Goal: Transaction & Acquisition: Purchase product/service

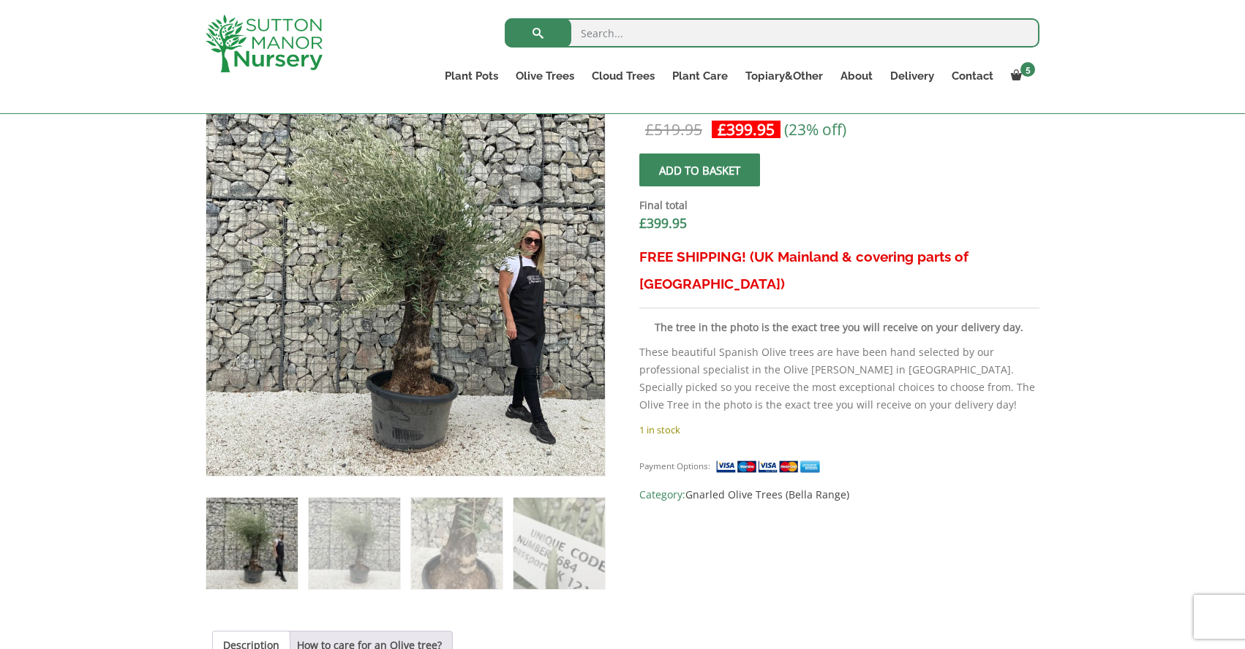
scroll to position [500, 0]
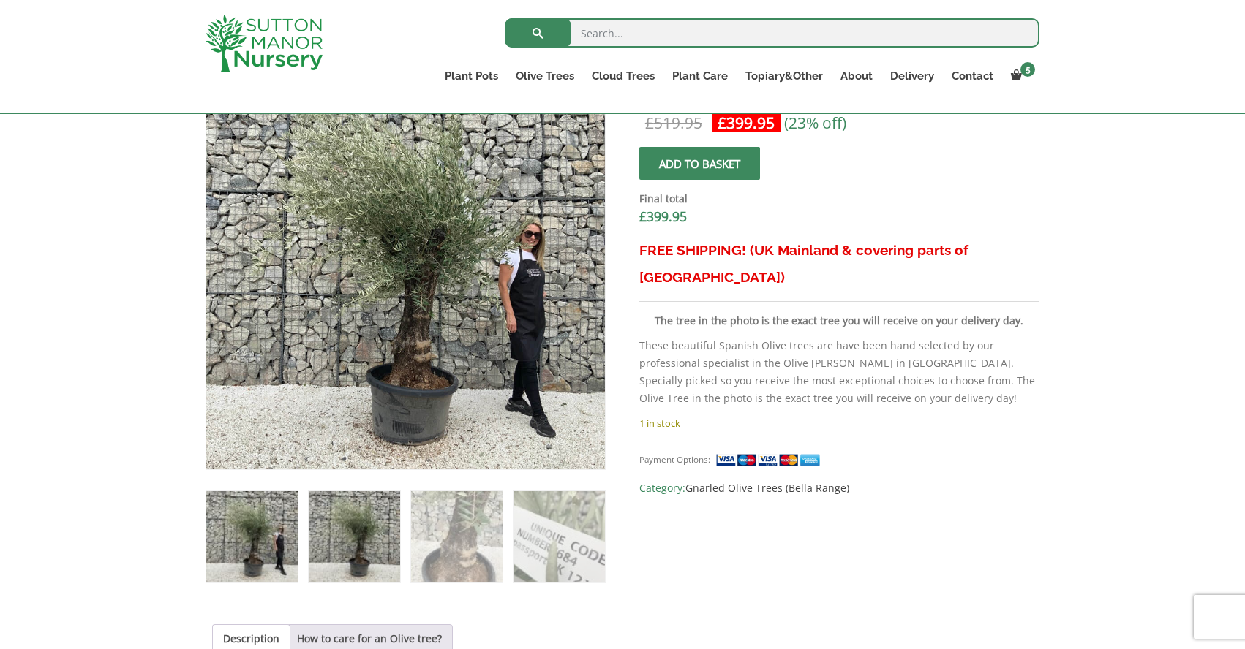
click at [345, 544] on img at bounding box center [354, 536] width 91 height 91
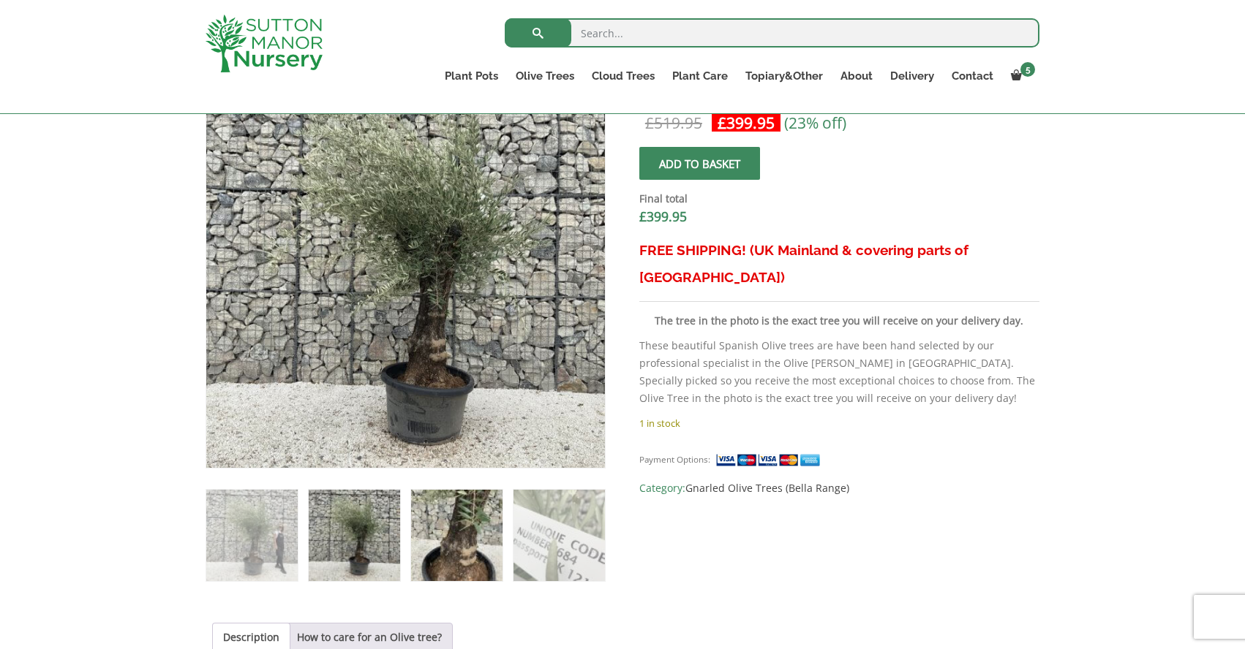
click at [482, 549] on img at bounding box center [456, 535] width 91 height 91
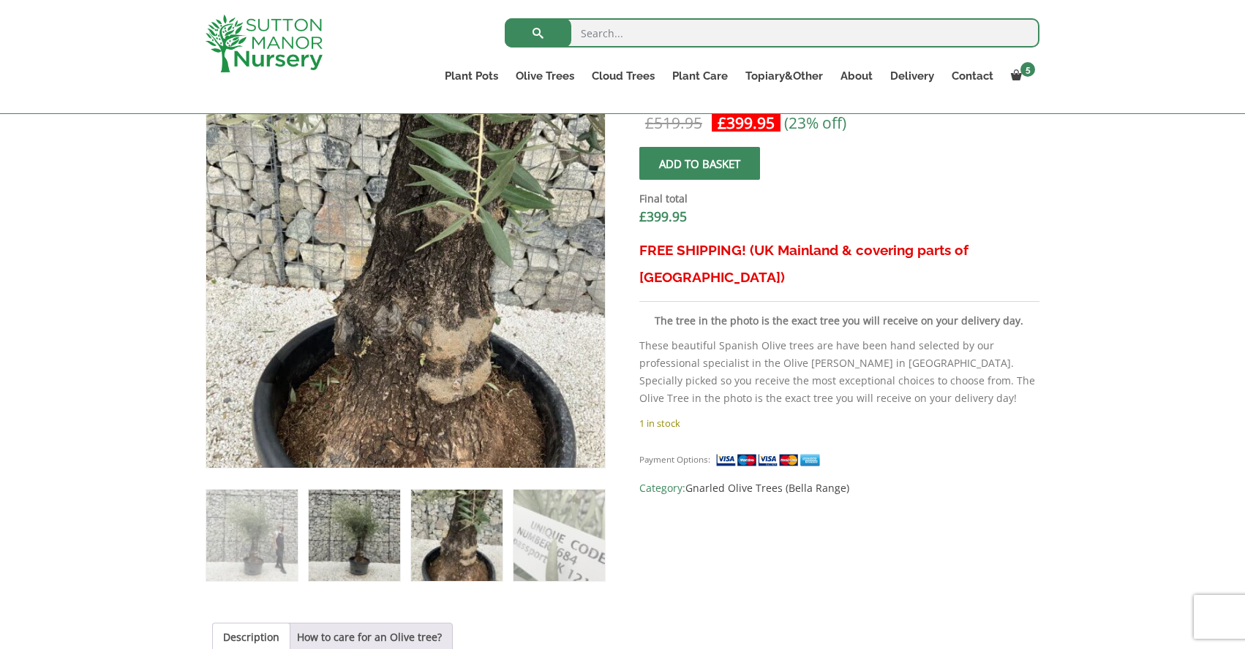
click at [317, 559] on img at bounding box center [354, 535] width 91 height 91
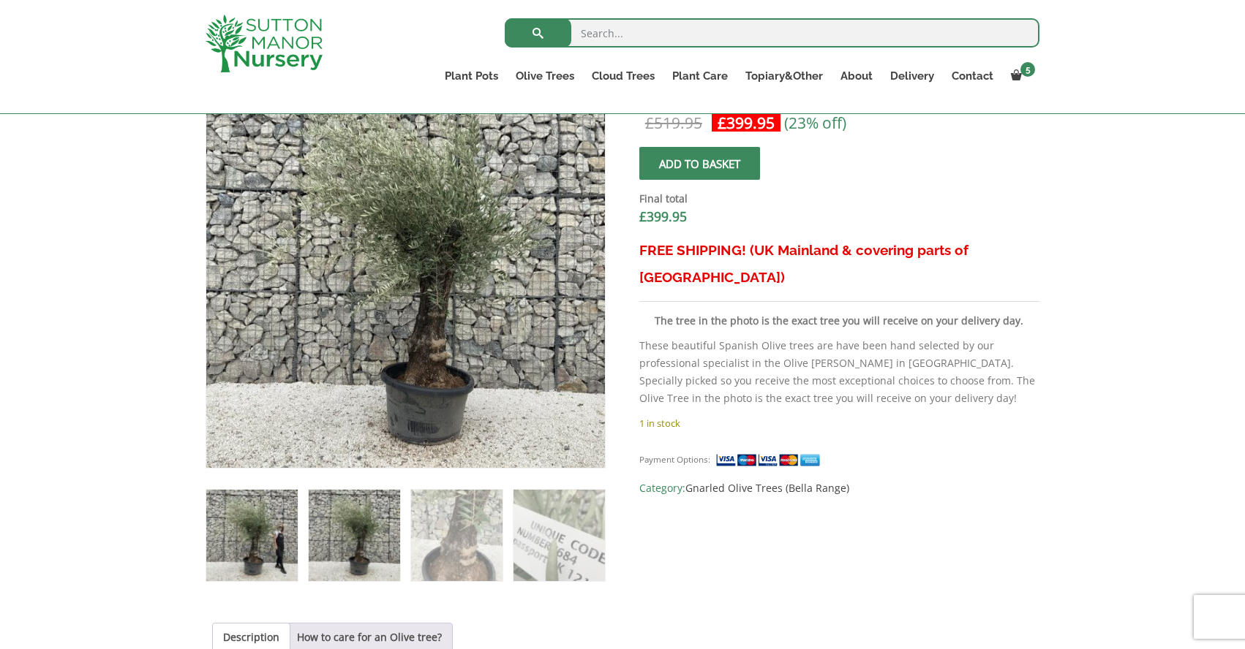
click at [252, 557] on img at bounding box center [251, 535] width 91 height 91
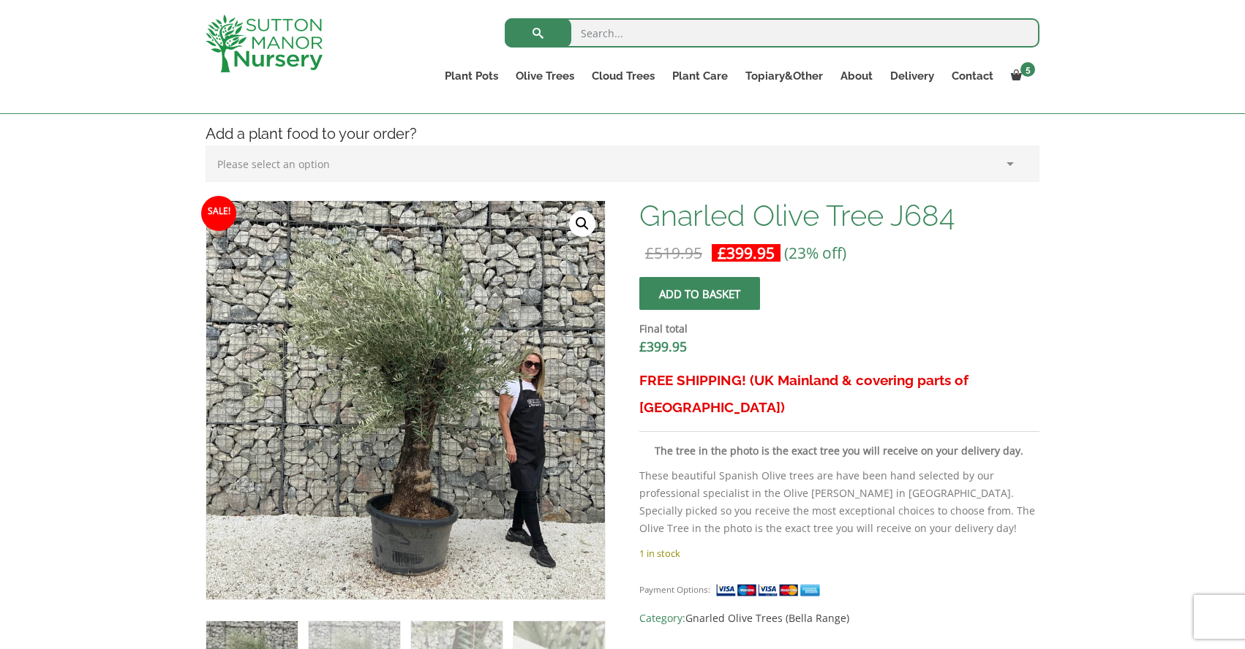
scroll to position [414, 0]
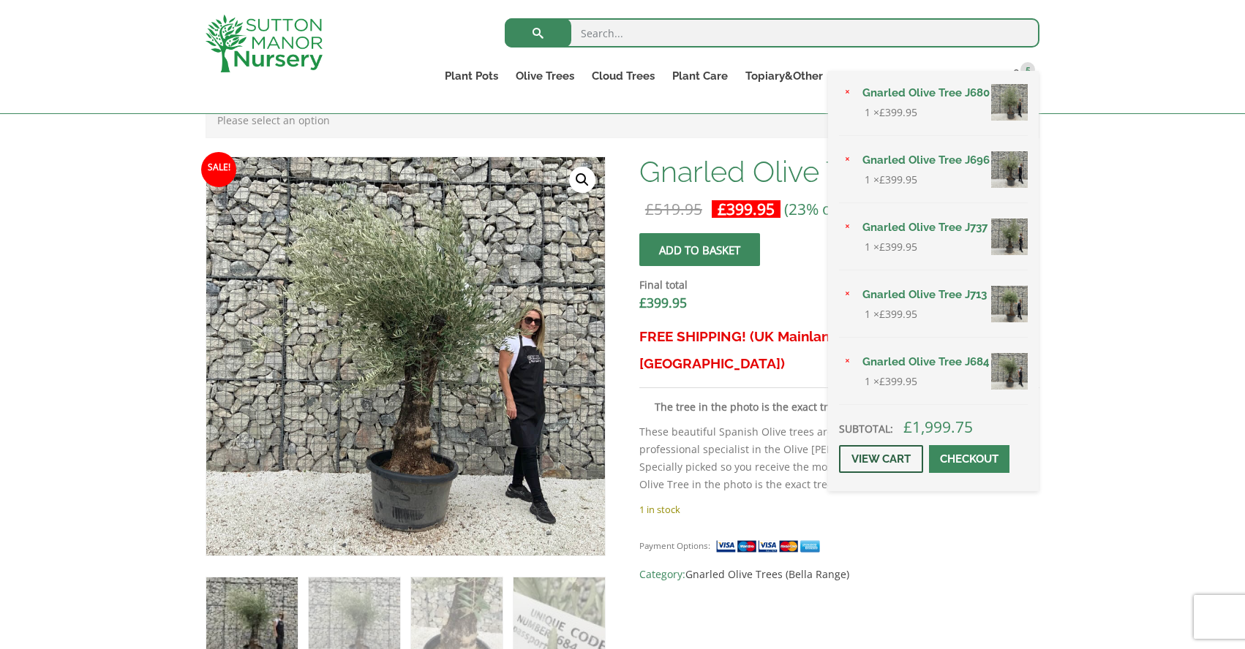
click at [865, 456] on link "View cart" at bounding box center [881, 459] width 84 height 28
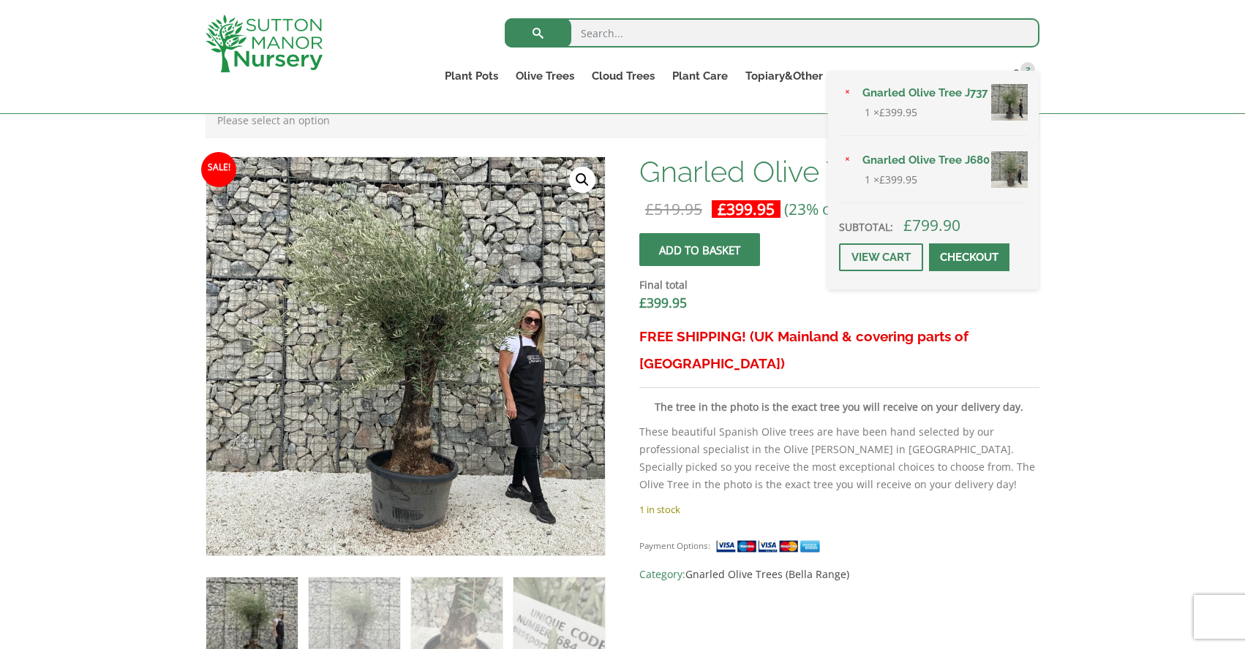
click at [699, 250] on span "submit" at bounding box center [699, 250] width 0 height 0
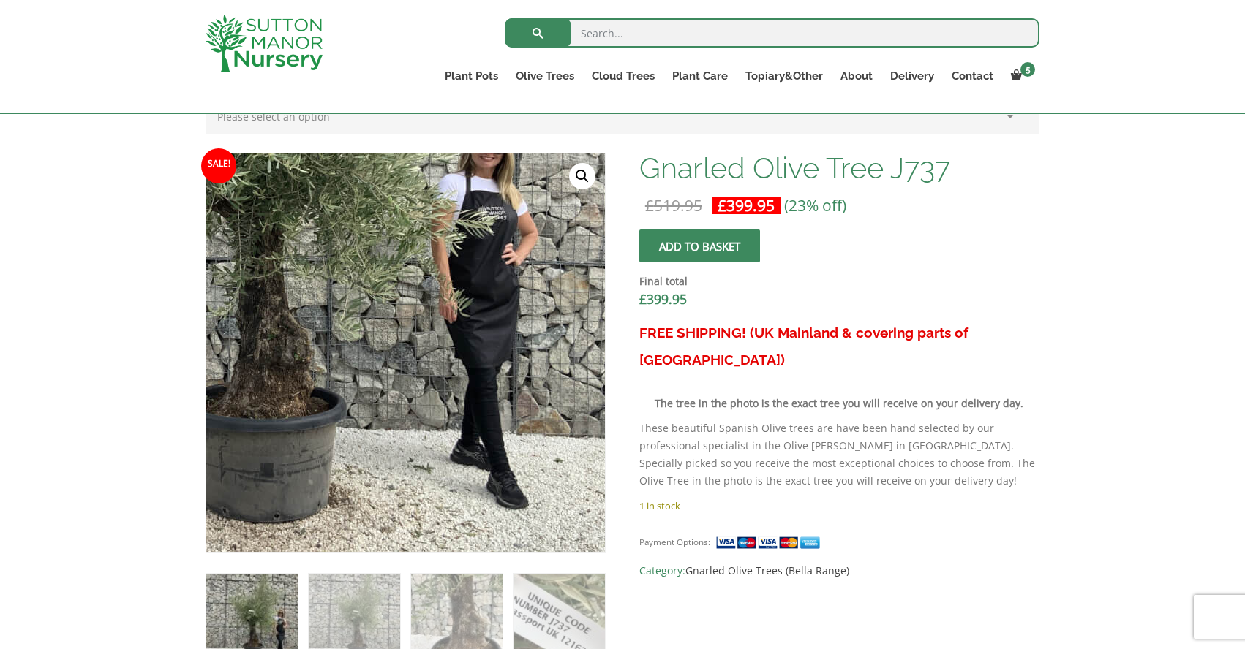
scroll to position [402, 0]
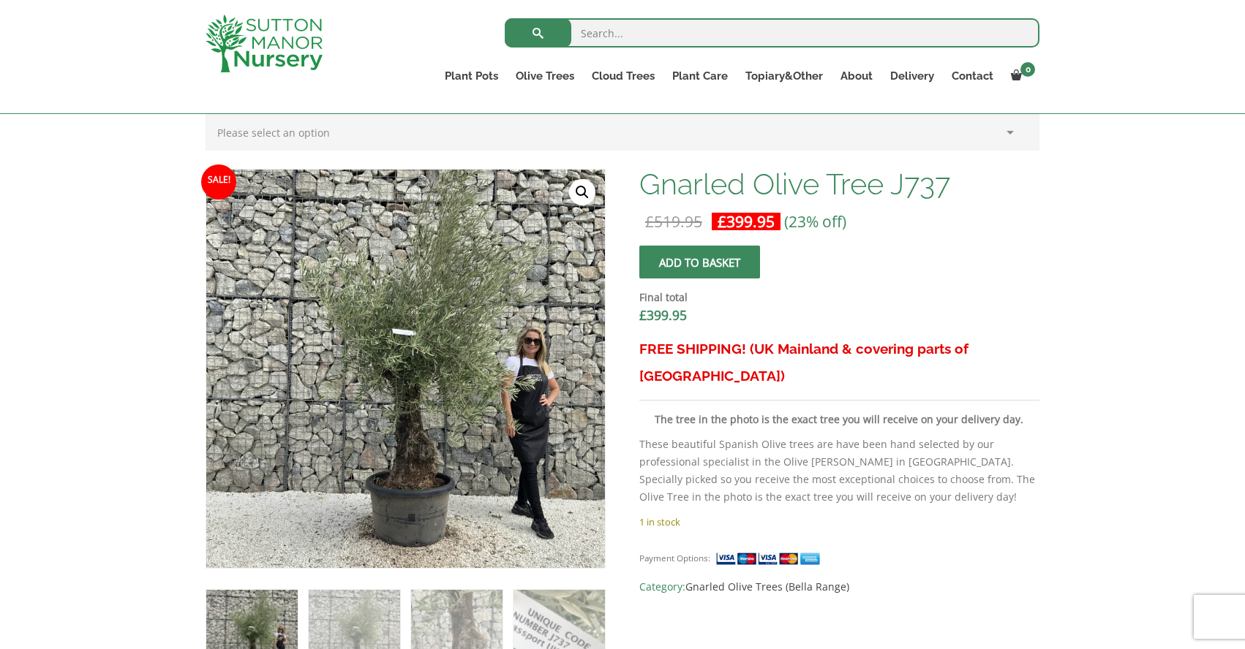
click at [699, 263] on span "submit" at bounding box center [699, 263] width 0 height 0
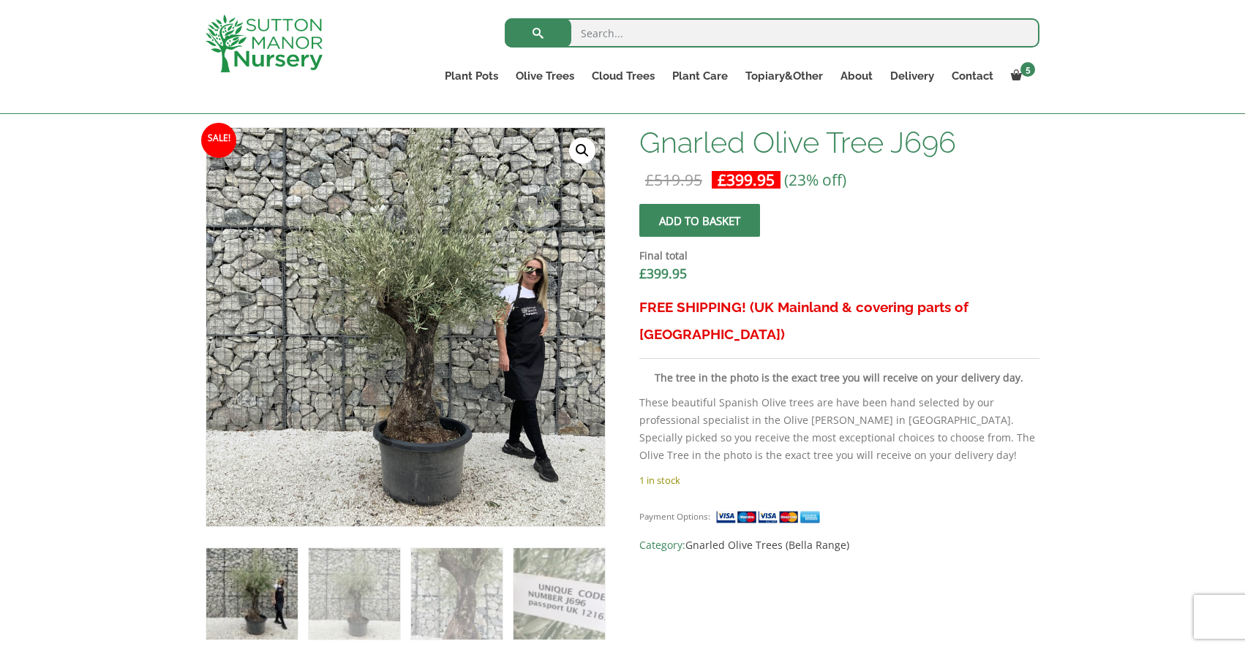
scroll to position [442, 0]
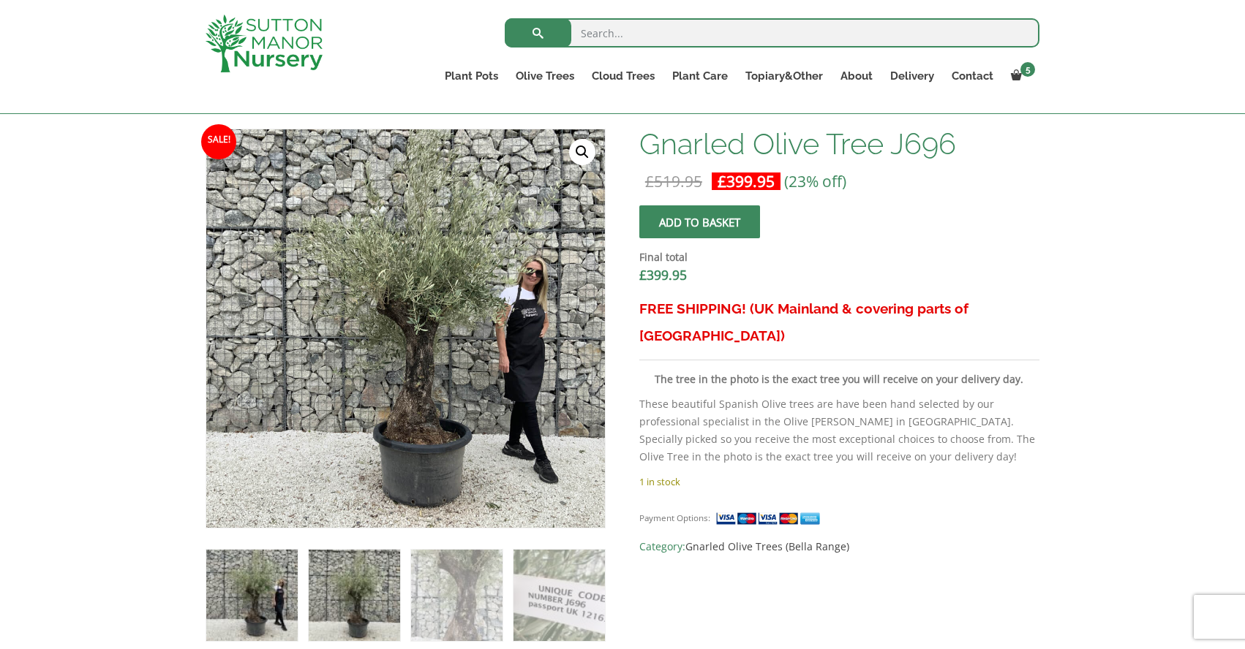
click at [349, 595] on img at bounding box center [354, 595] width 91 height 91
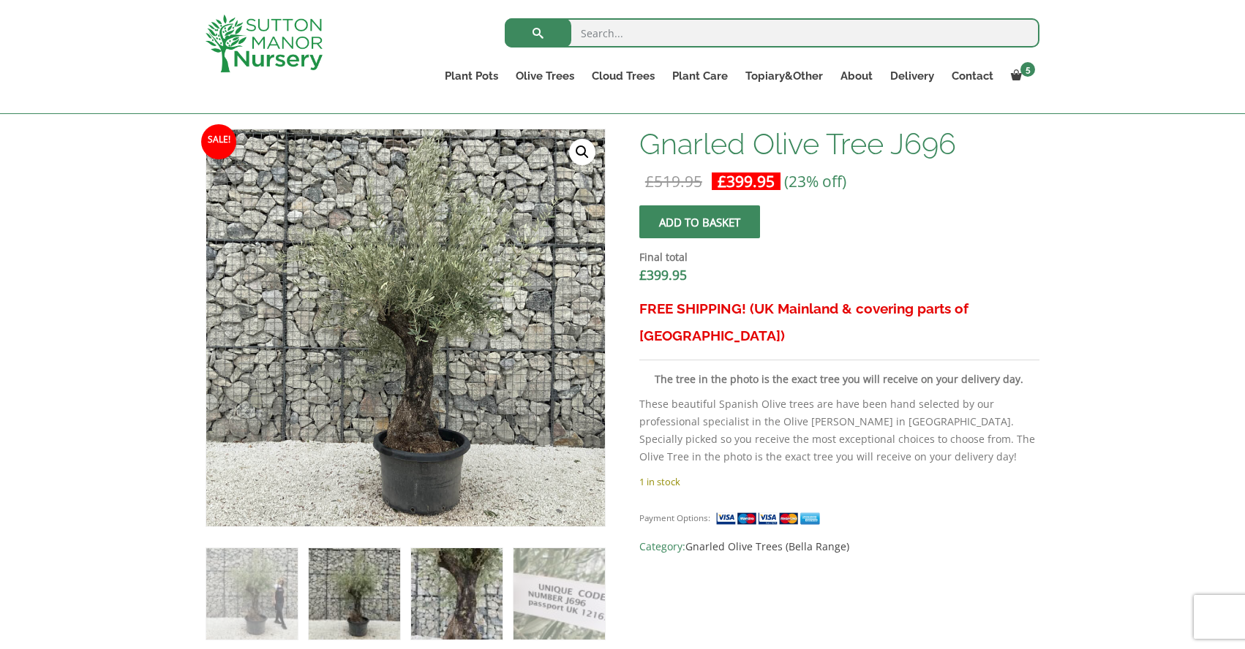
click at [442, 594] on img at bounding box center [456, 593] width 91 height 91
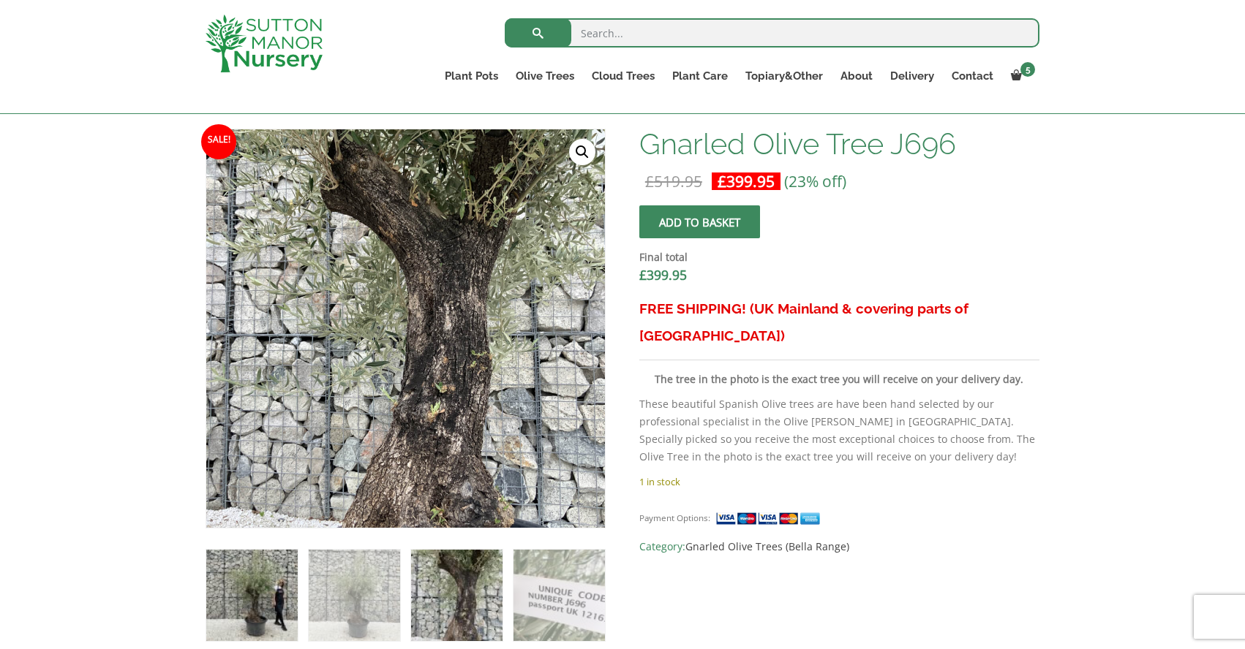
click at [270, 562] on img at bounding box center [251, 595] width 91 height 91
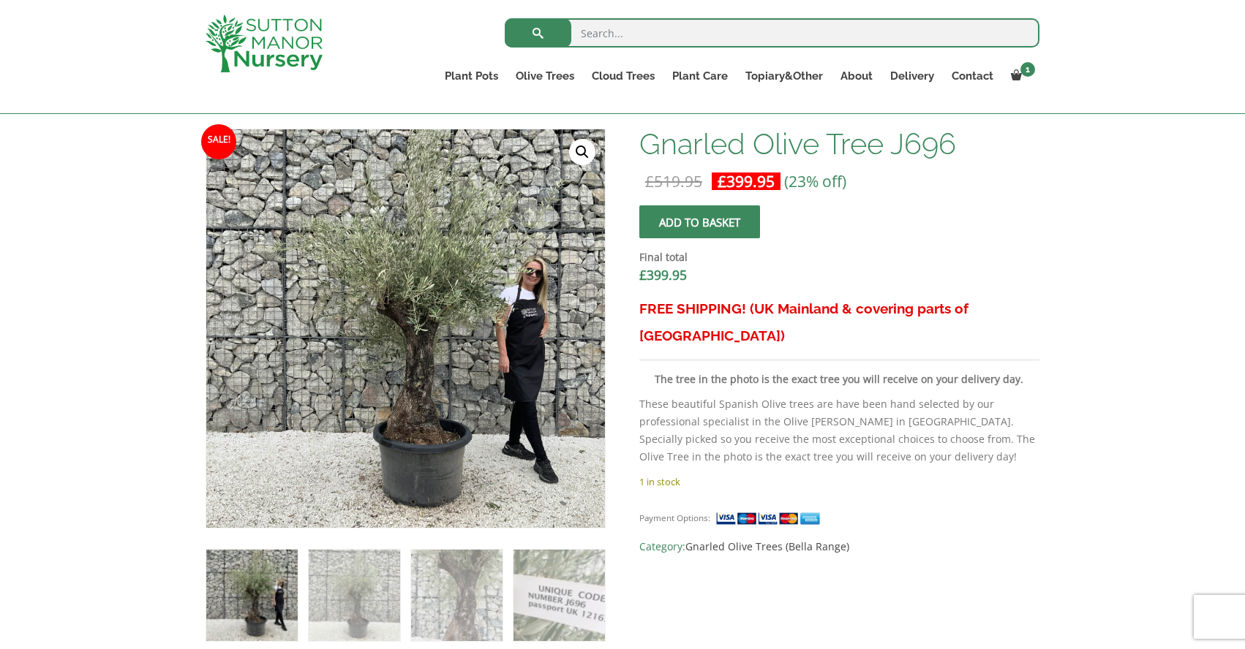
click at [652, 219] on button "Add to basket" at bounding box center [699, 222] width 121 height 33
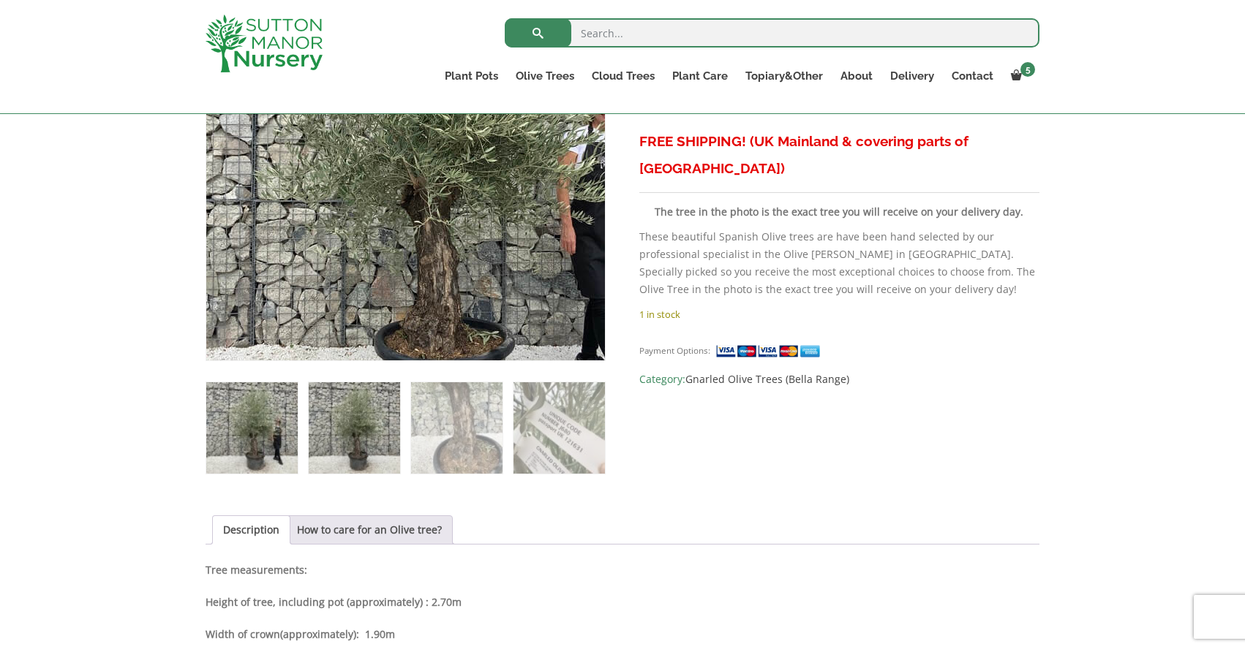
scroll to position [610, 0]
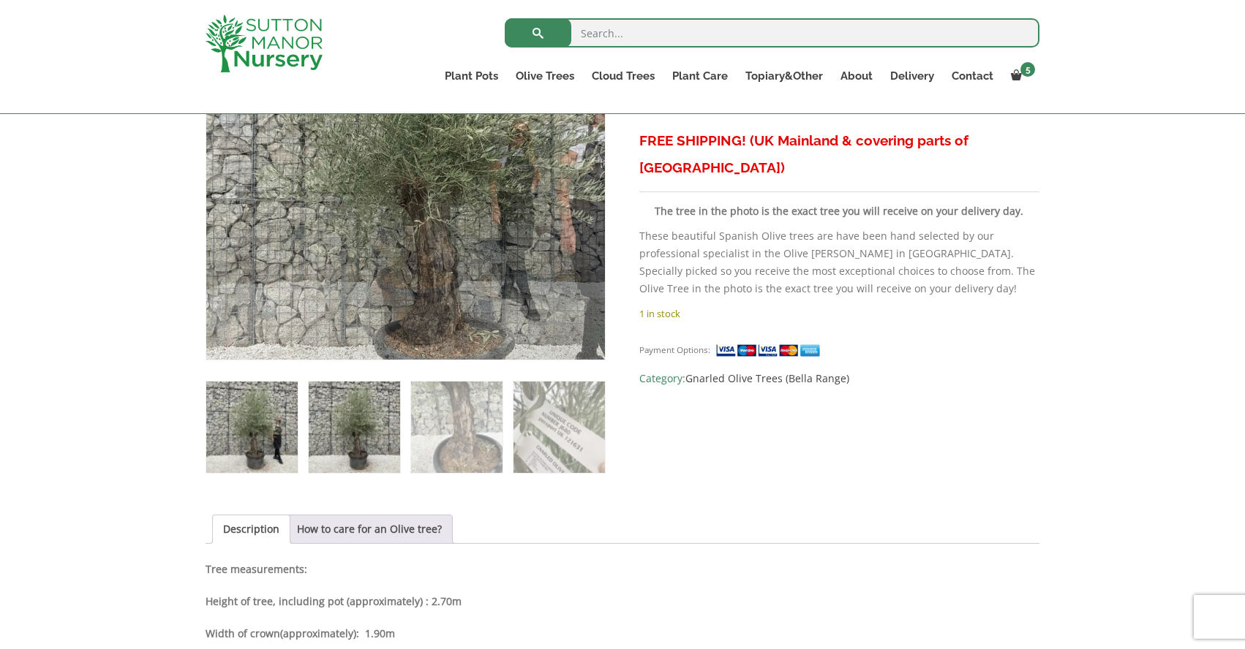
click at [355, 429] on img at bounding box center [354, 427] width 91 height 91
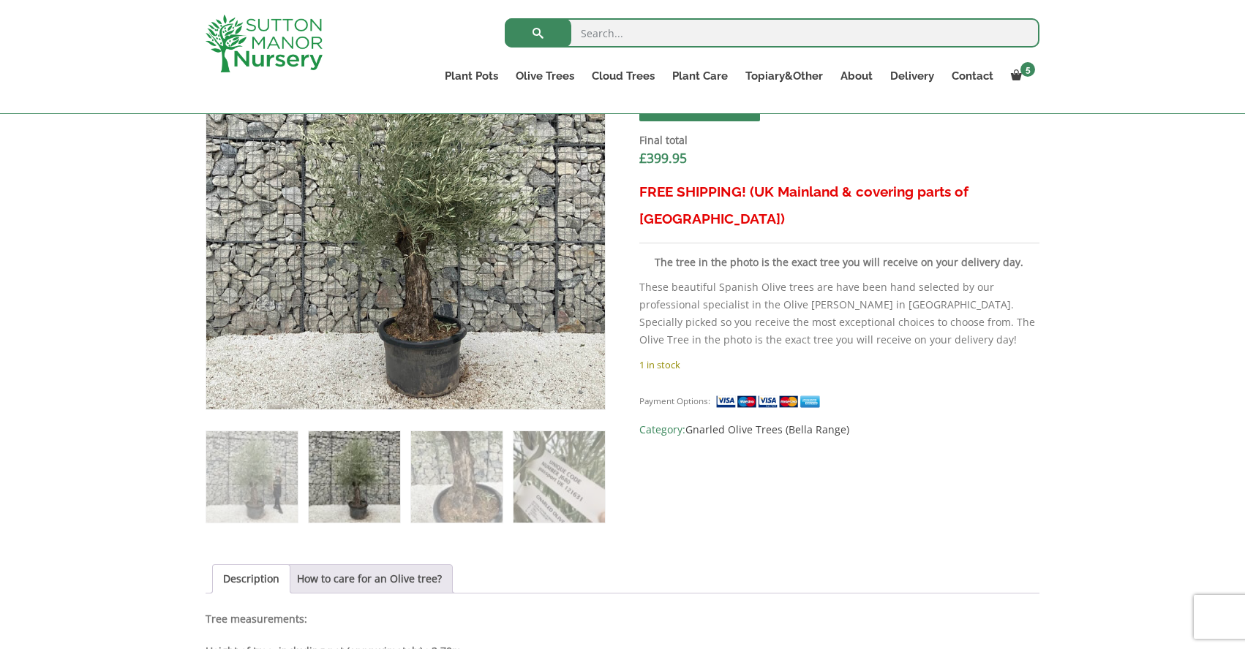
scroll to position [584, 0]
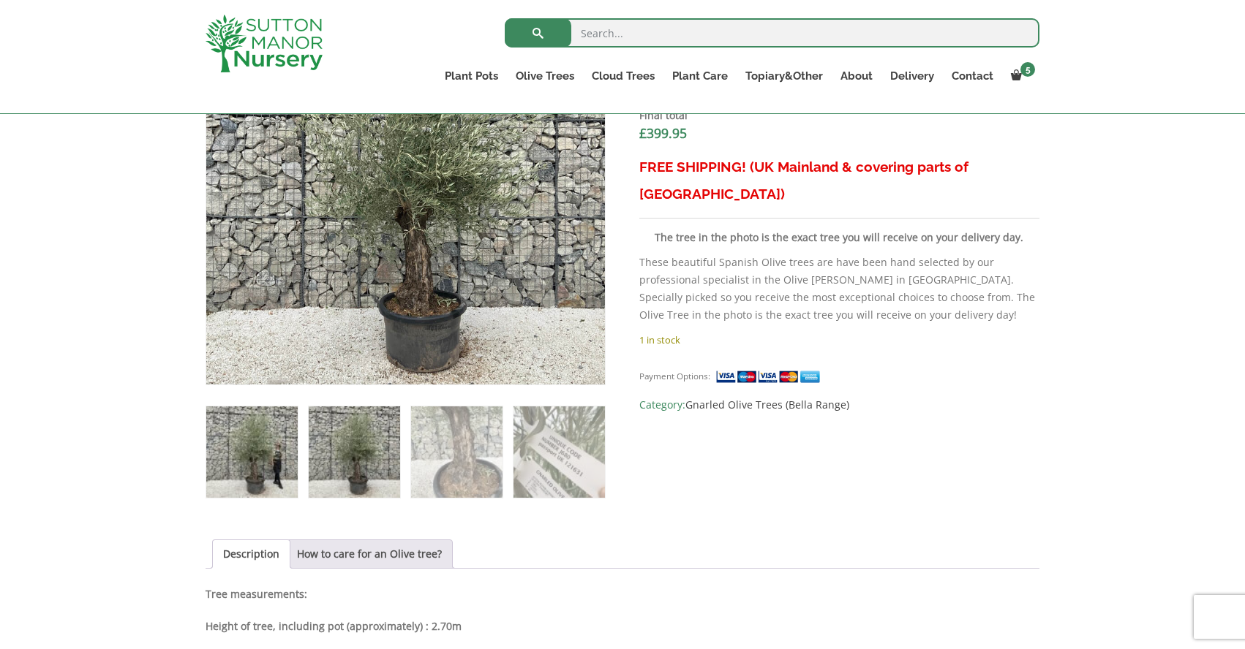
click at [270, 433] on img at bounding box center [251, 452] width 91 height 91
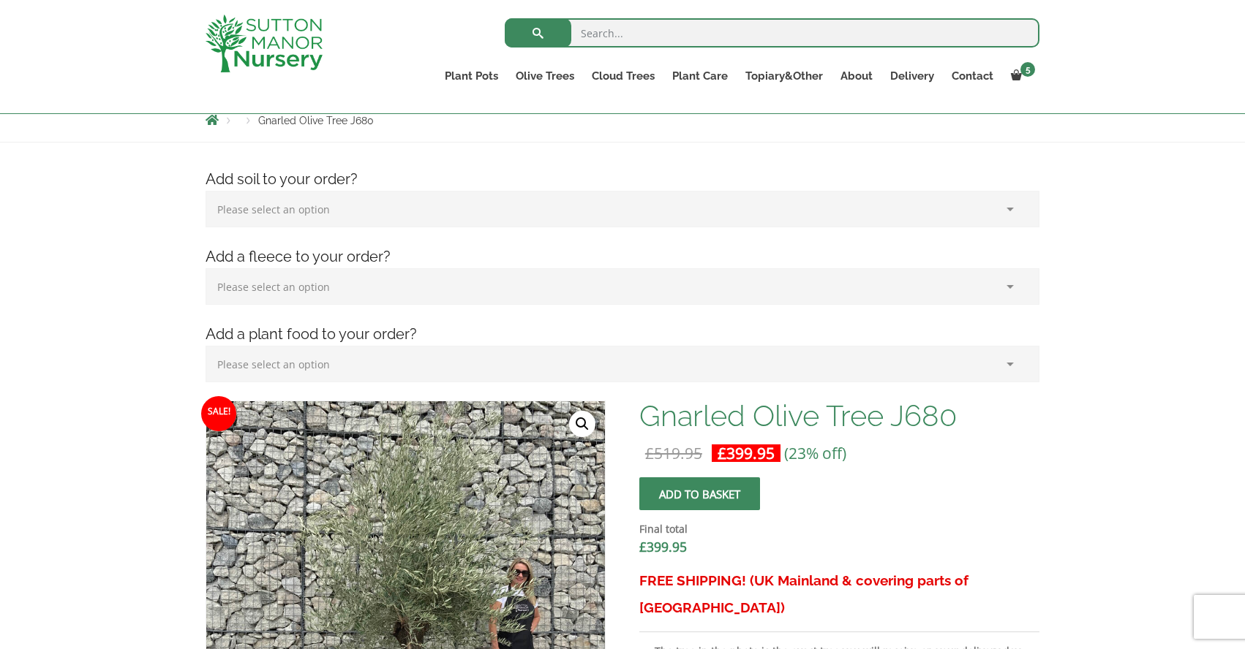
scroll to position [175, 0]
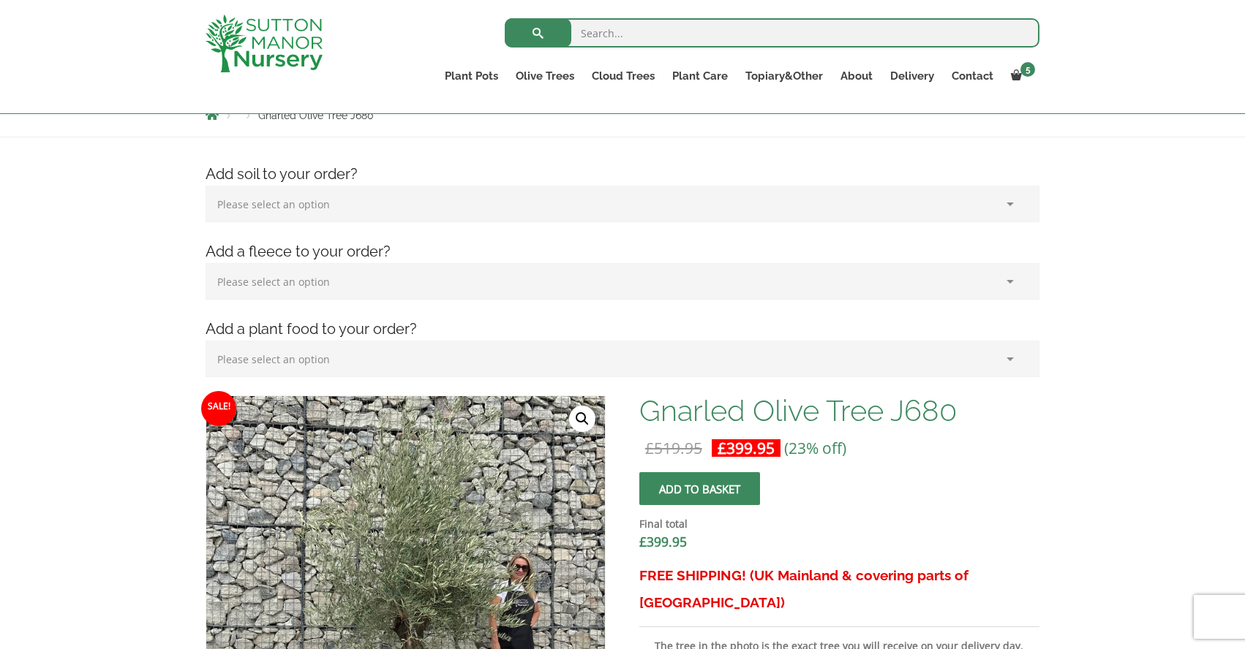
click at [365, 195] on select "Please select an option (x1) 75L Bag (£34.99) (x2) 75L Bag (£69.98) (x3) 75L Ba…" at bounding box center [623, 204] width 834 height 37
click at [310, 211] on select "Please select an option (x1) 75L Bag (£34.99) (x2) 75L Bag (£69.98) (x3) 75L Ba…" at bounding box center [623, 204] width 834 height 37
select select "(x2) 75L Bag_1"
click at [206, 186] on select "Please select an option (x1) 75L Bag (£34.99) (x2) 75L Bag (£69.98) (x3) 75L Ba…" at bounding box center [623, 204] width 834 height 37
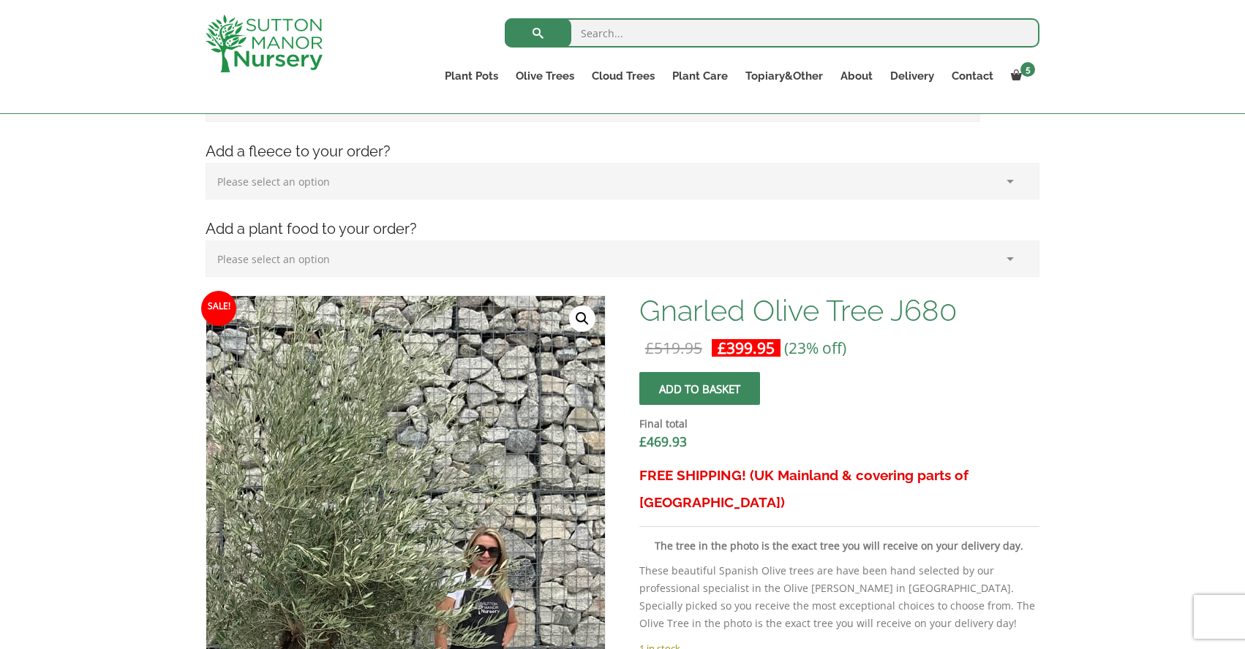
scroll to position [279, 0]
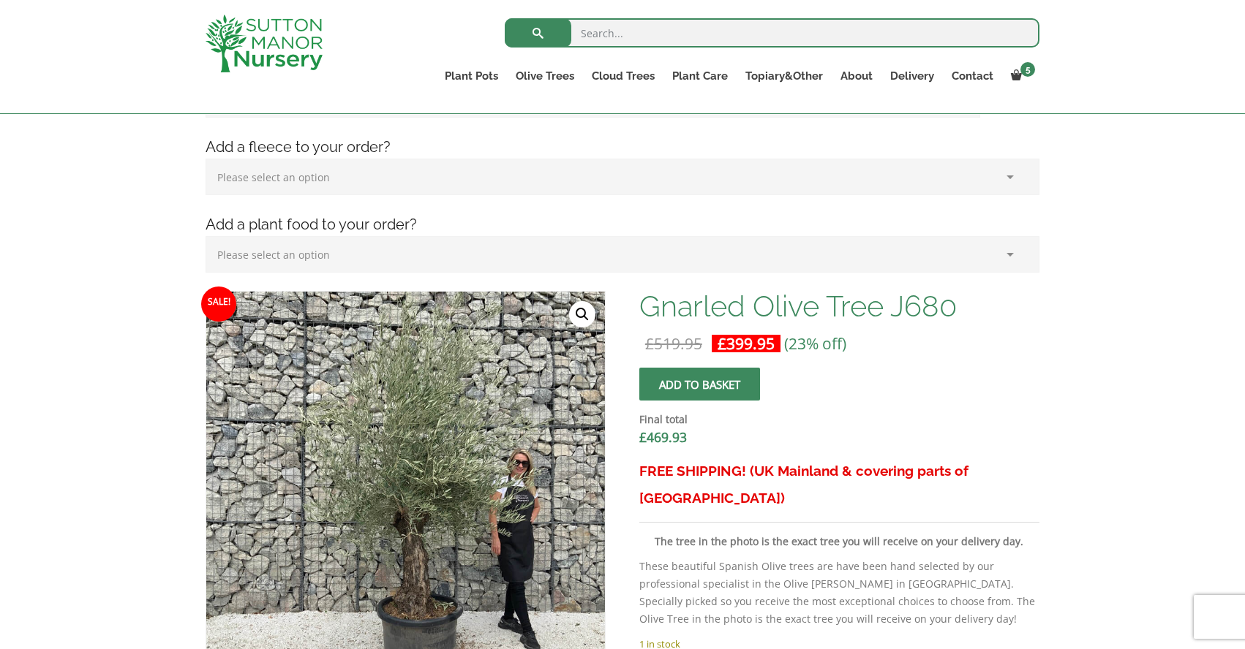
click at [328, 246] on select "Please select an option (x1) Plant Food (£19.99) (x2) Plant Food (£39.98)" at bounding box center [623, 254] width 834 height 37
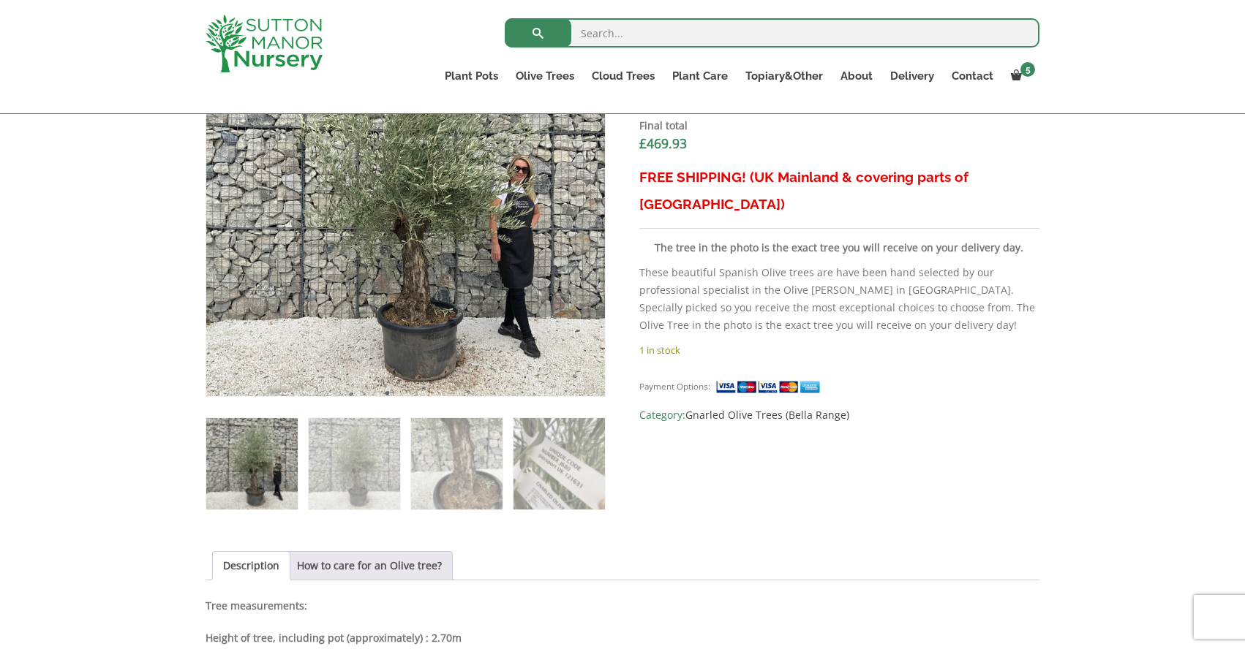
scroll to position [575, 0]
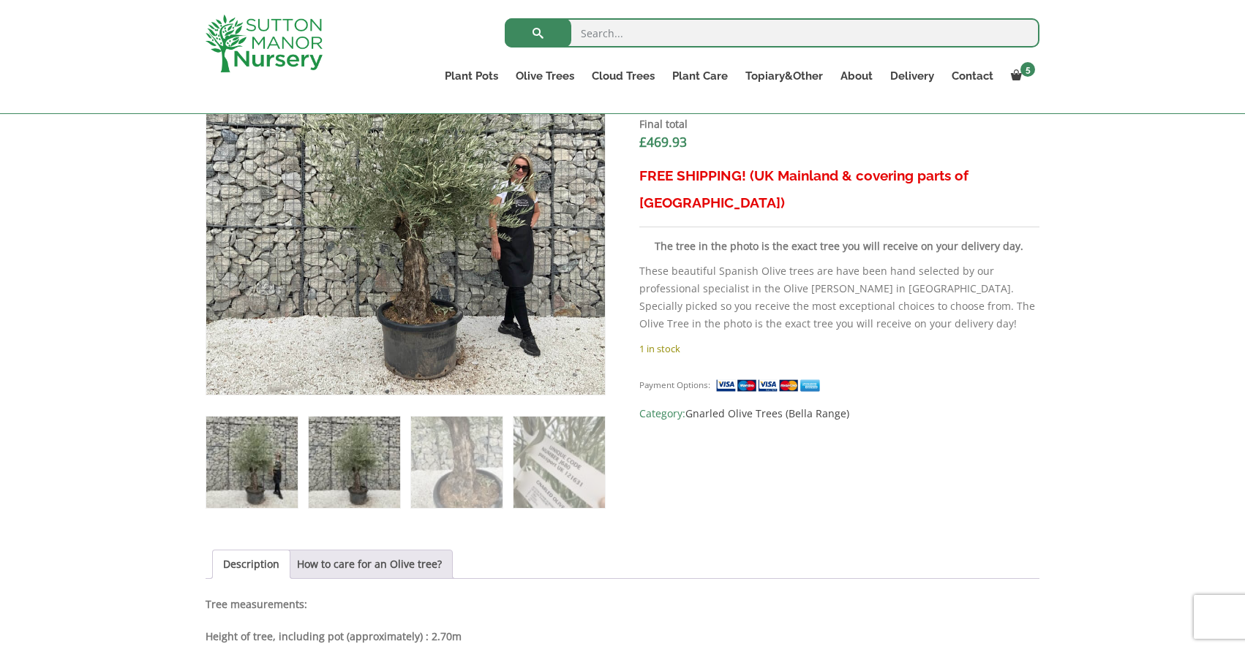
click at [331, 461] on img at bounding box center [354, 462] width 91 height 91
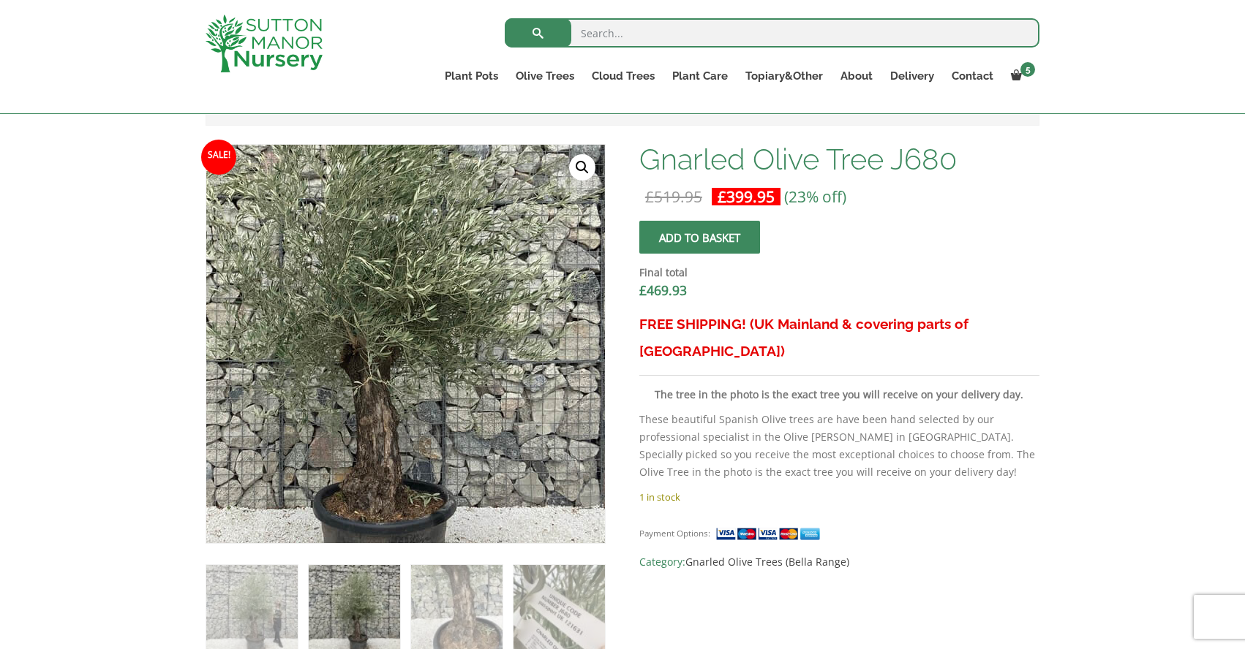
scroll to position [421, 0]
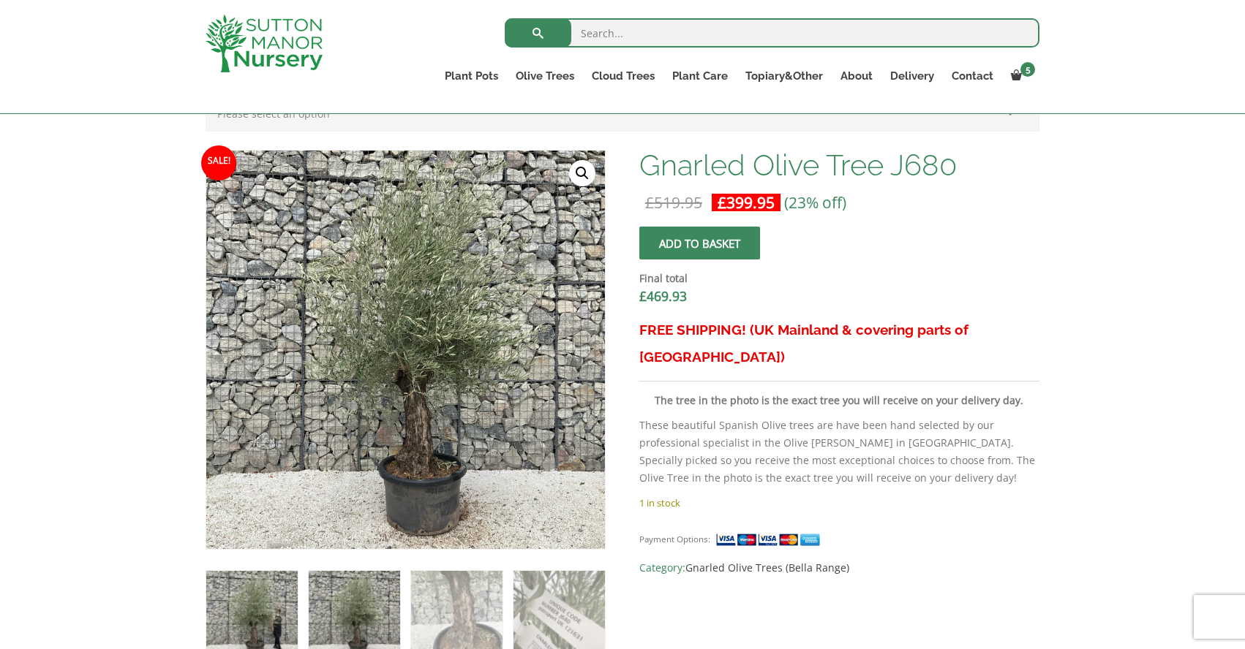
click at [262, 624] on img at bounding box center [251, 616] width 91 height 91
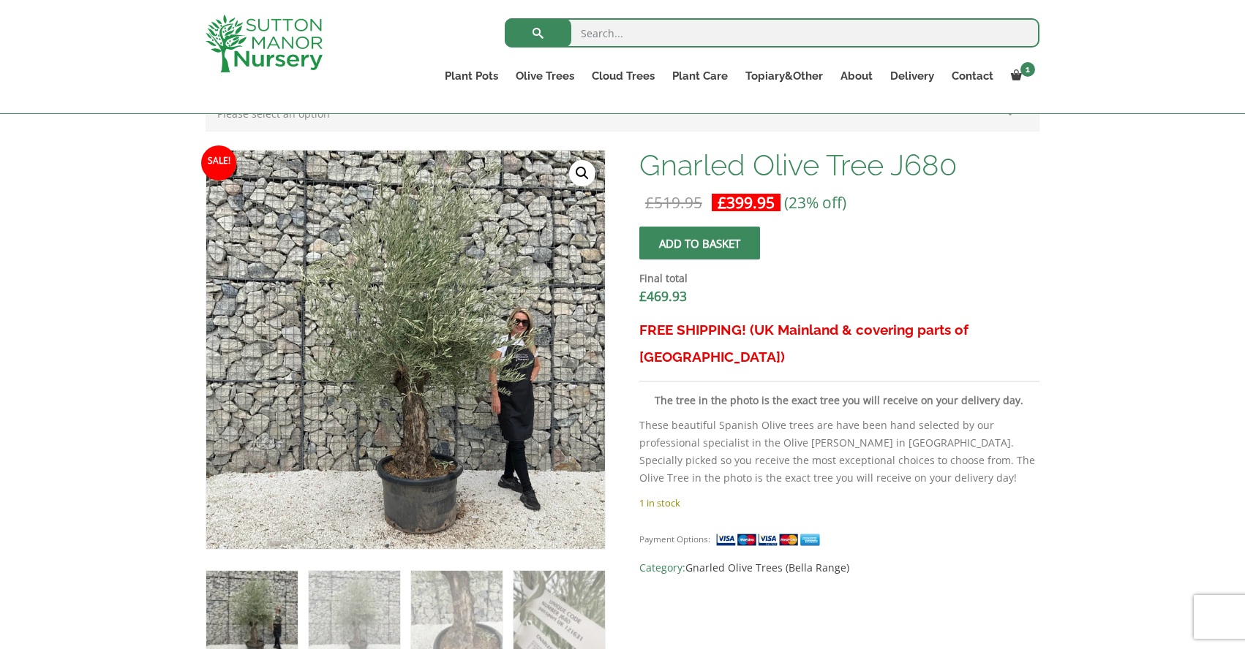
click at [699, 244] on span "submit" at bounding box center [699, 244] width 0 height 0
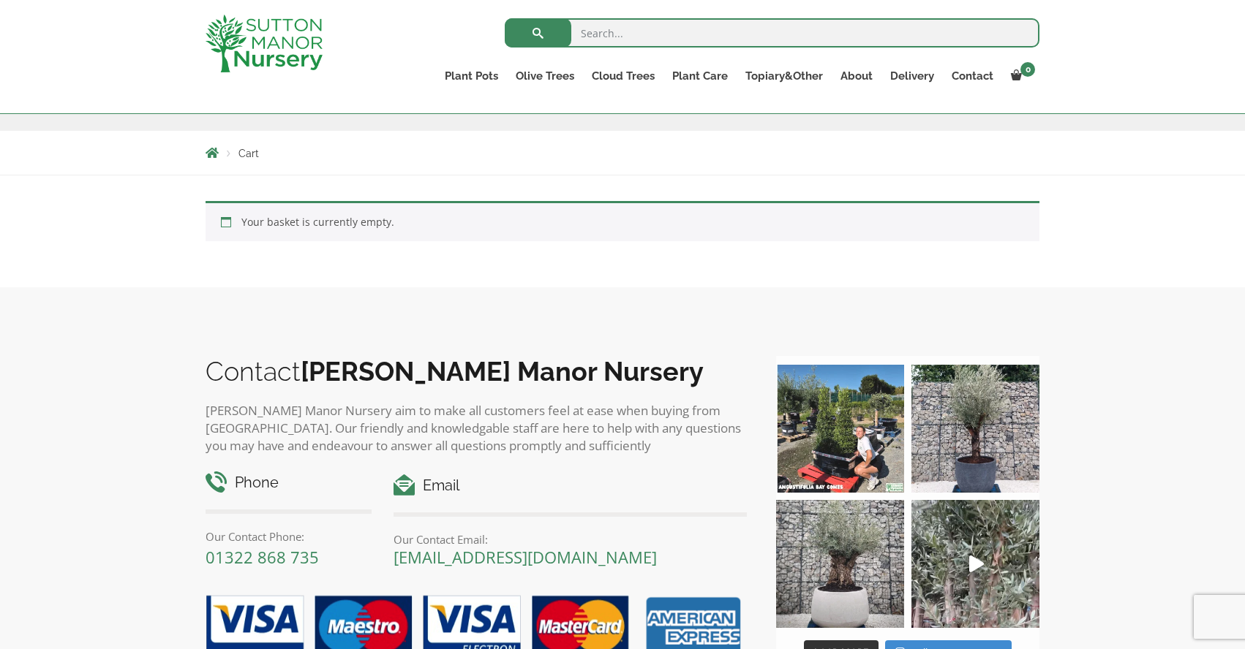
scroll to position [231, 0]
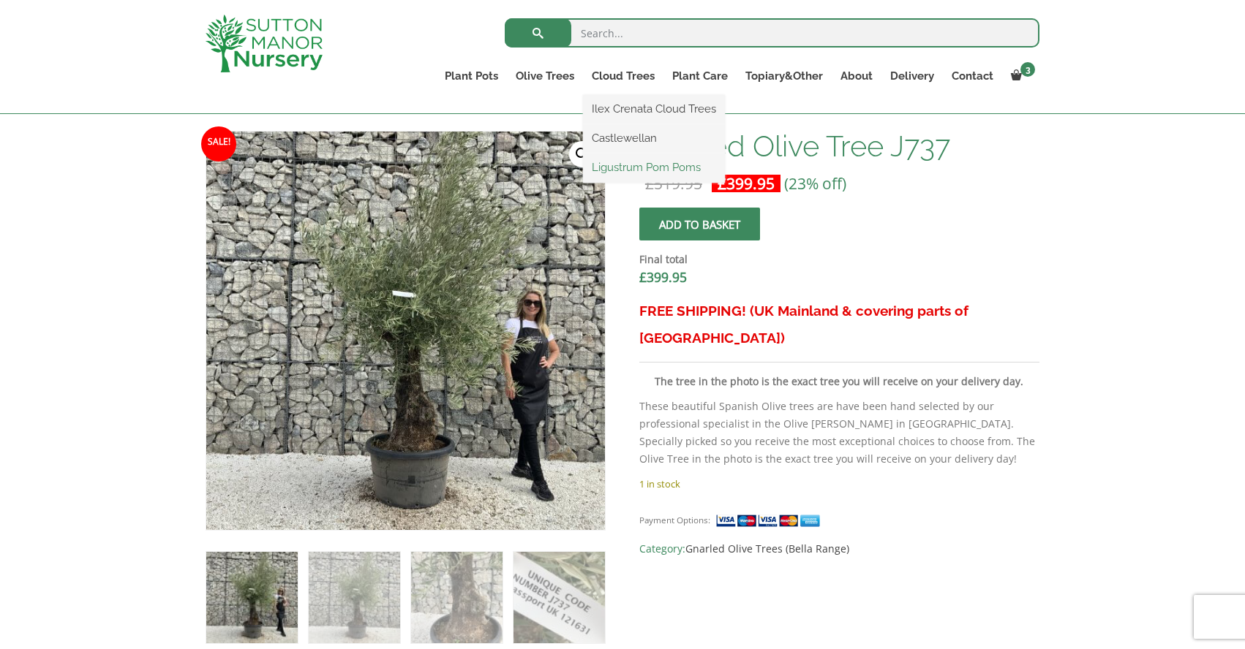
scroll to position [500, 0]
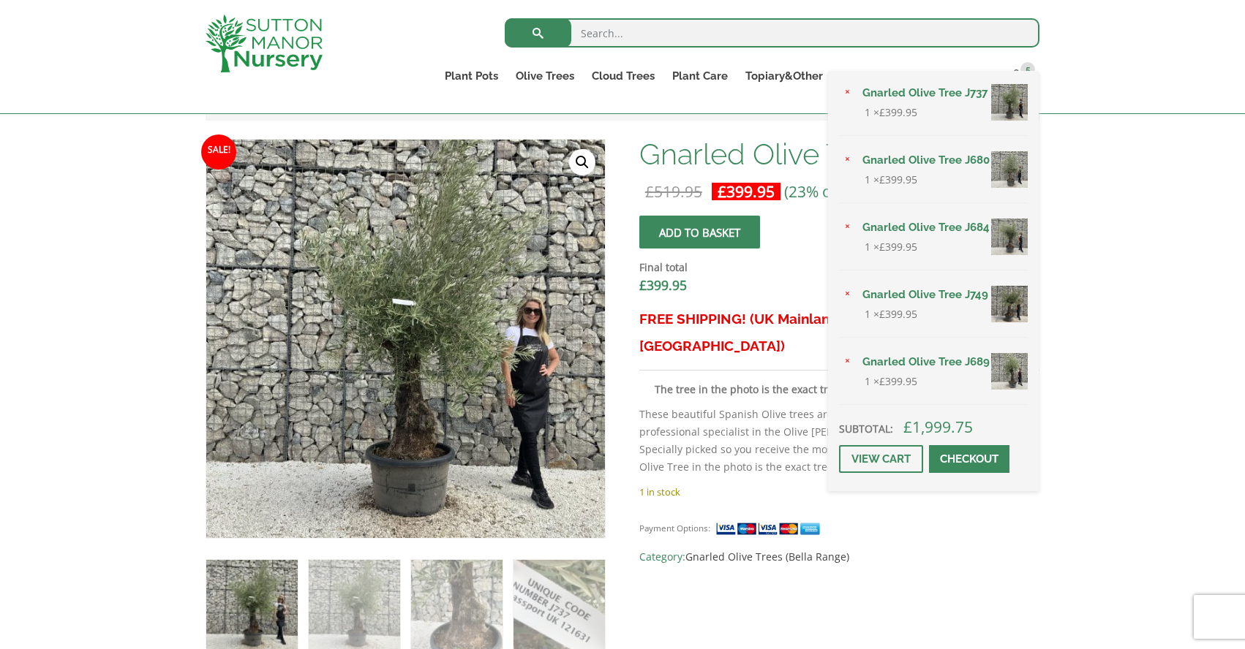
click at [949, 96] on link "Gnarled Olive Tree J737" at bounding box center [940, 93] width 174 height 22
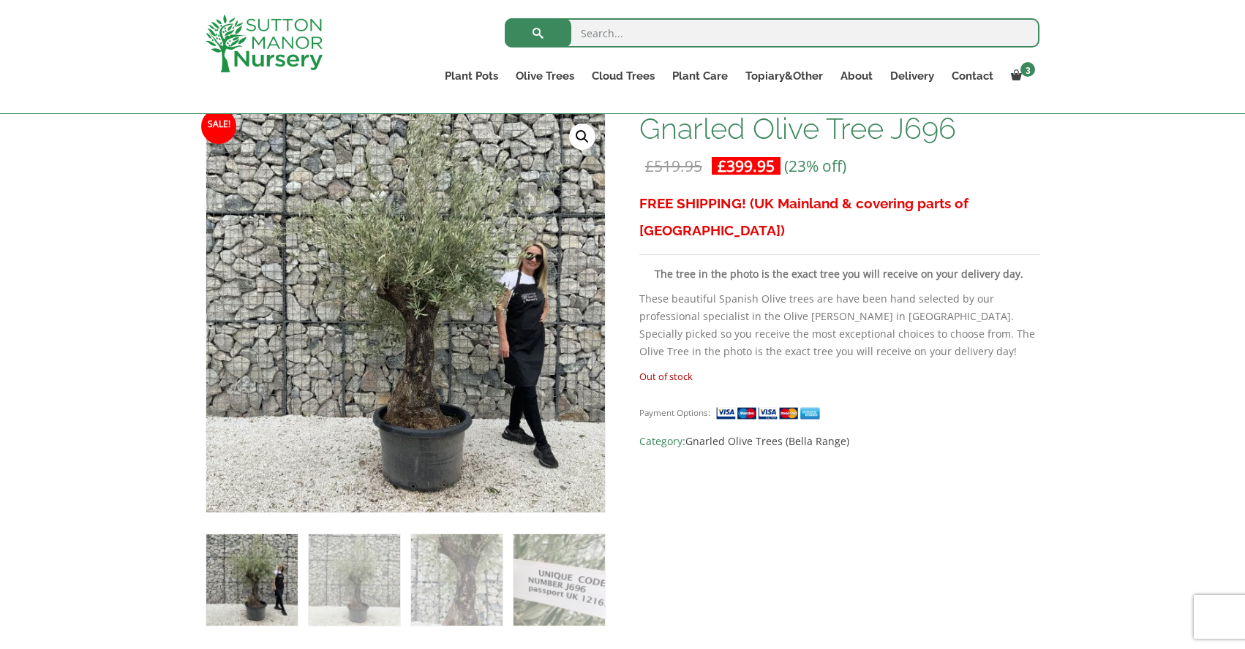
scroll to position [287, 0]
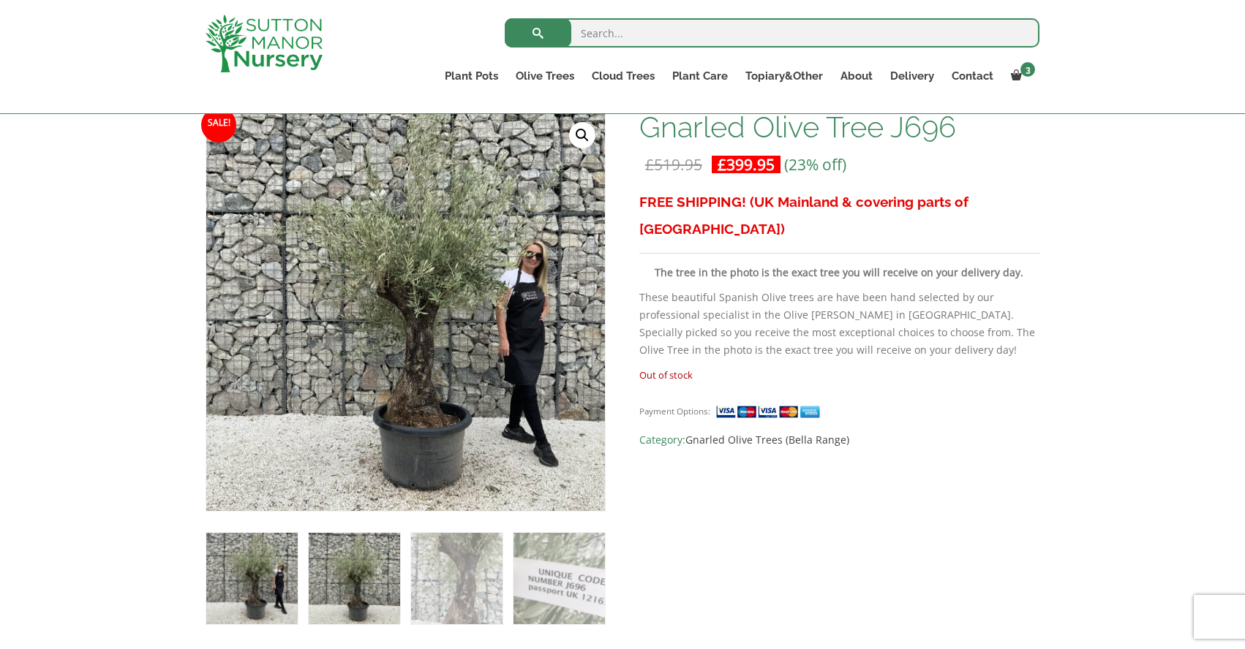
click at [350, 595] on img at bounding box center [354, 578] width 91 height 91
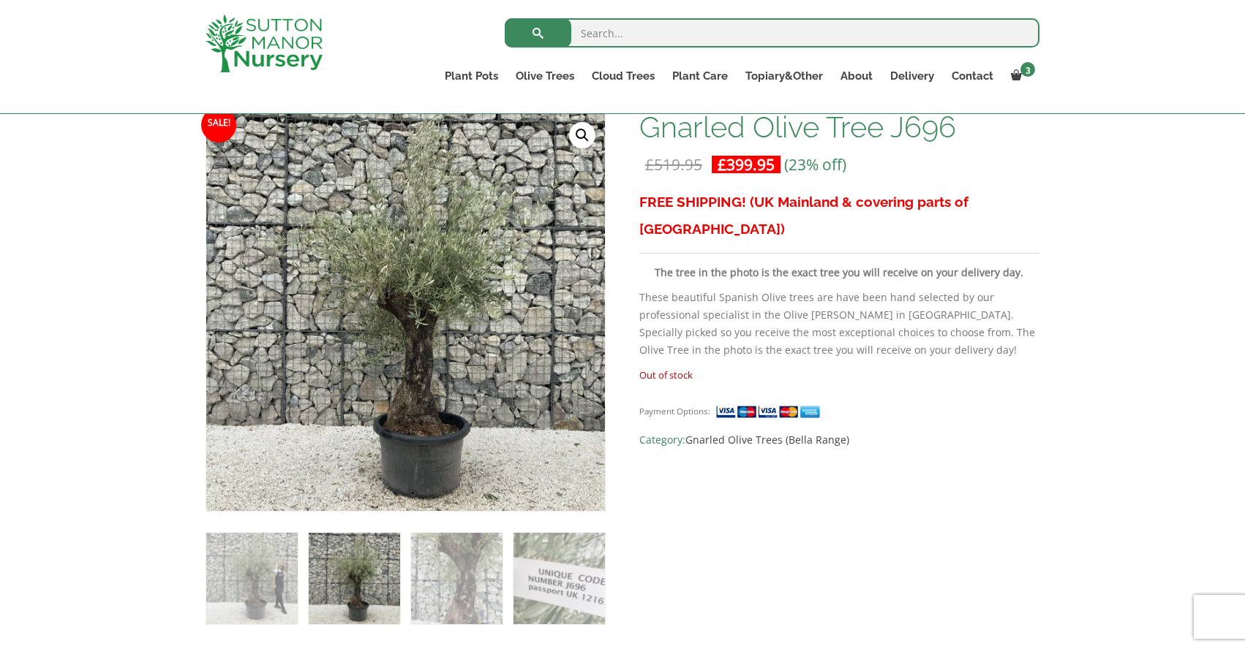
click at [369, 560] on img at bounding box center [354, 578] width 91 height 91
click at [253, 563] on img at bounding box center [251, 578] width 91 height 91
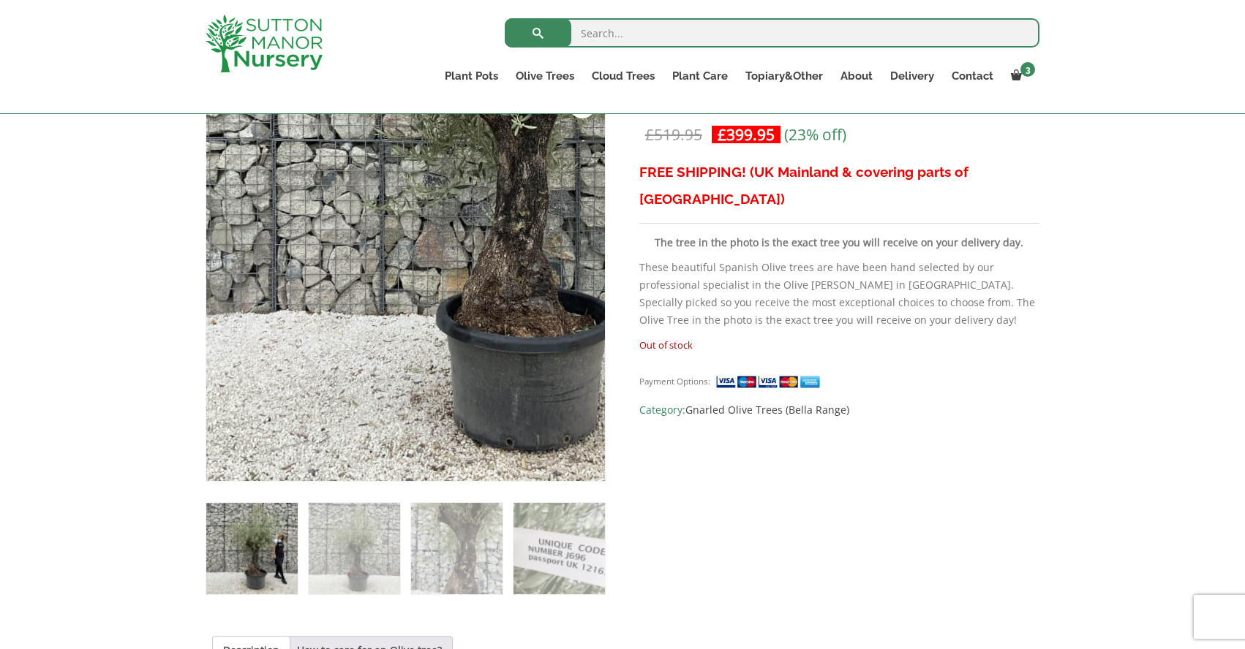
scroll to position [302, 0]
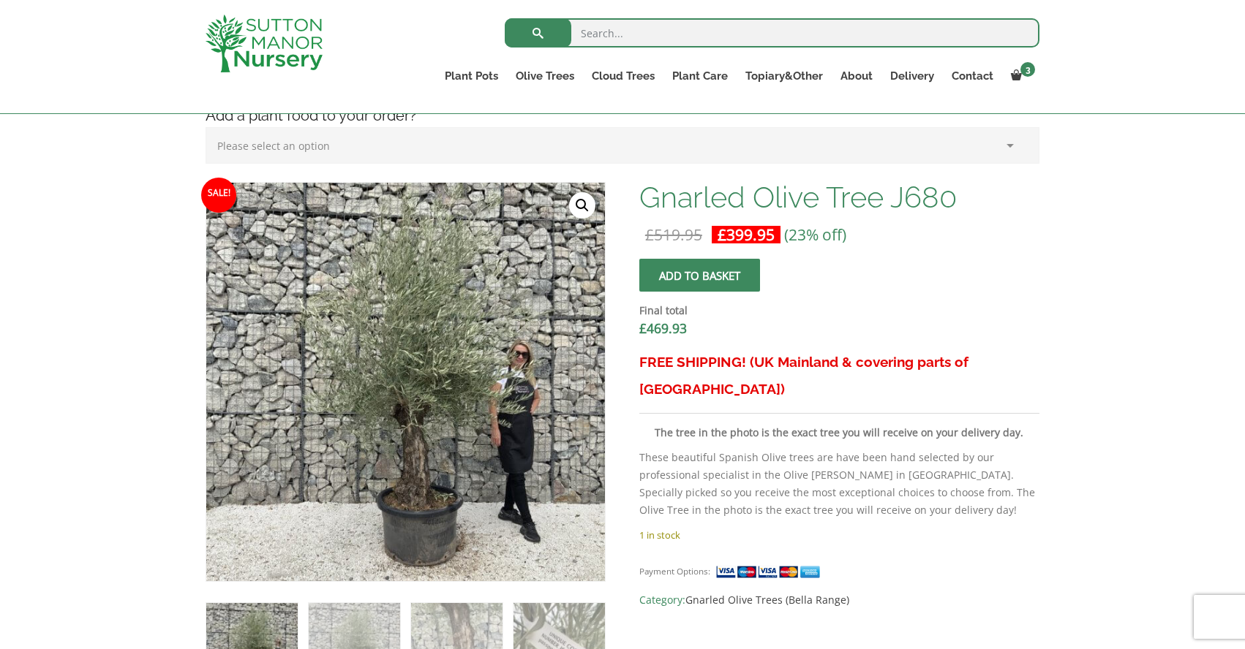
scroll to position [459, 0]
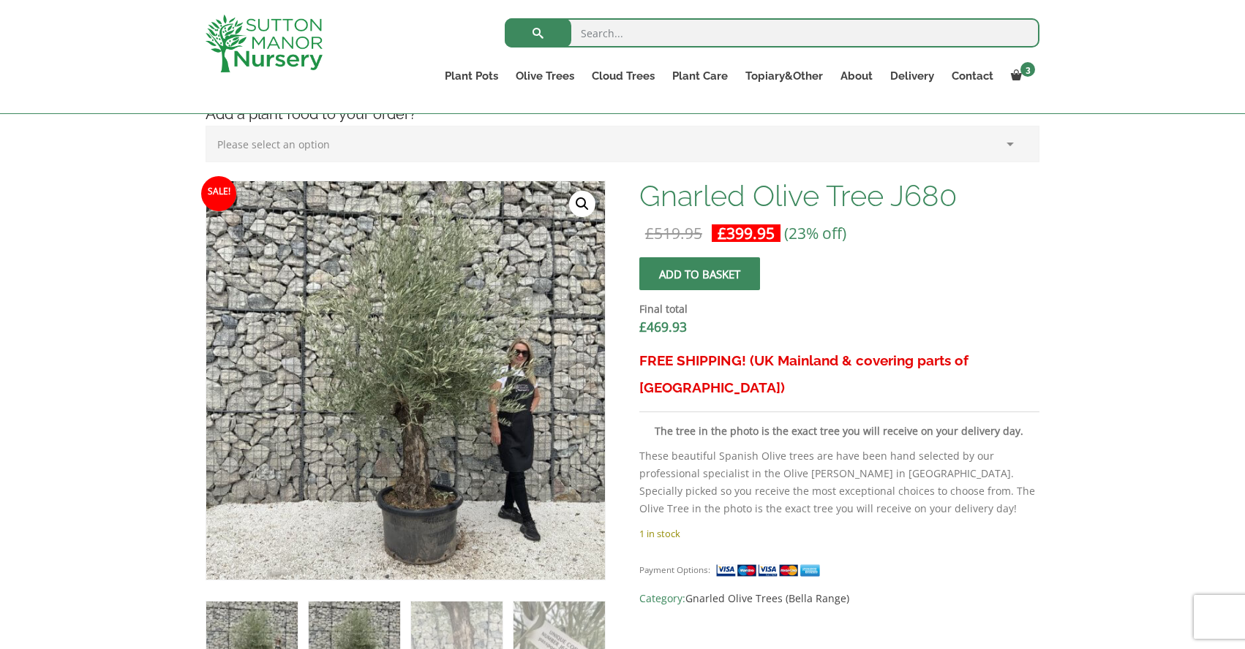
click at [363, 627] on img at bounding box center [354, 647] width 91 height 91
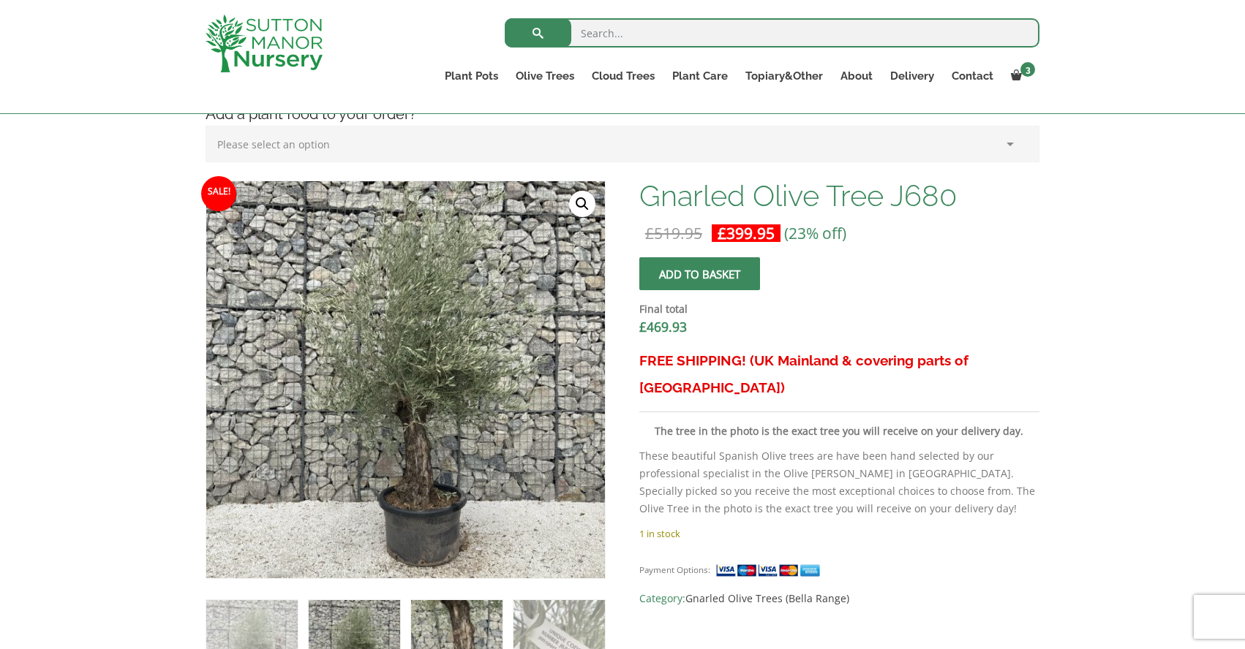
click at [469, 621] on img at bounding box center [456, 645] width 91 height 91
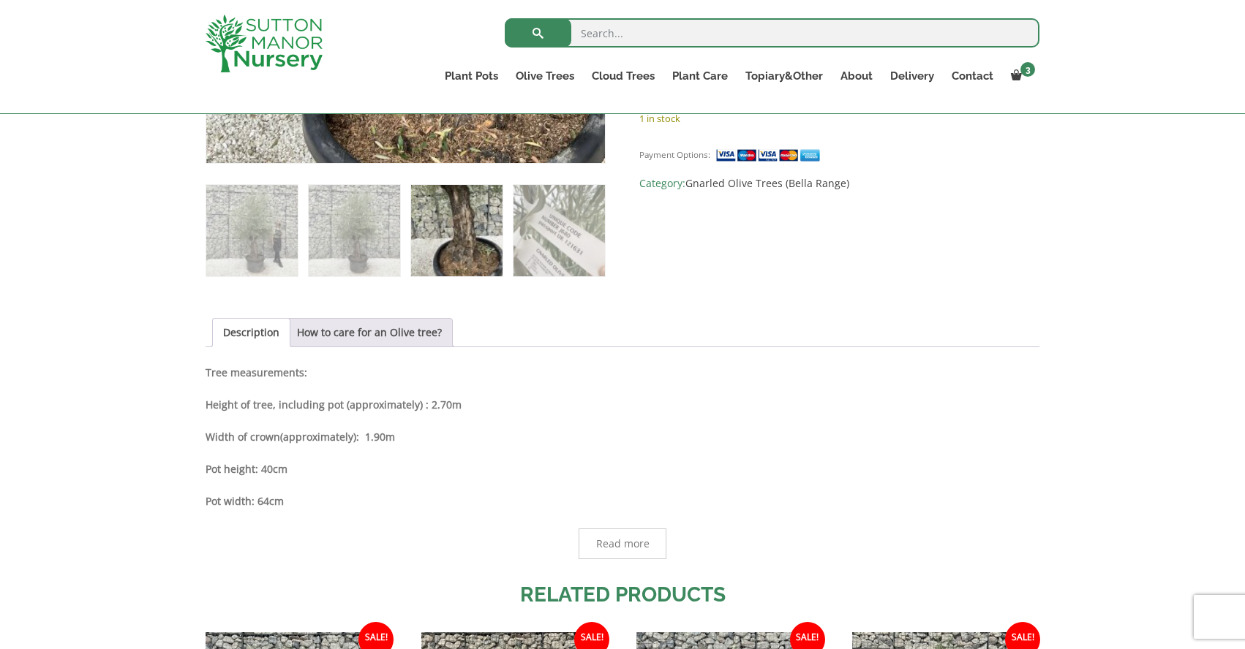
scroll to position [742, 0]
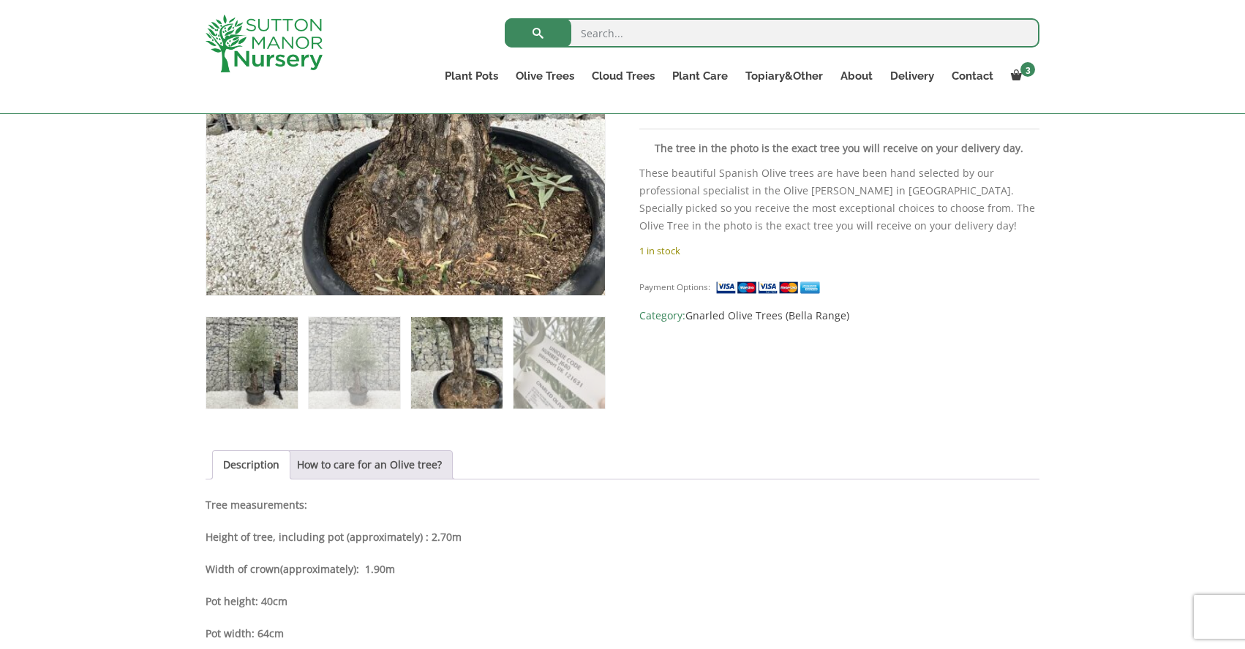
click at [260, 366] on img at bounding box center [251, 362] width 91 height 91
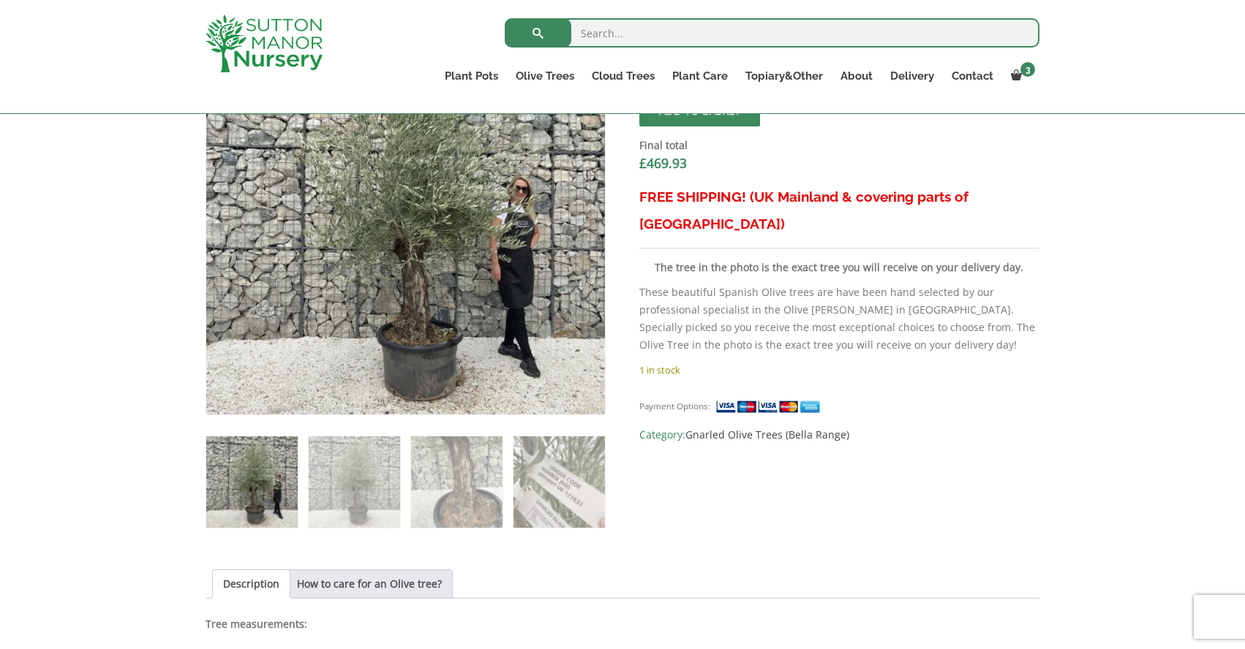
scroll to position [489, 0]
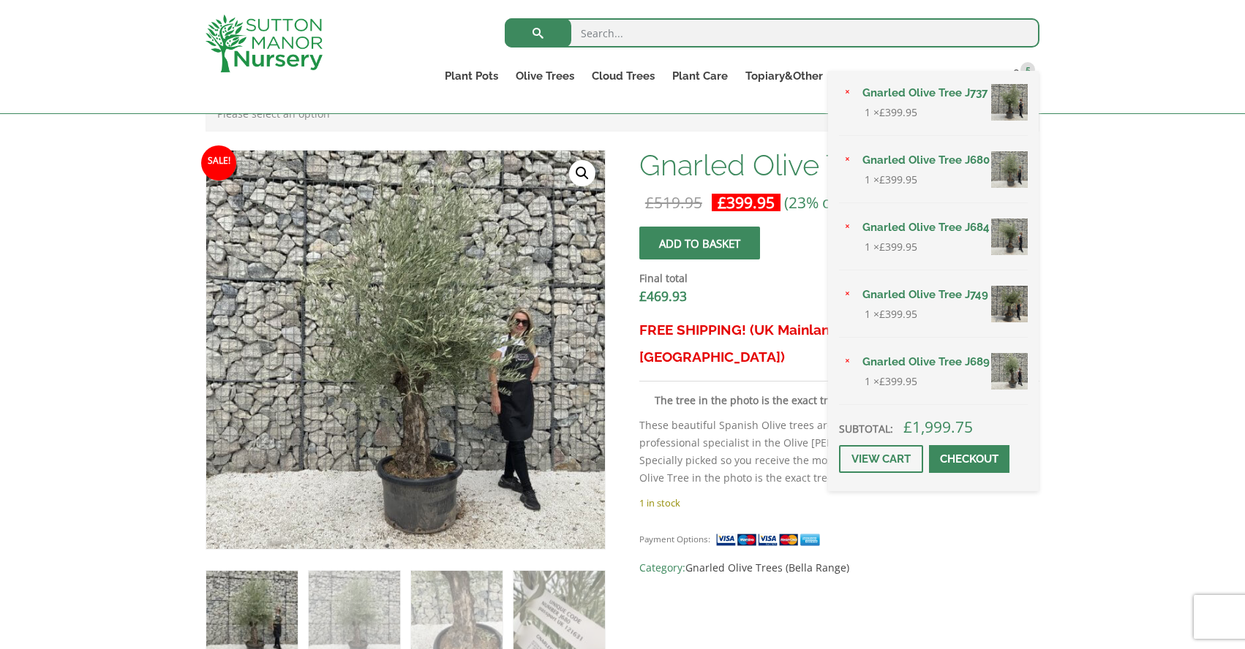
click at [947, 360] on link "Gnarled Olive Tree J689" at bounding box center [940, 362] width 174 height 22
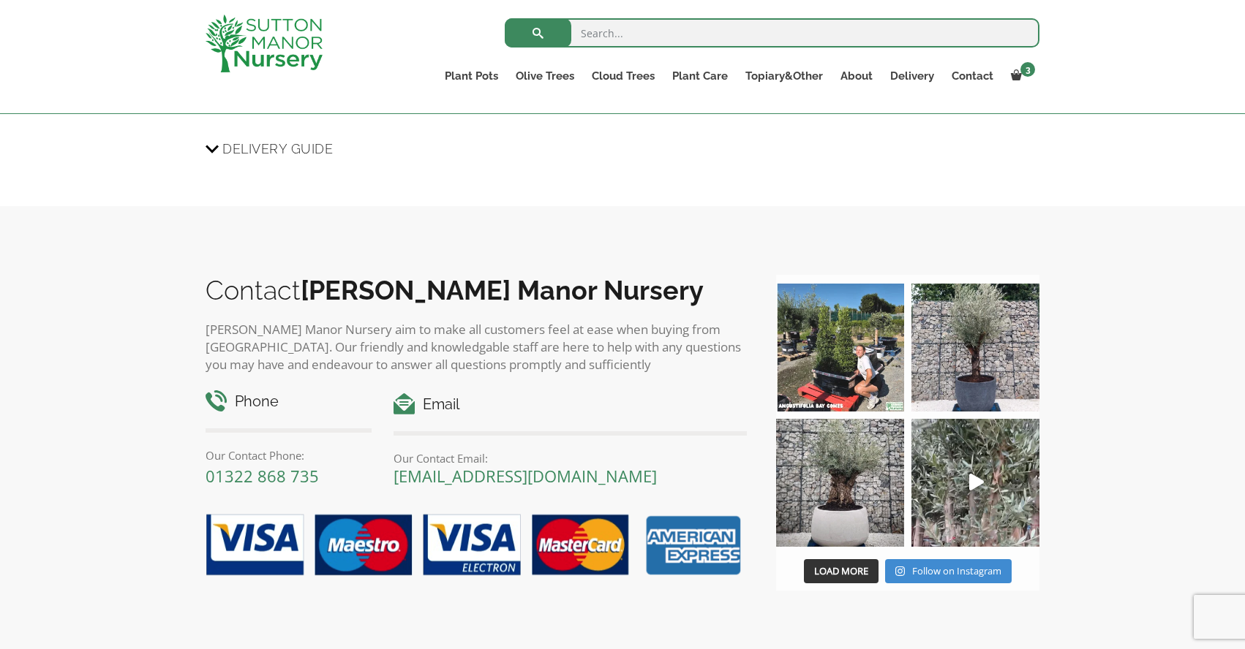
scroll to position [1924, 0]
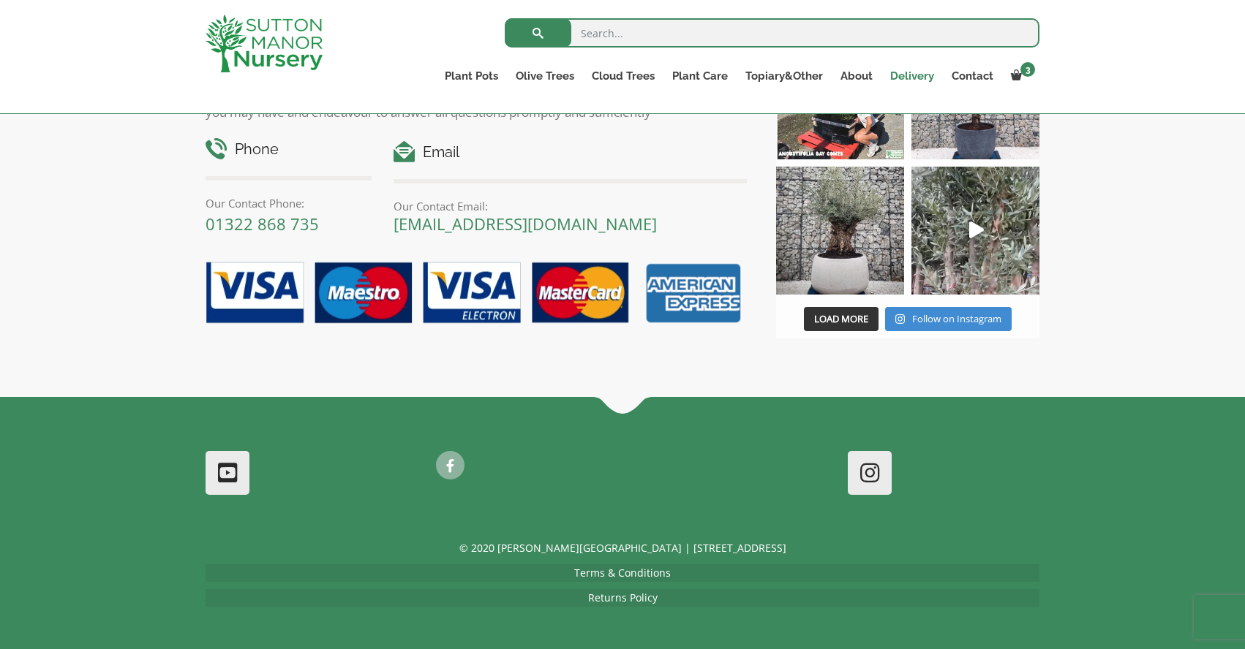
click at [905, 75] on link "Delivery" at bounding box center [911, 76] width 61 height 20
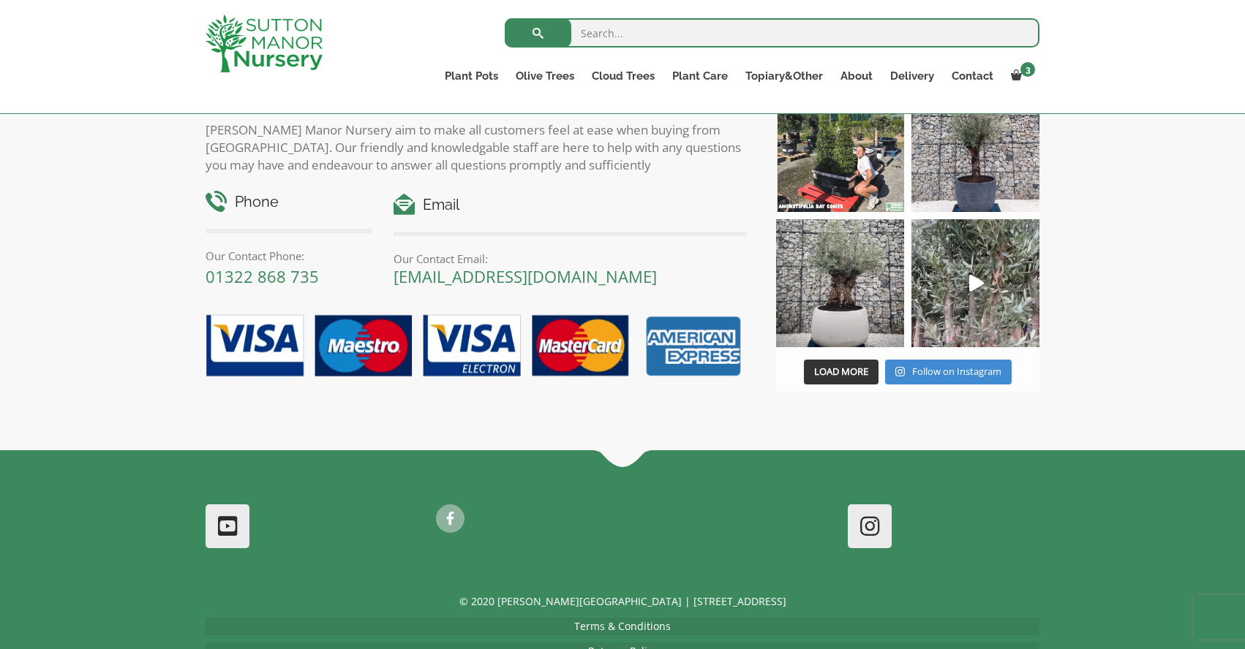
scroll to position [2527, 0]
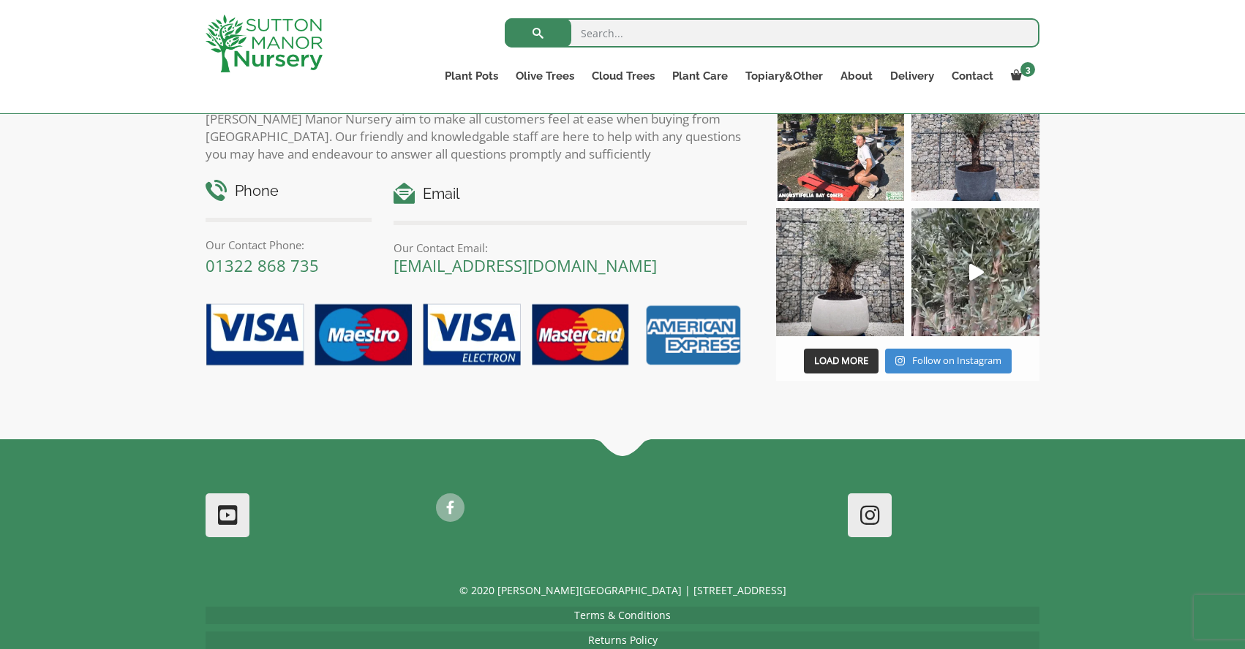
click at [862, 508] on link at bounding box center [869, 515] width 41 height 41
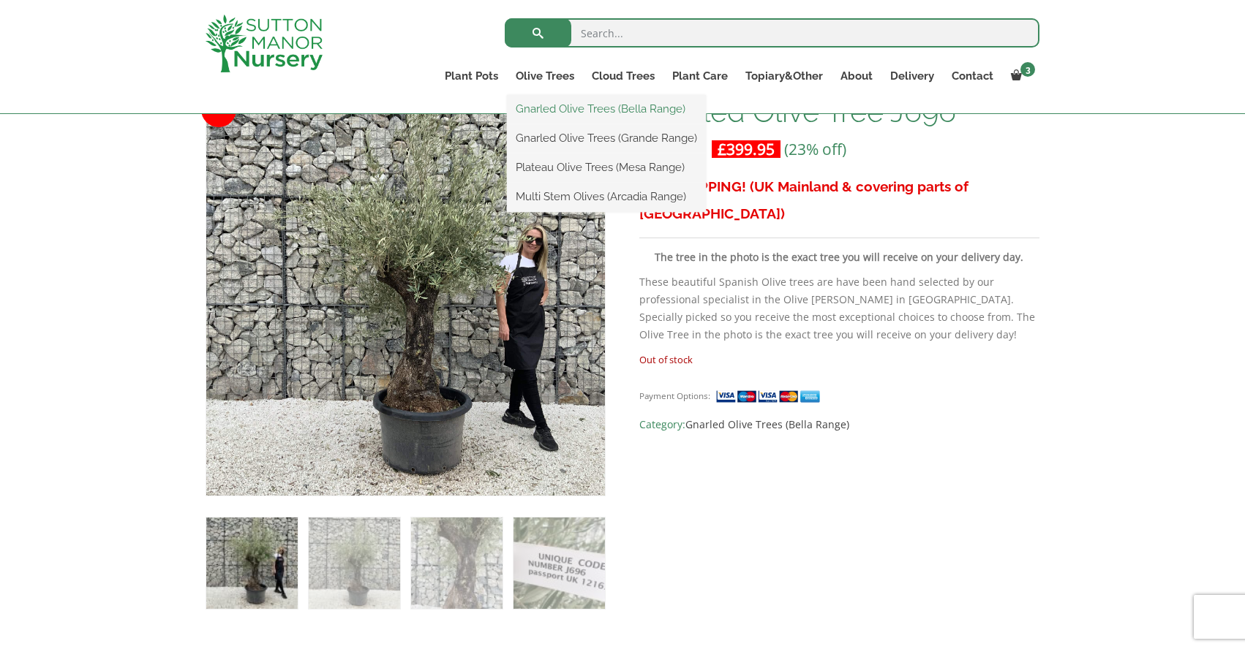
click at [570, 112] on link "Gnarled Olive Trees (Bella Range)" at bounding box center [606, 109] width 199 height 22
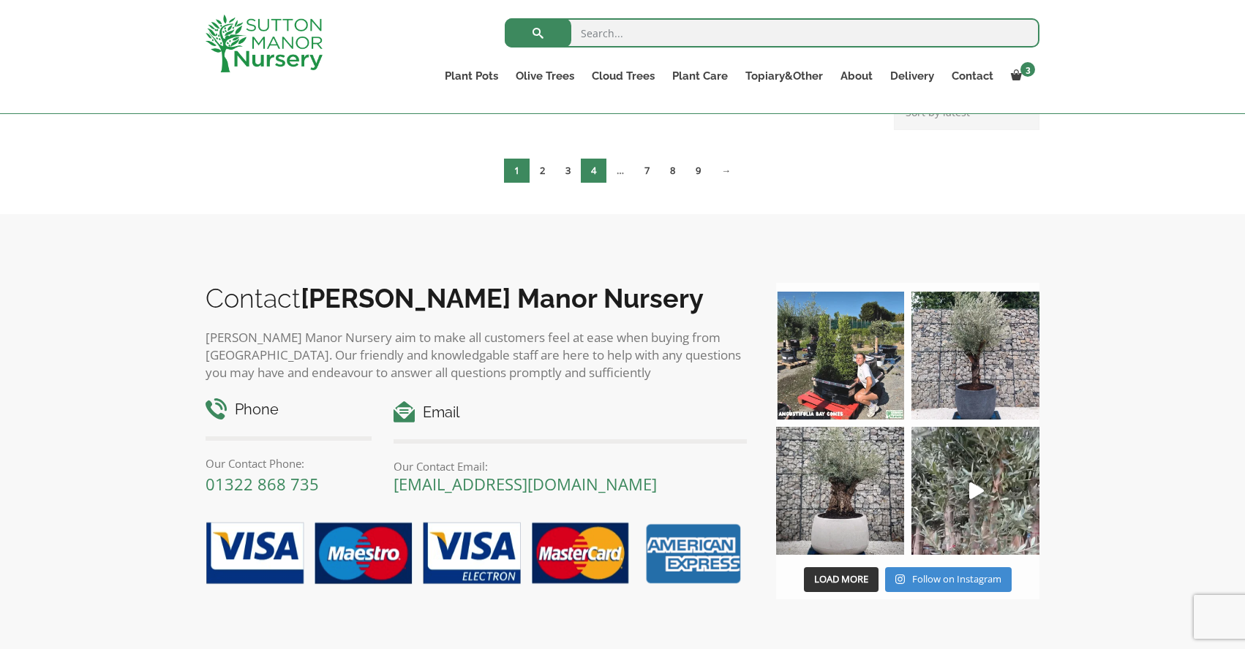
scroll to position [431, 0]
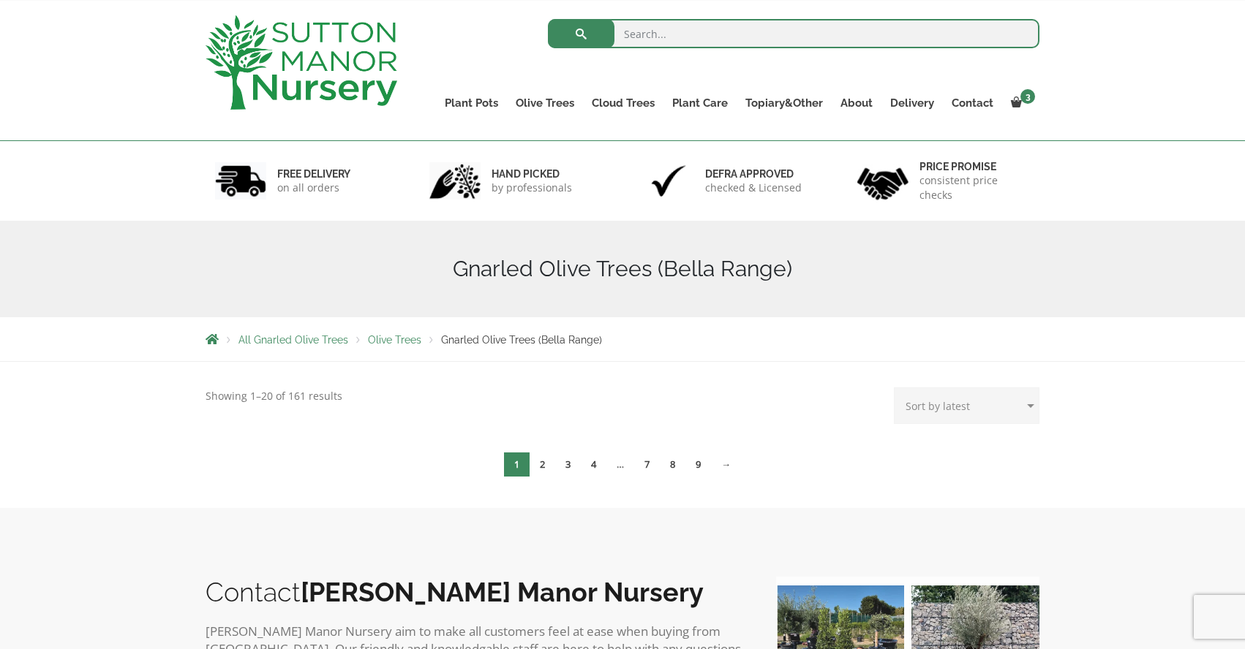
scroll to position [73, 0]
click at [551, 464] on link "2" at bounding box center [542, 464] width 26 height 24
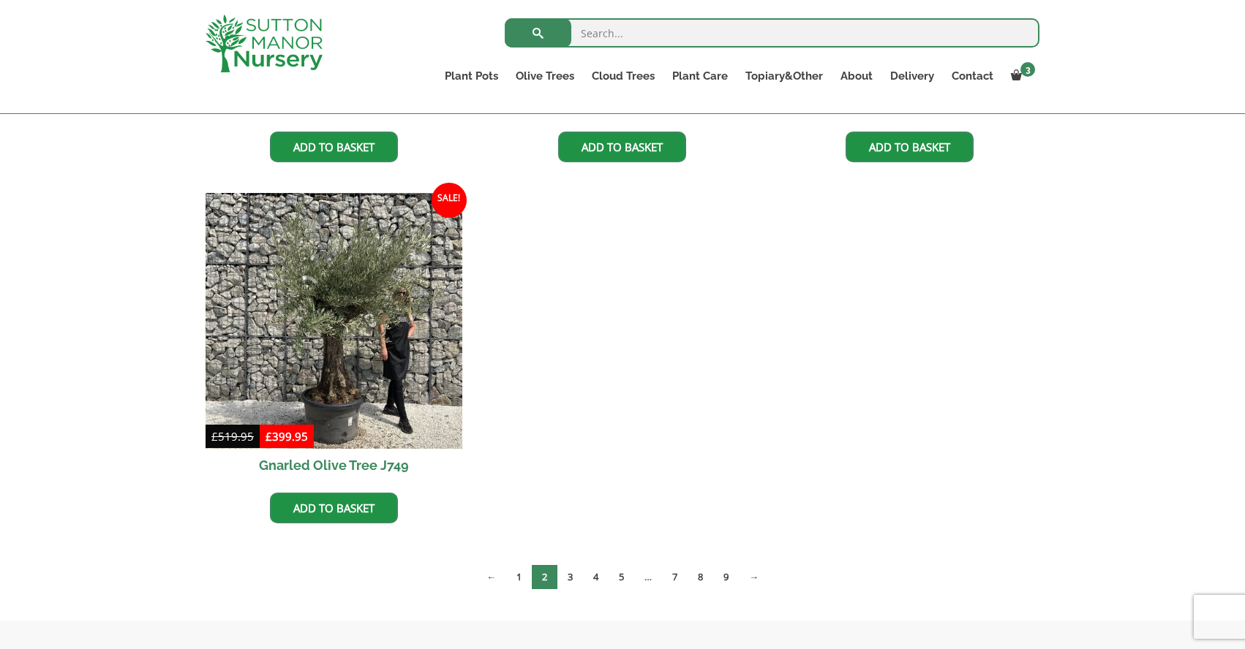
scroll to position [673, 0]
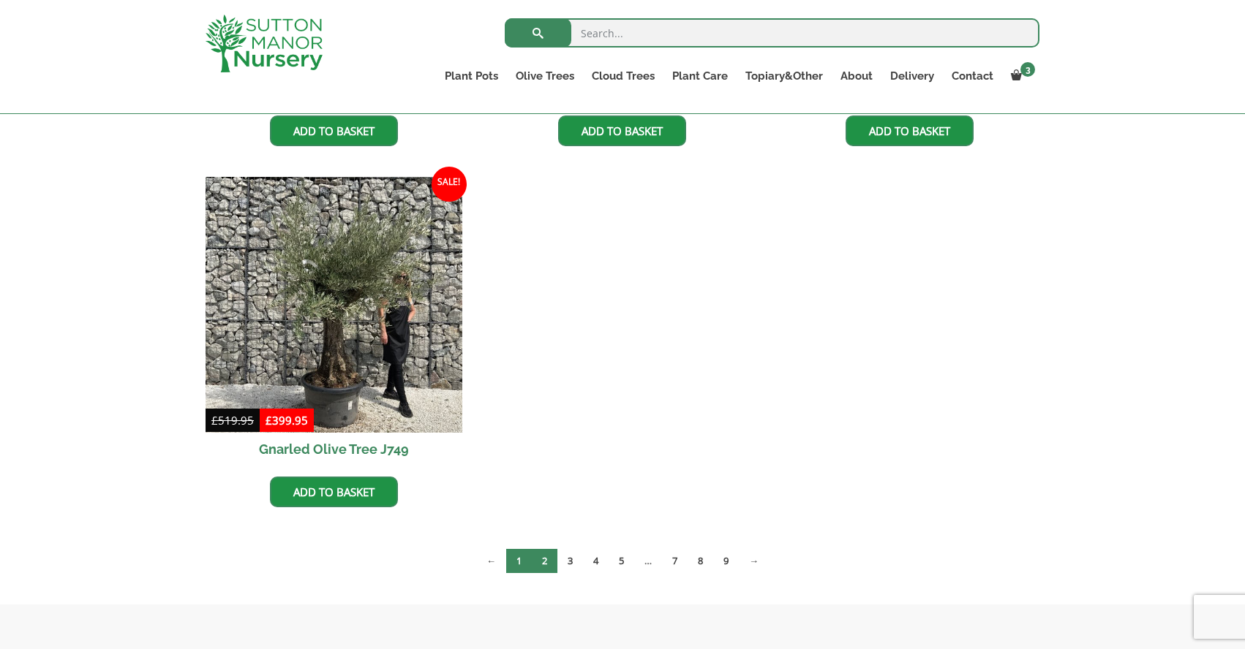
click at [513, 560] on link "1" at bounding box center [519, 561] width 26 height 24
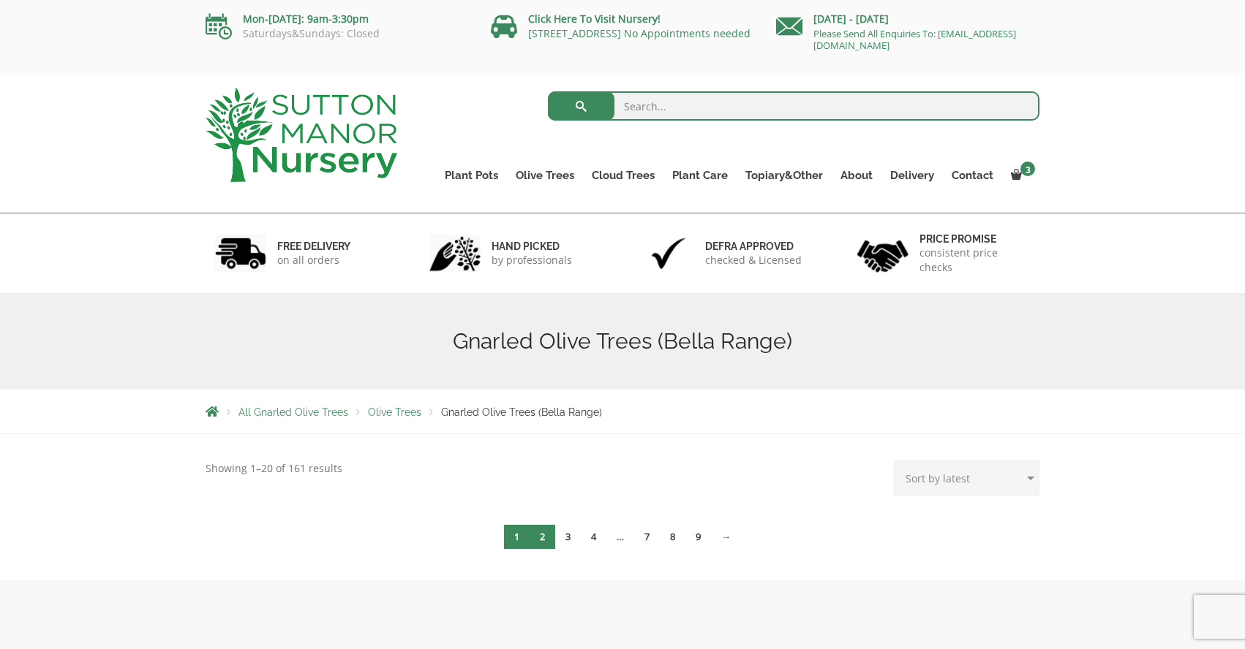
click at [535, 538] on link "2" at bounding box center [542, 537] width 26 height 24
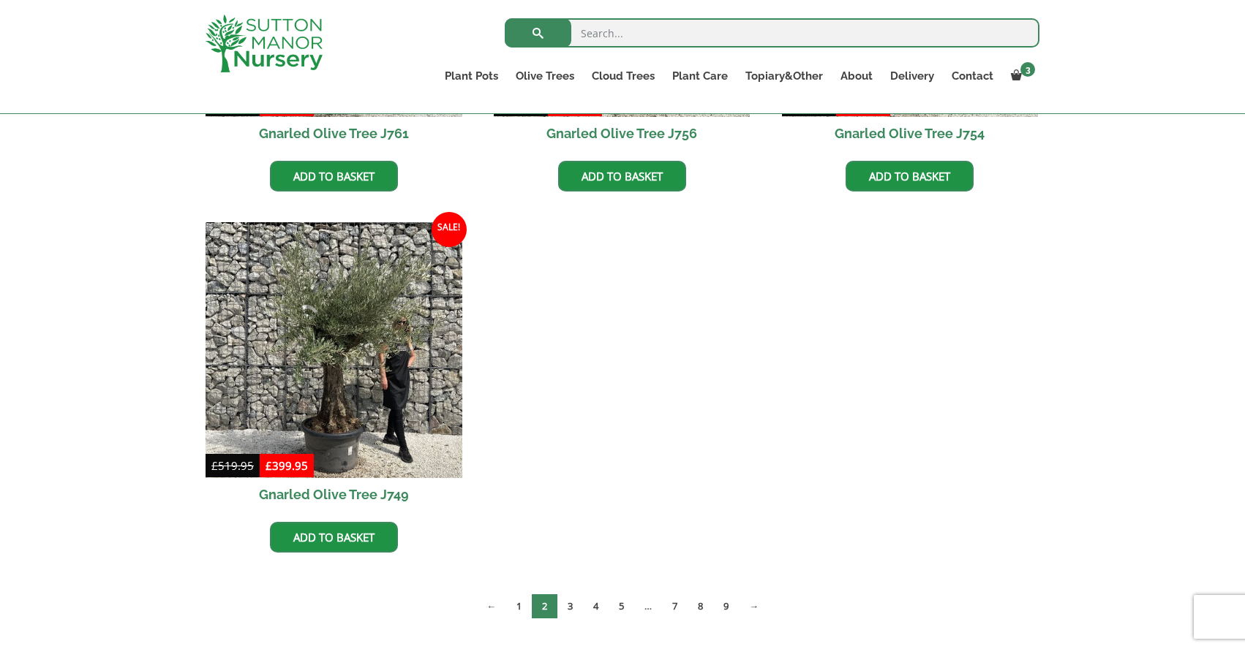
scroll to position [628, 0]
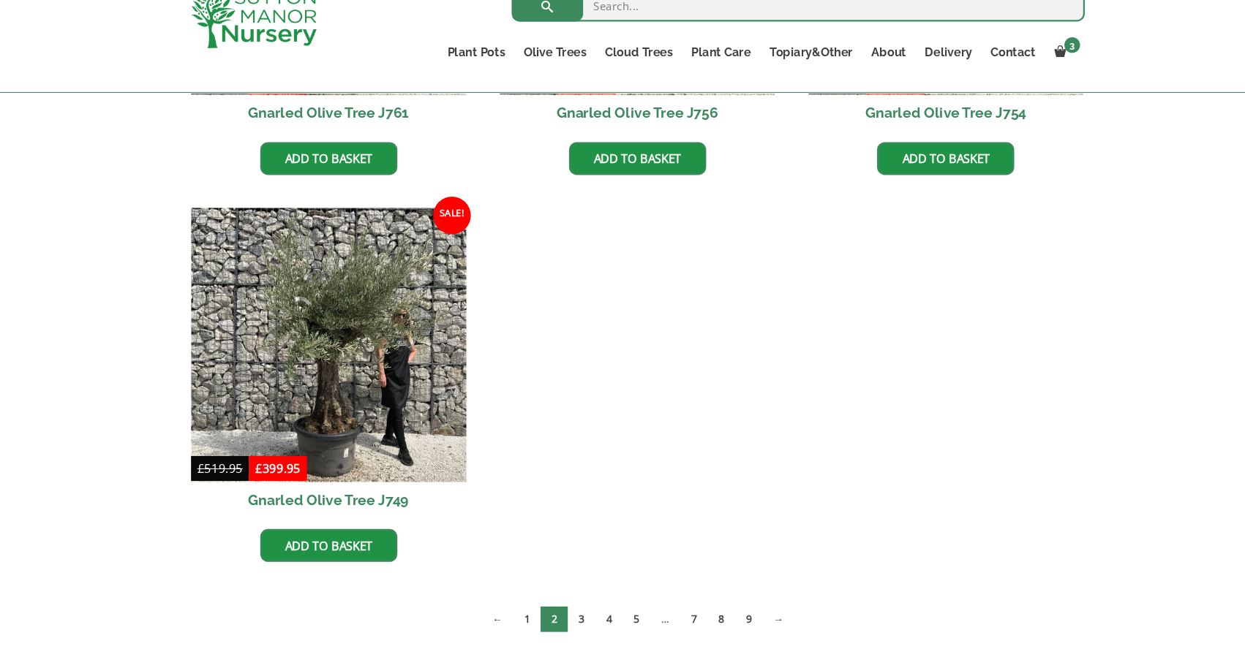
drag, startPoint x: 345, startPoint y: 388, endPoint x: 559, endPoint y: 37, distance: 411.3
click at [27, 27] on body "3 × Gnarled Olive Tree J737 1 × £ 399.95 × Gnarled Olive Tree J680 1 × £ 399.95…" at bounding box center [622, 359] width 1245 height 1974
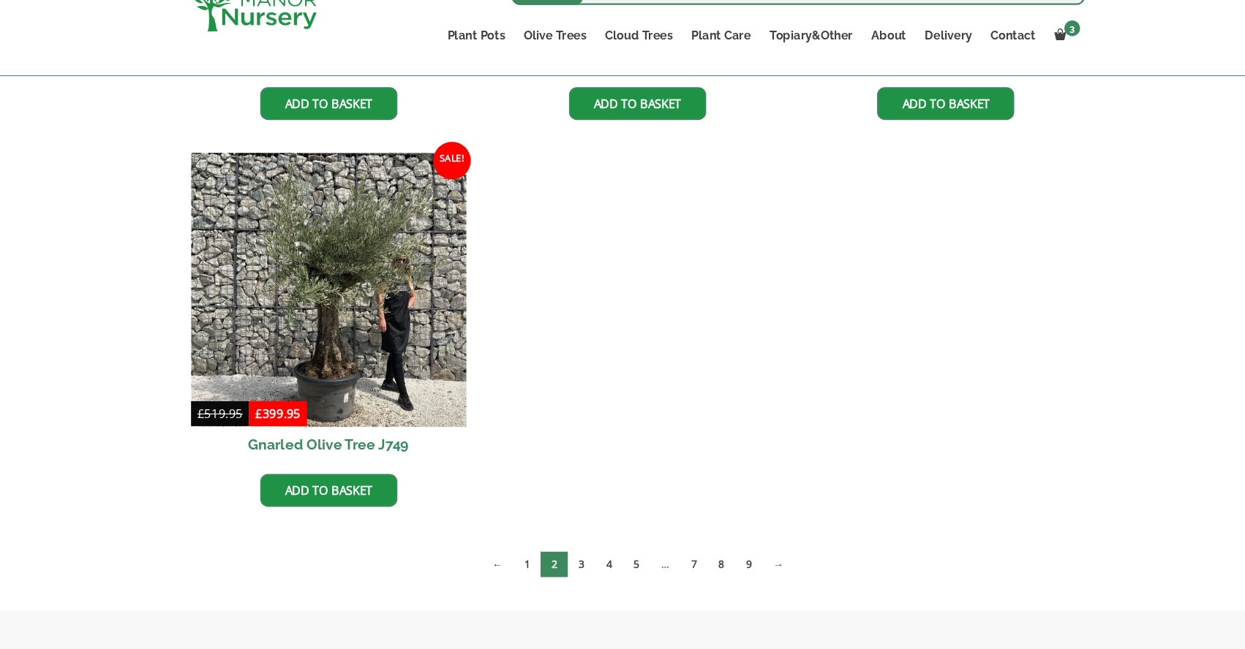
scroll to position [673, 0]
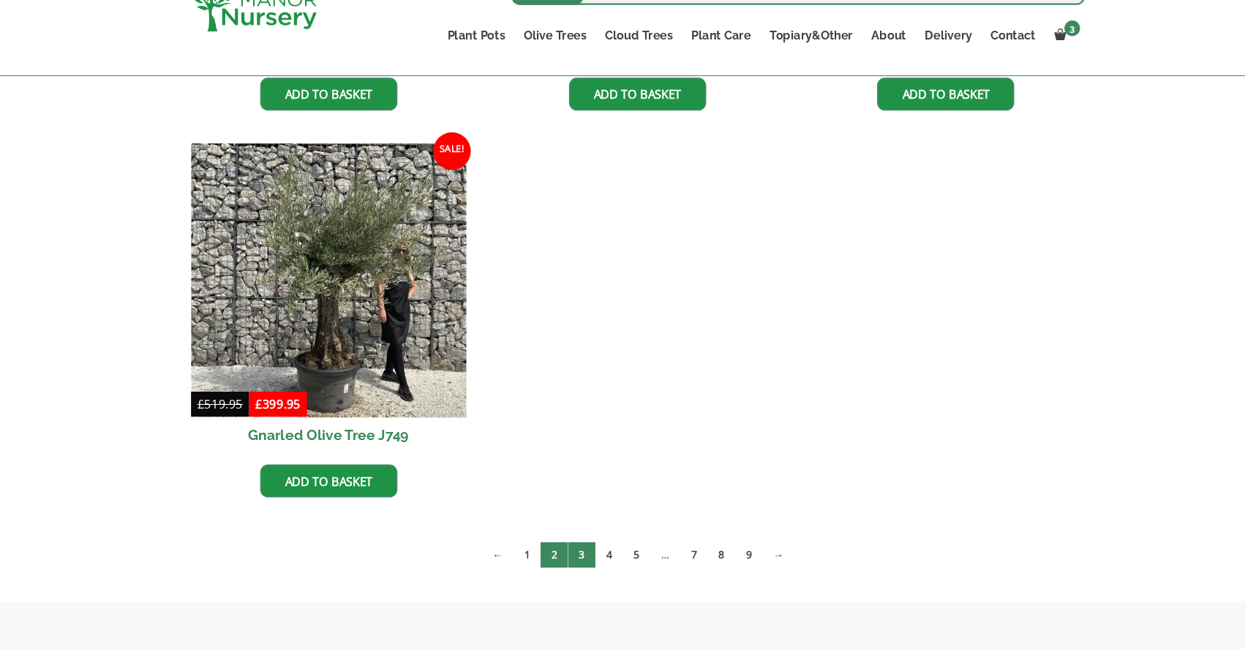
click at [573, 573] on link "3" at bounding box center [570, 561] width 26 height 24
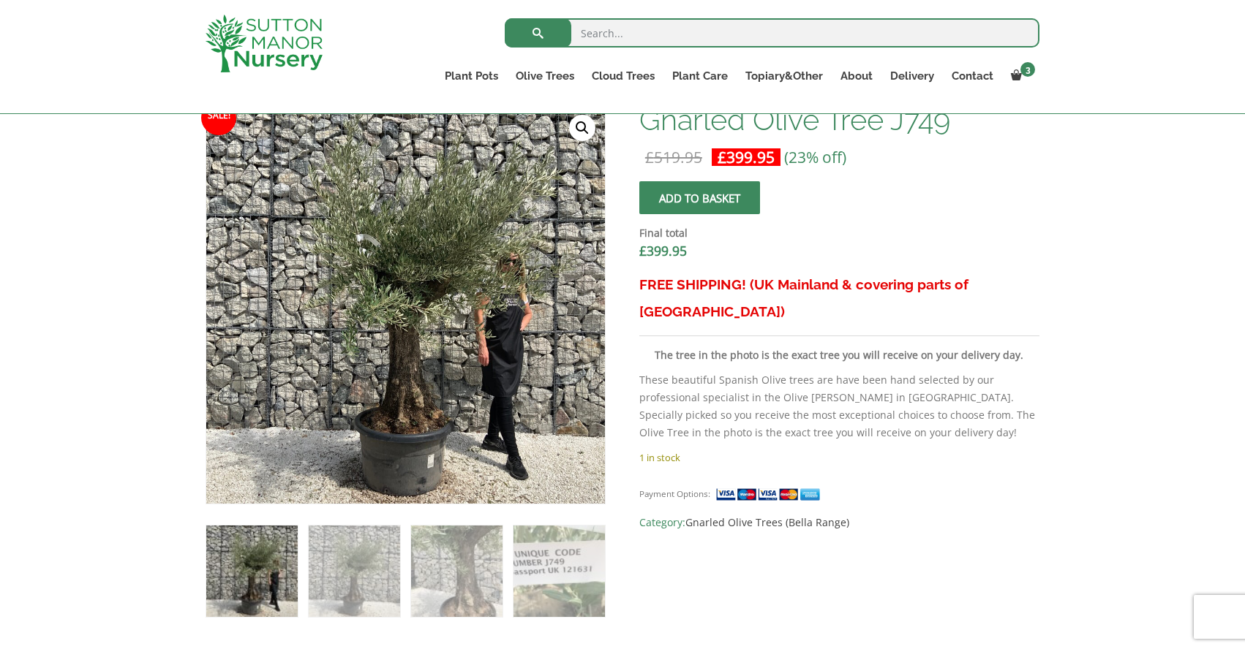
scroll to position [478, 0]
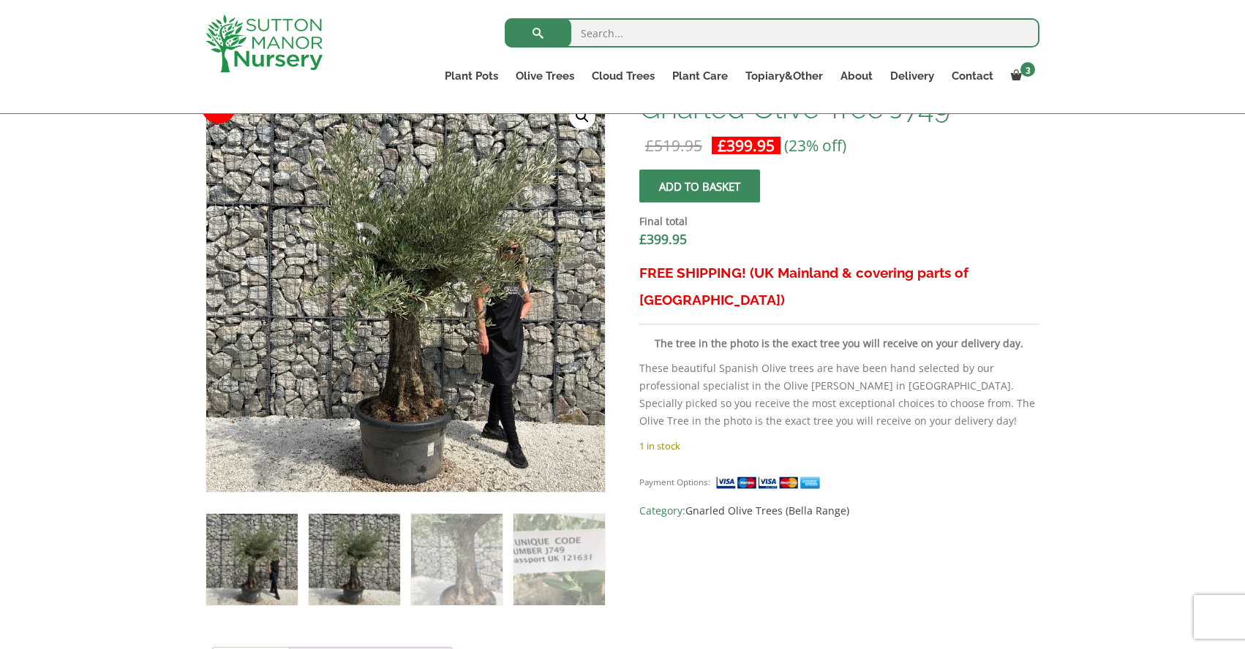
click at [355, 535] on img at bounding box center [354, 559] width 91 height 91
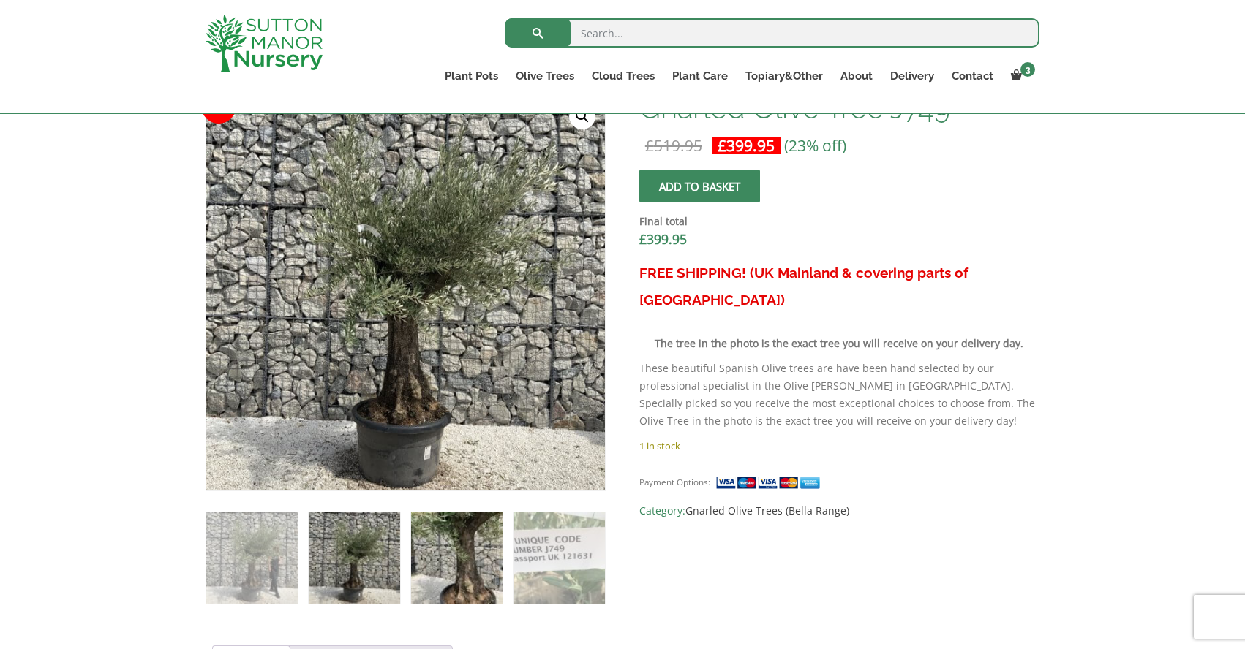
click at [450, 559] on img at bounding box center [456, 558] width 91 height 91
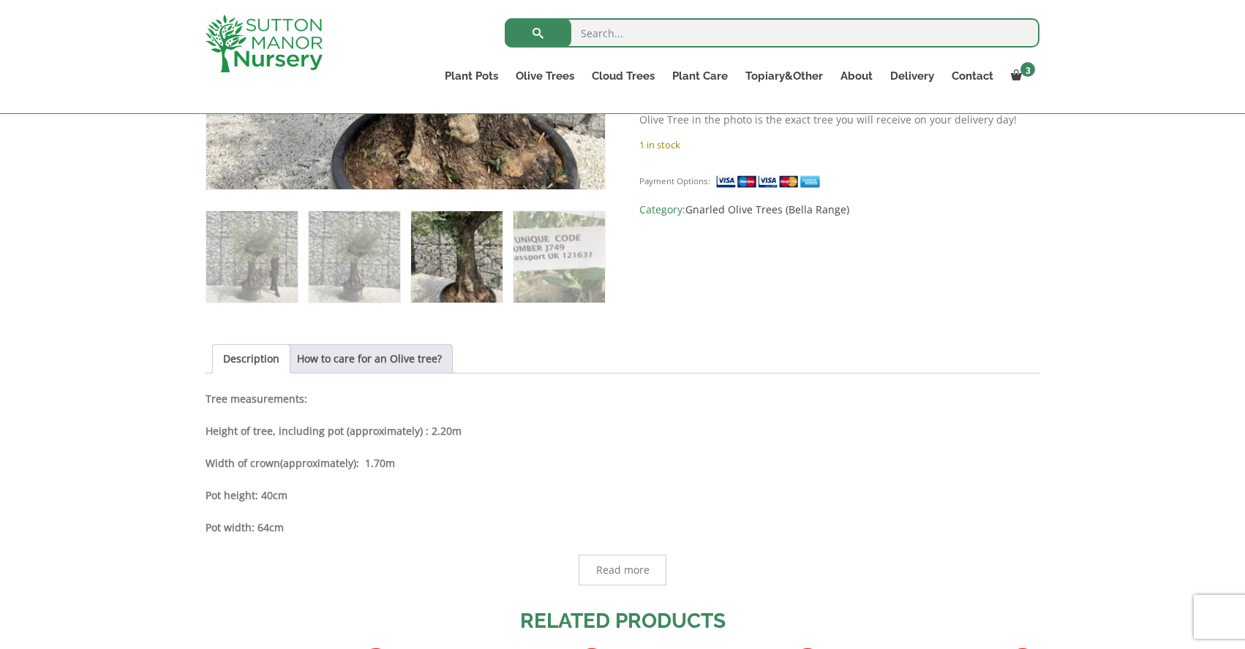
scroll to position [781, 0]
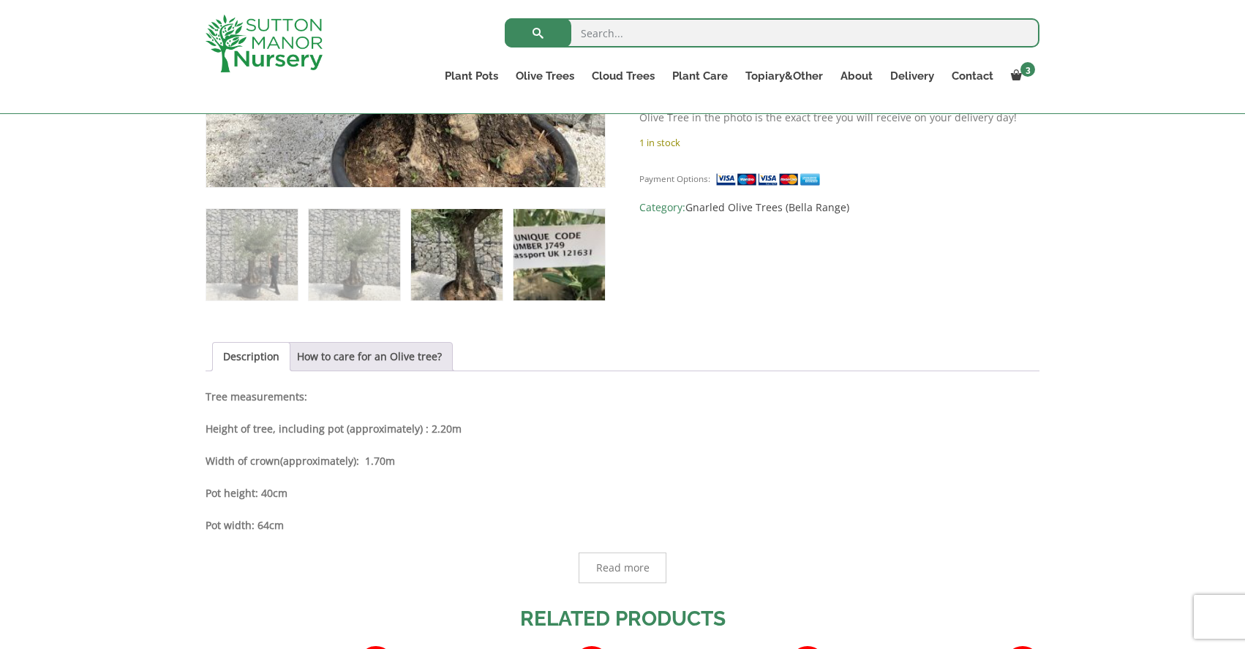
click at [550, 271] on img at bounding box center [558, 254] width 91 height 91
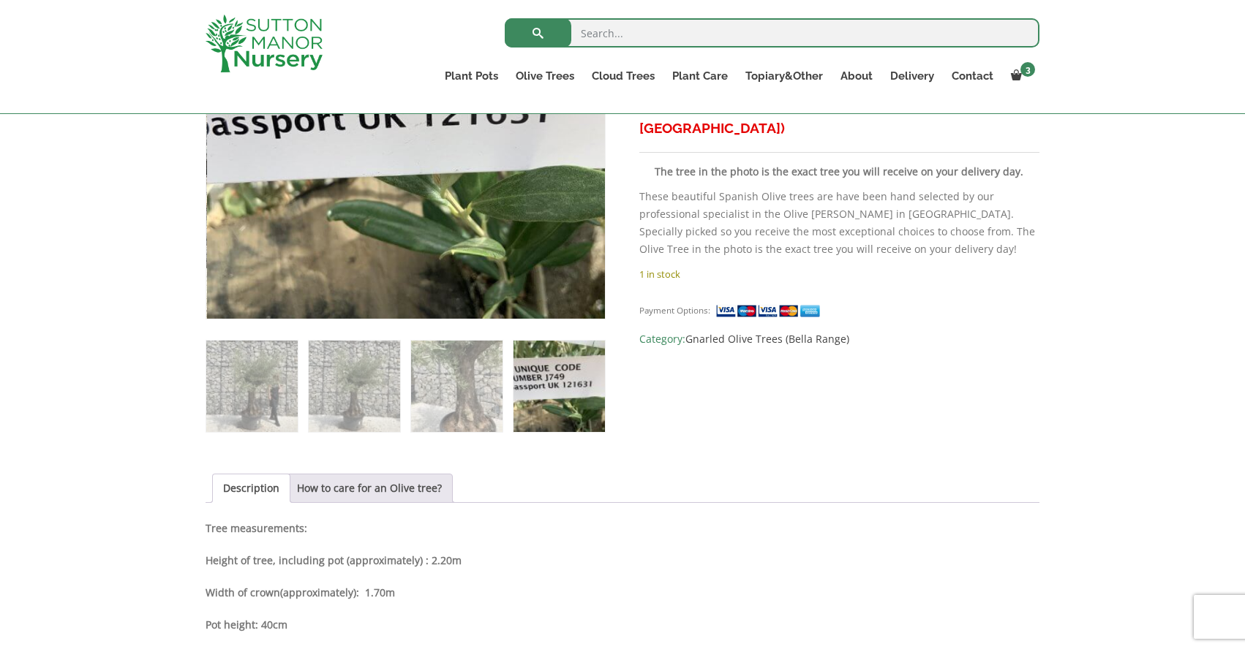
scroll to position [580, 0]
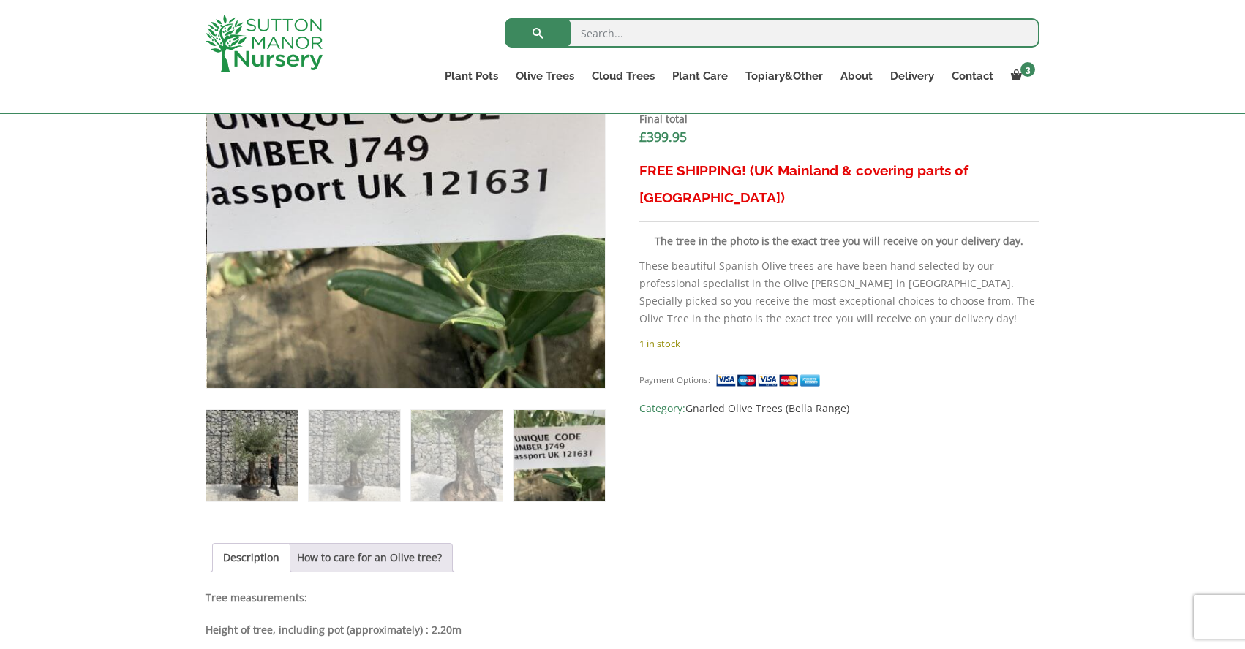
click at [230, 441] on img at bounding box center [251, 455] width 91 height 91
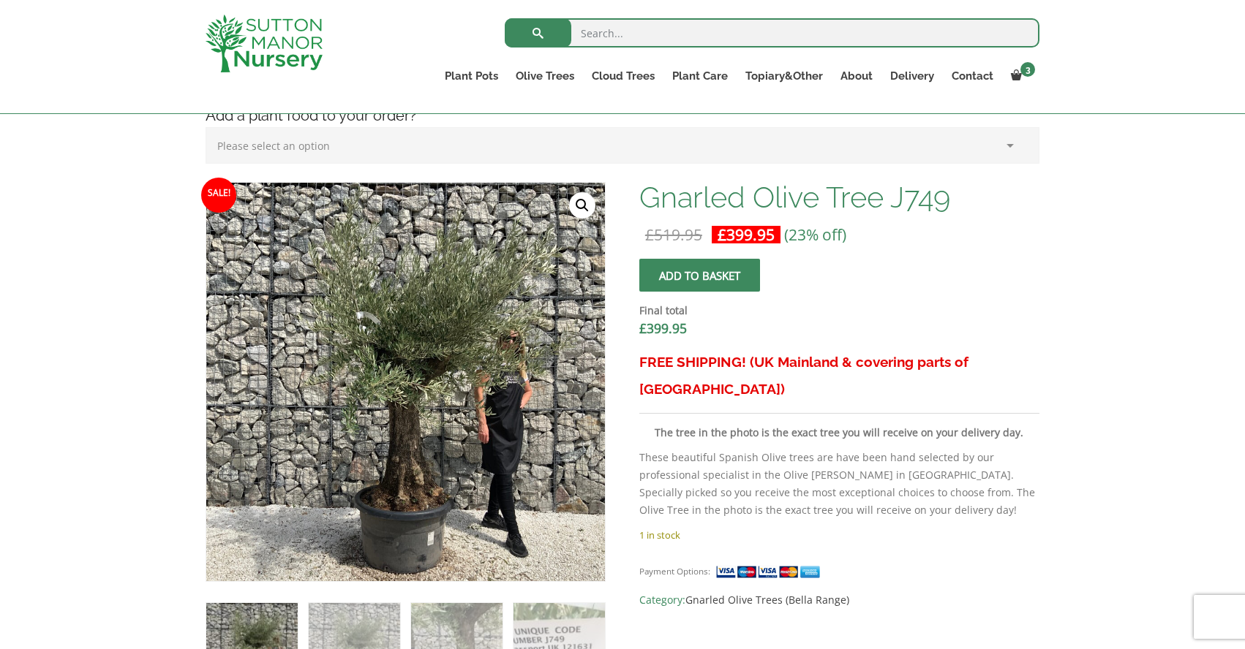
scroll to position [447, 0]
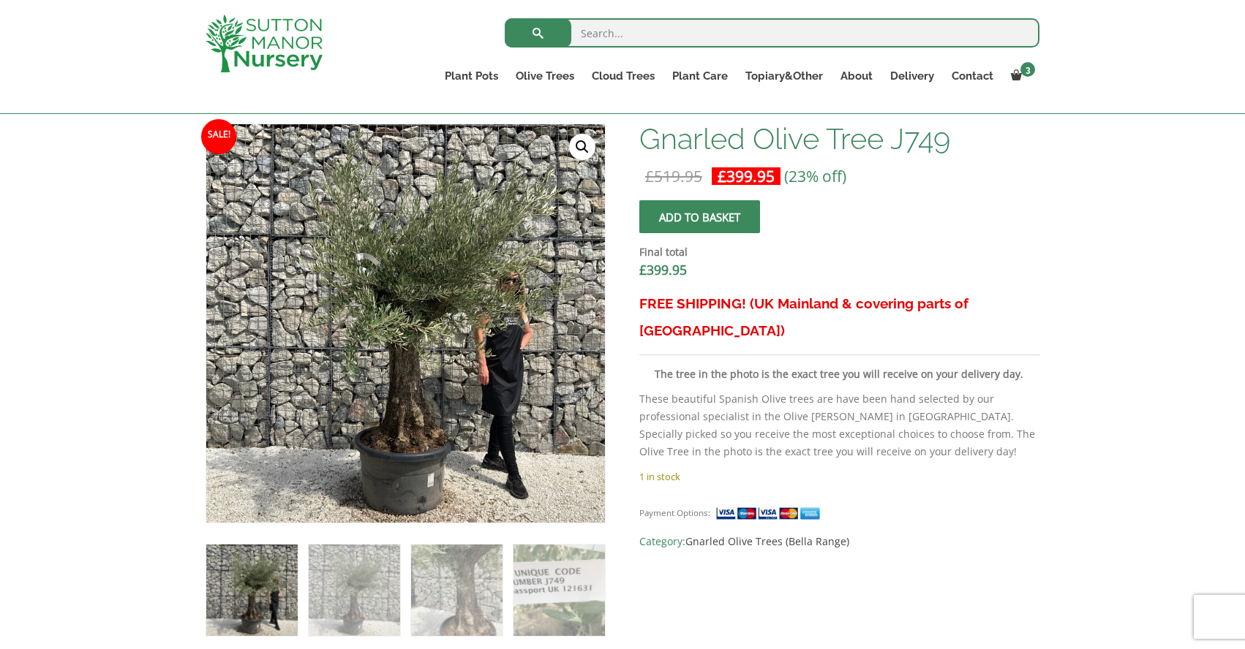
click at [699, 217] on span "submit" at bounding box center [699, 217] width 0 height 0
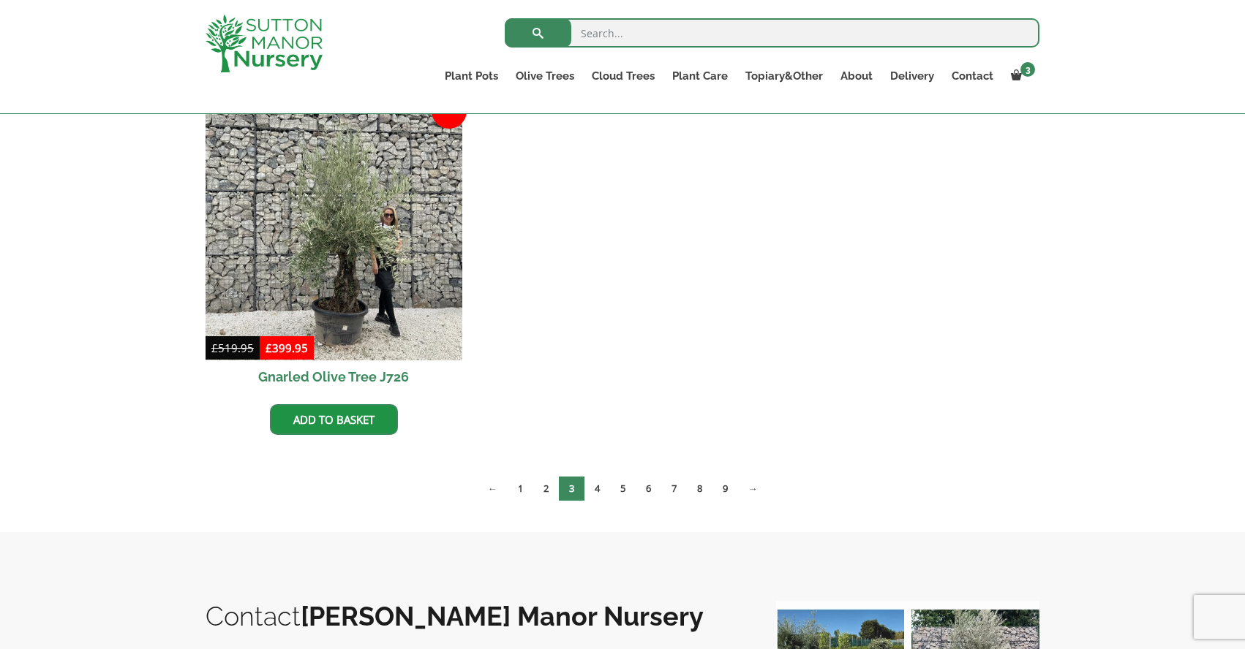
scroll to position [1110, 0]
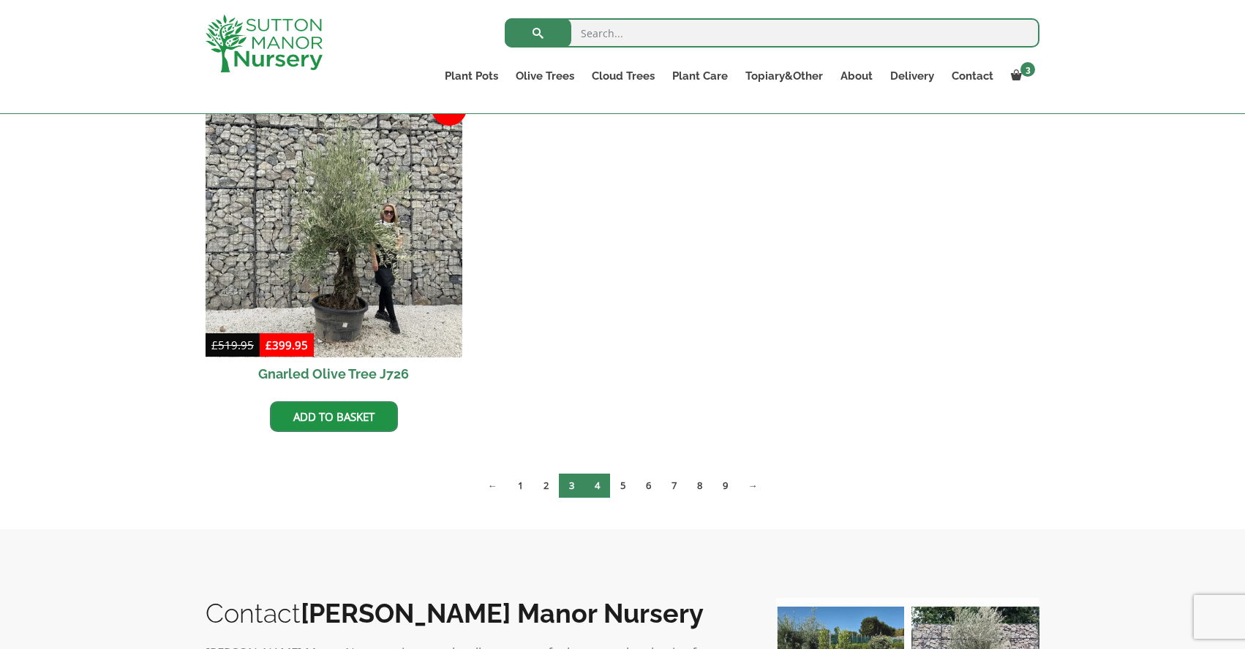
click at [597, 488] on link "4" at bounding box center [597, 486] width 26 height 24
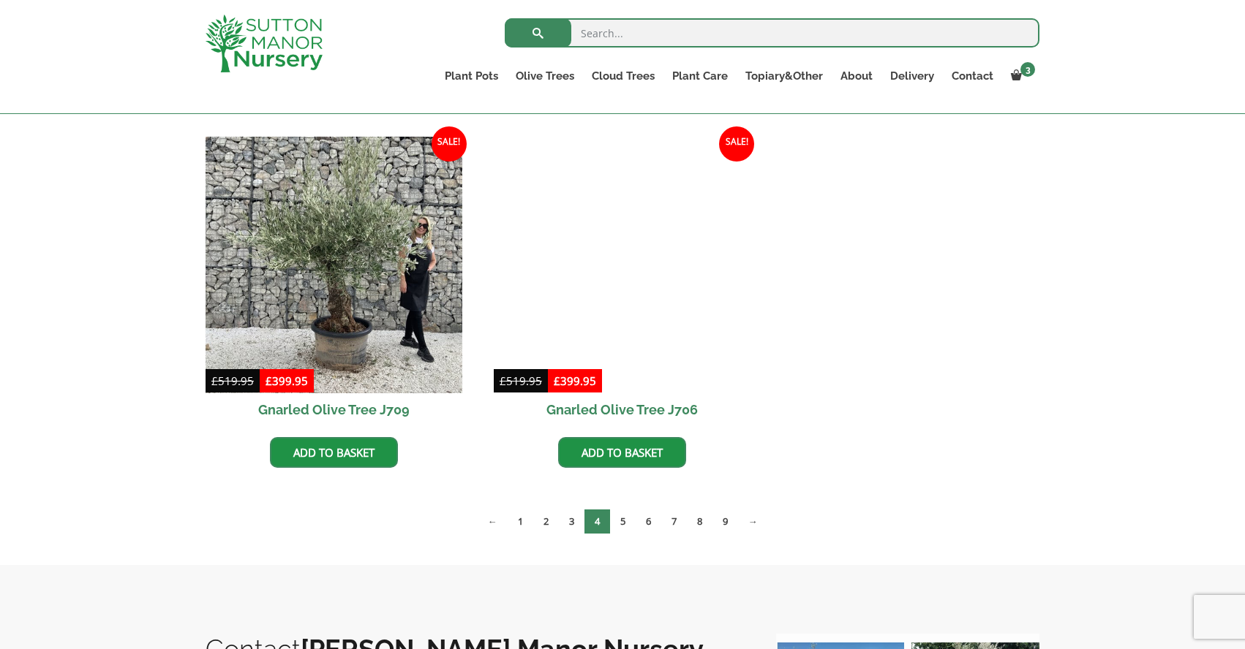
scroll to position [1076, 0]
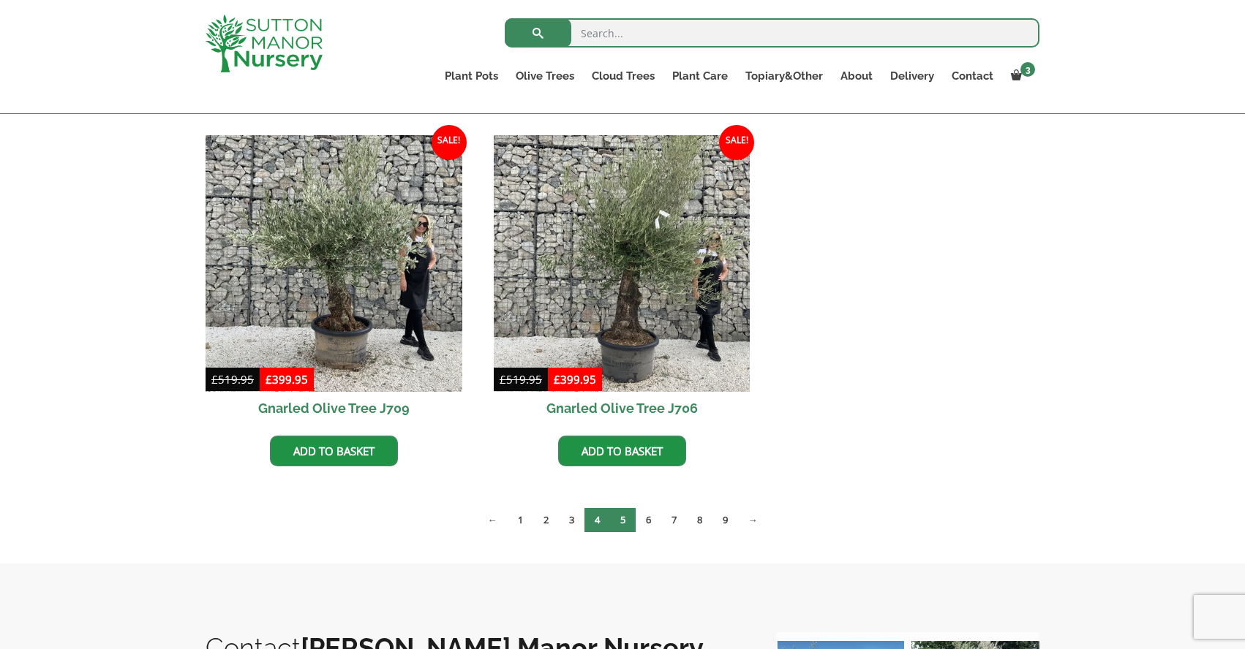
click at [625, 516] on link "5" at bounding box center [623, 520] width 26 height 24
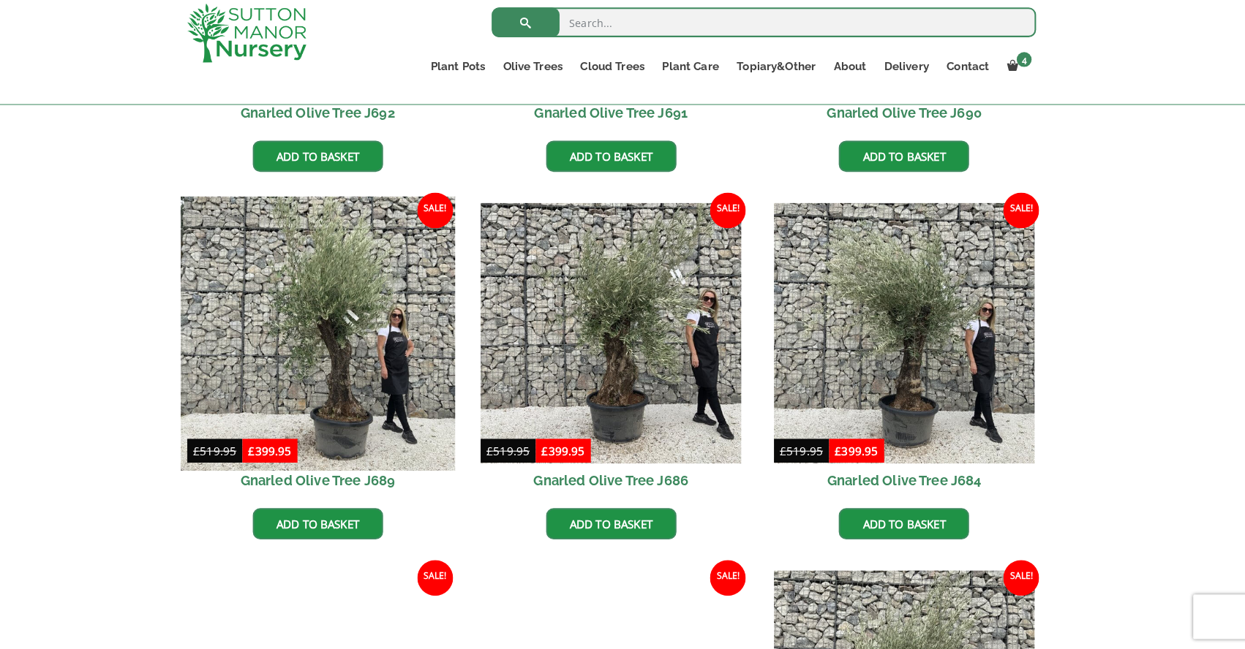
scroll to position [644, 0]
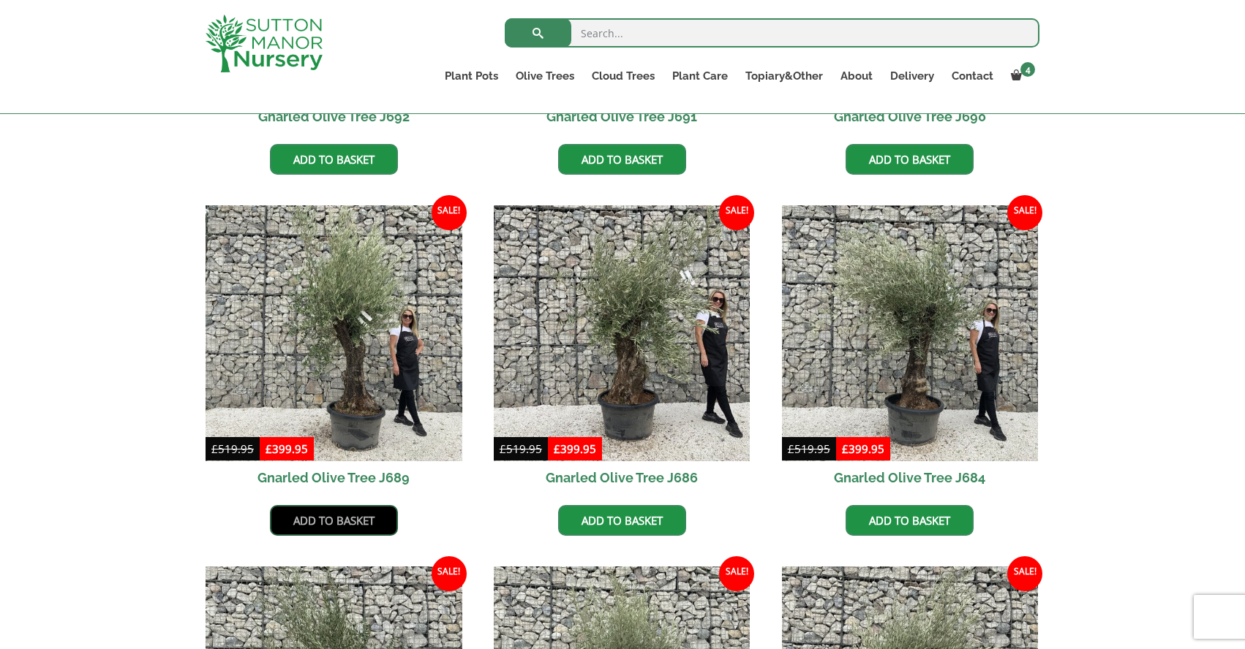
click at [288, 516] on link "Add to basket" at bounding box center [334, 520] width 128 height 31
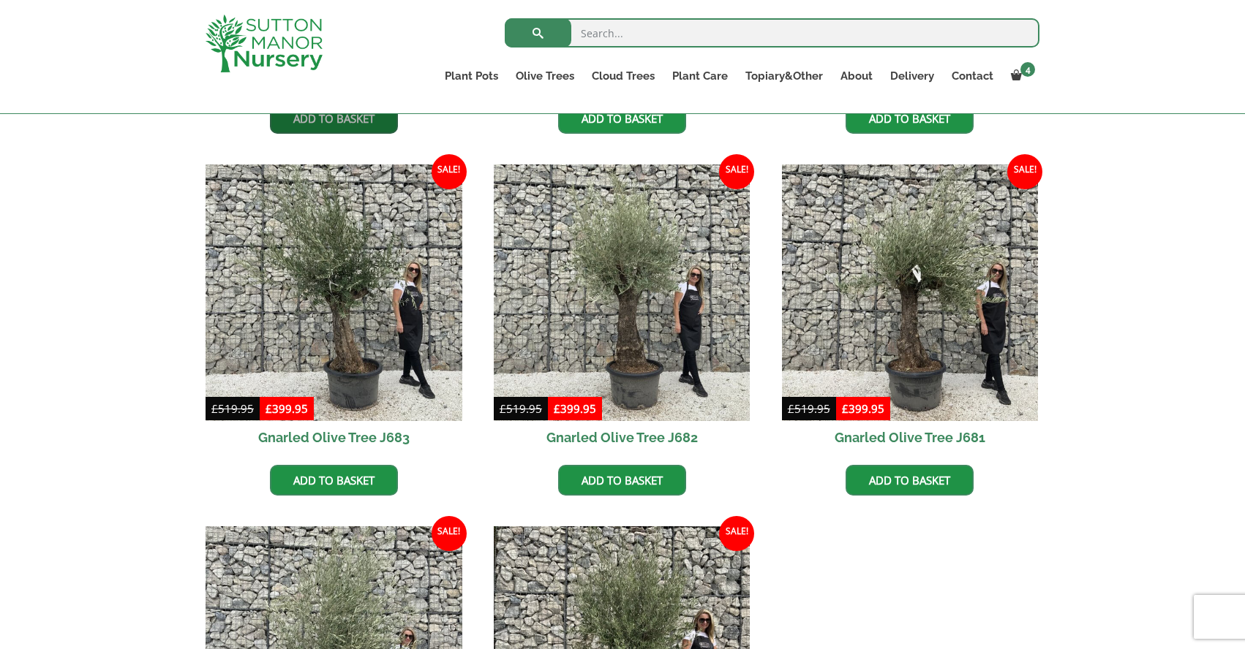
scroll to position [1048, 0]
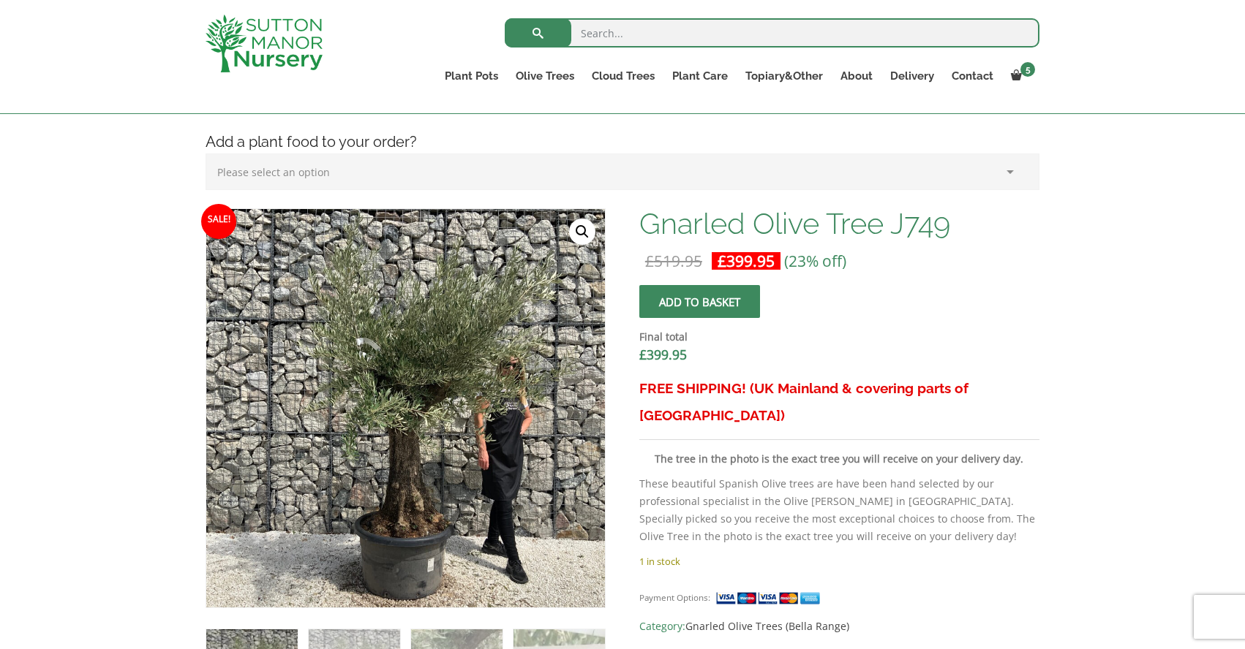
scroll to position [478, 0]
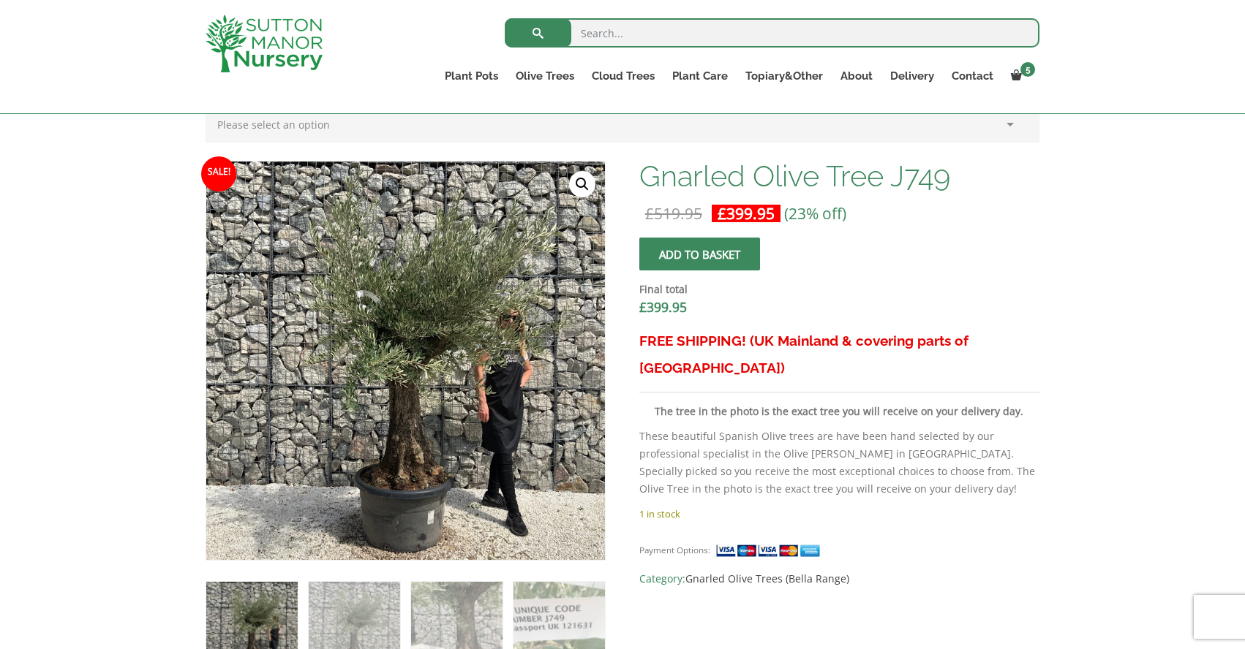
click at [259, 613] on img at bounding box center [251, 627] width 91 height 91
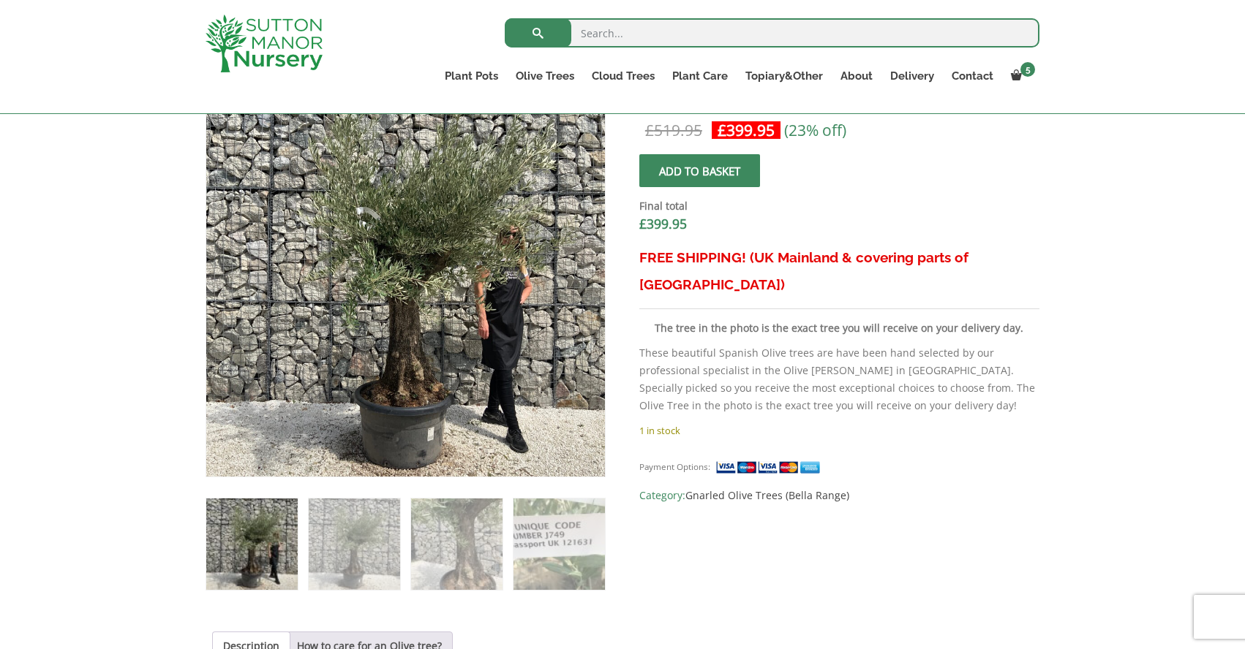
scroll to position [525, 0]
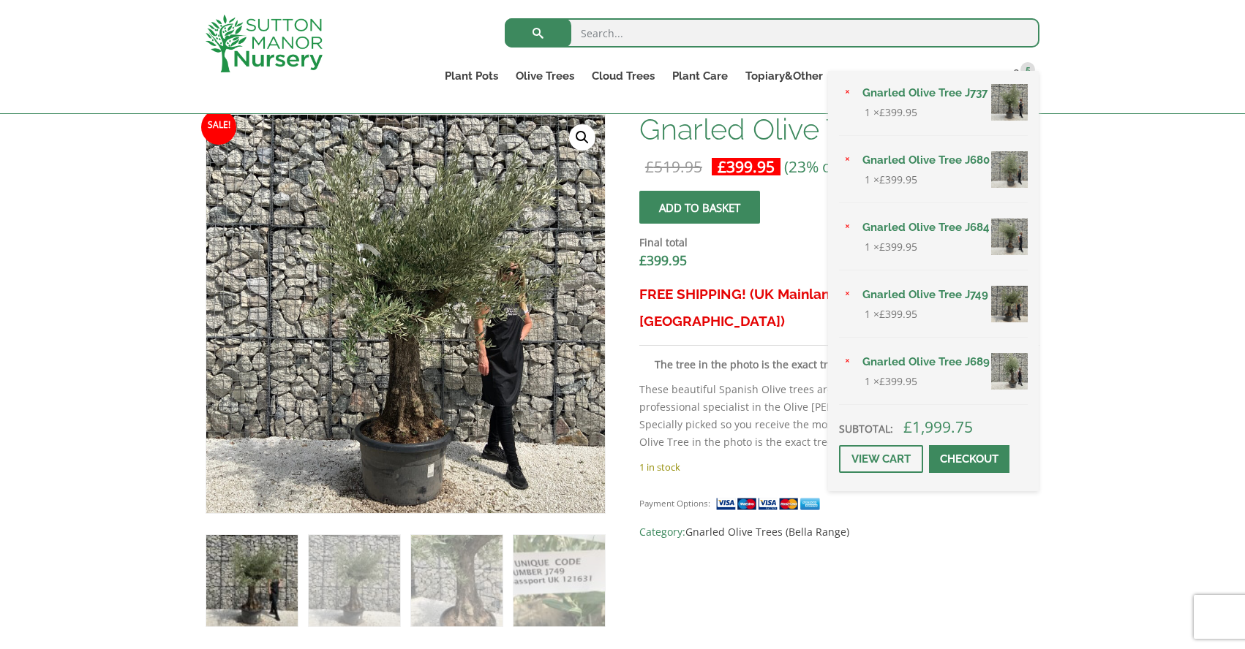
click at [953, 225] on link "Gnarled Olive Tree J684" at bounding box center [940, 227] width 174 height 22
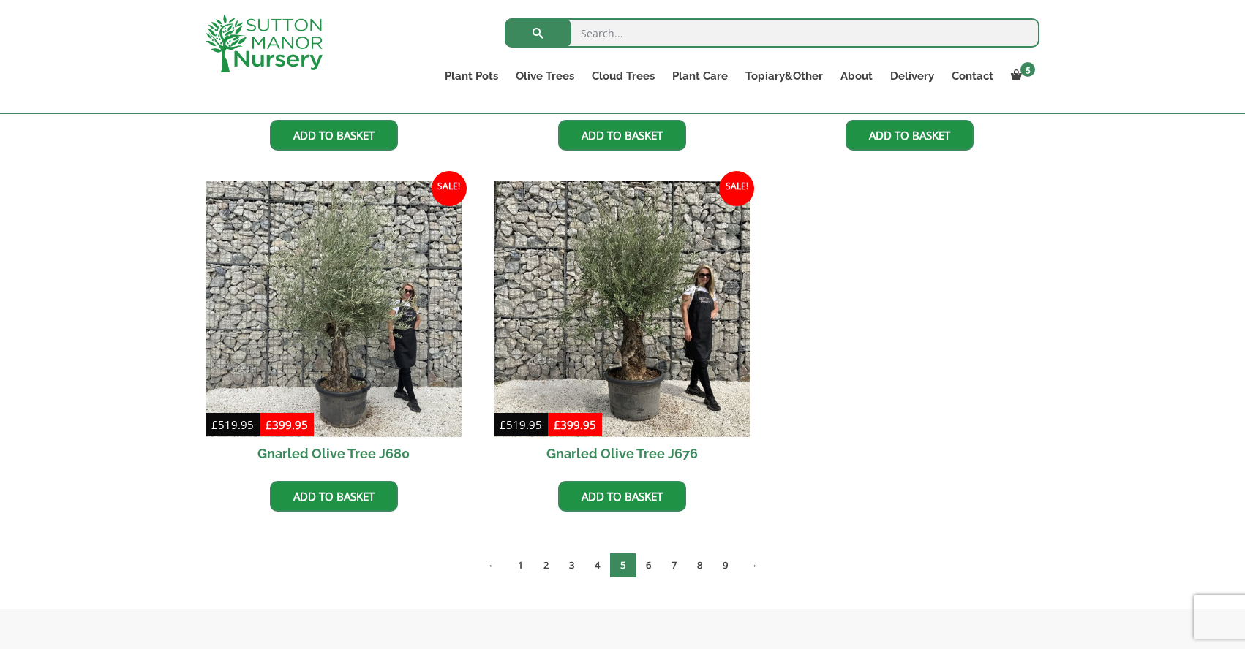
scroll to position [1493, 0]
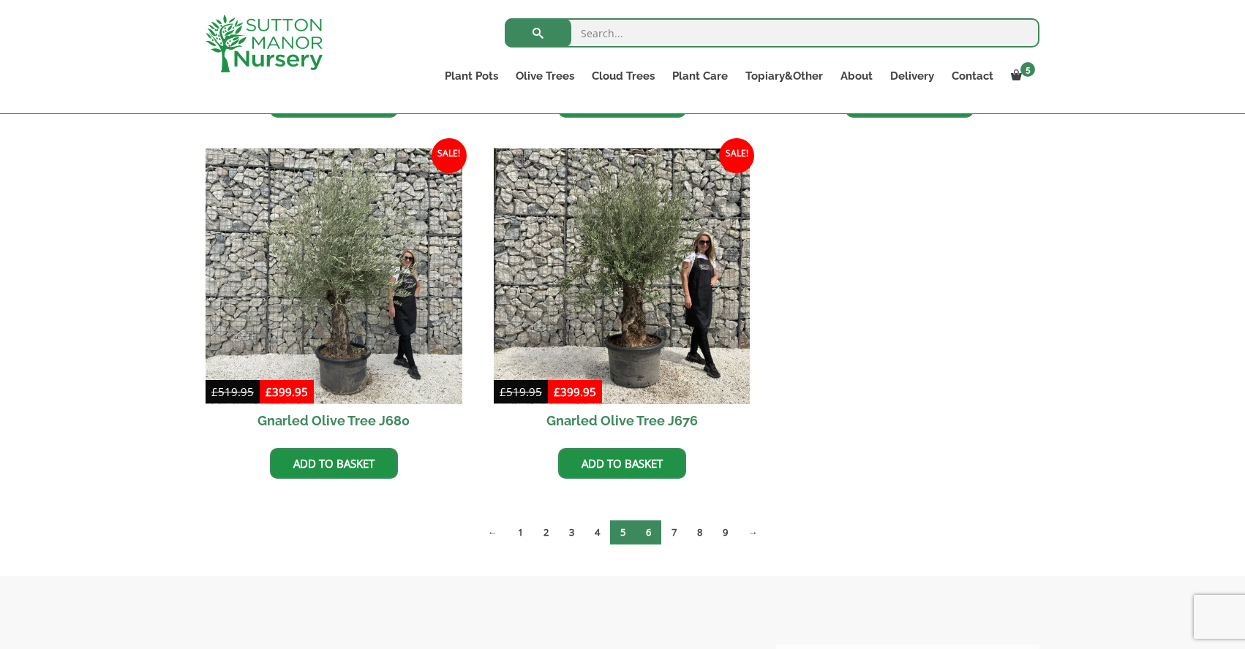
click at [652, 531] on link "6" at bounding box center [649, 533] width 26 height 24
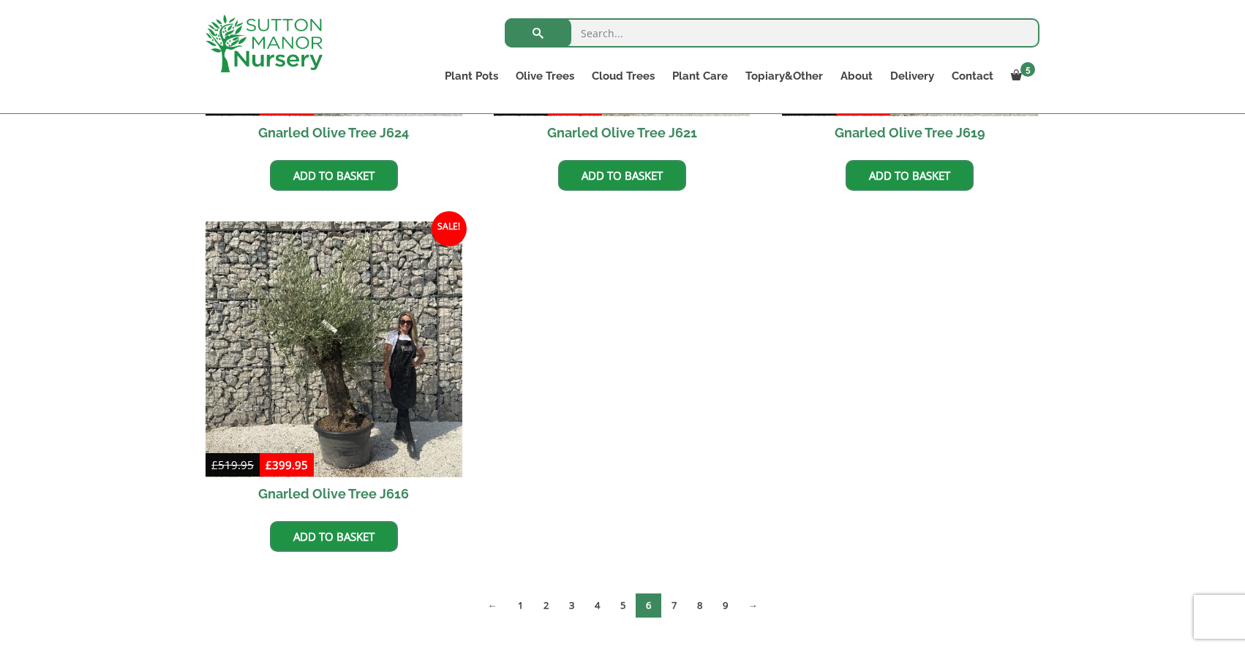
scroll to position [1350, 0]
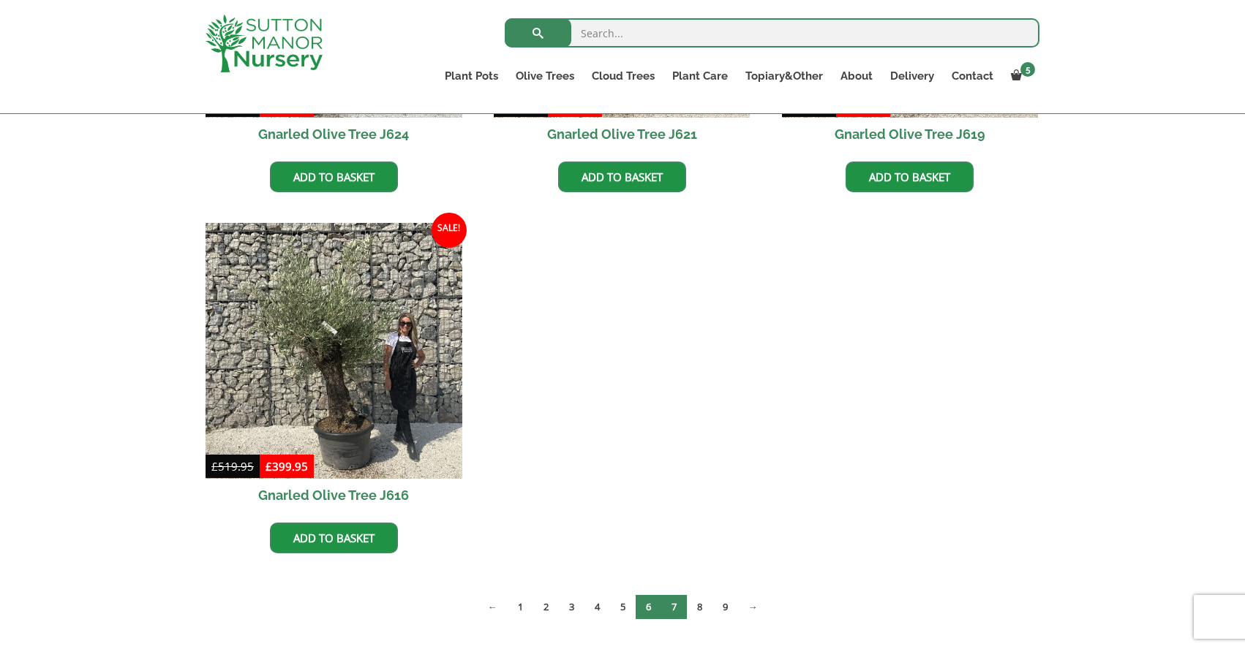
click at [670, 611] on link "7" at bounding box center [674, 607] width 26 height 24
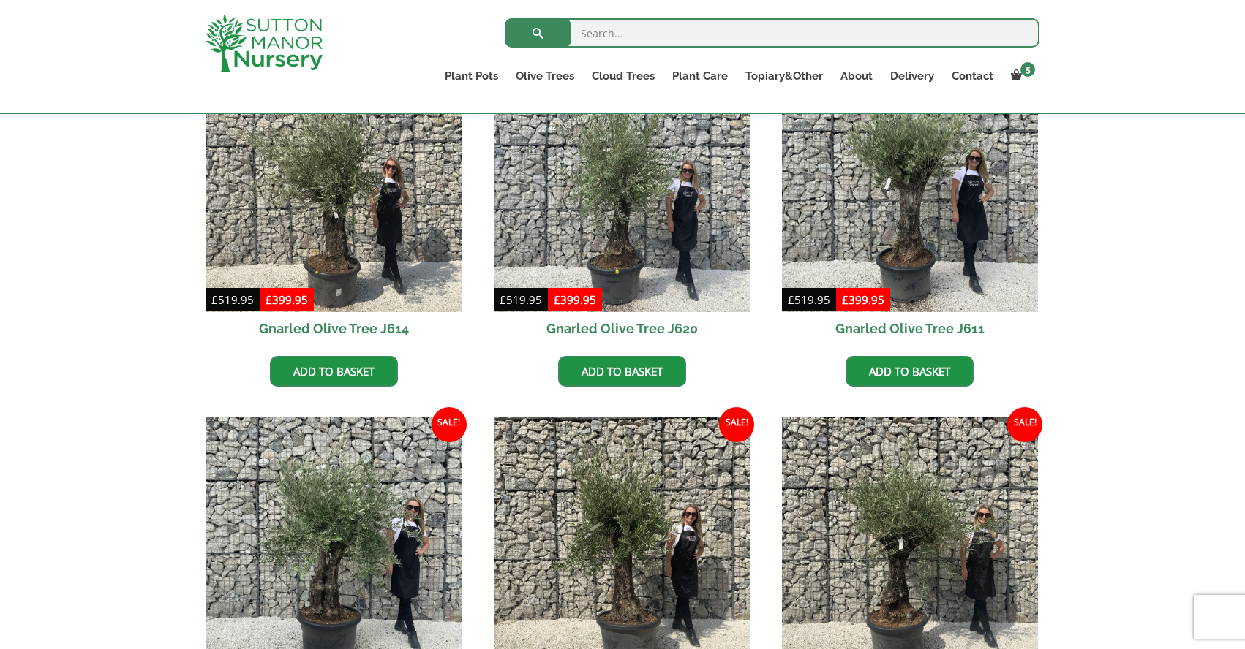
scroll to position [192, 0]
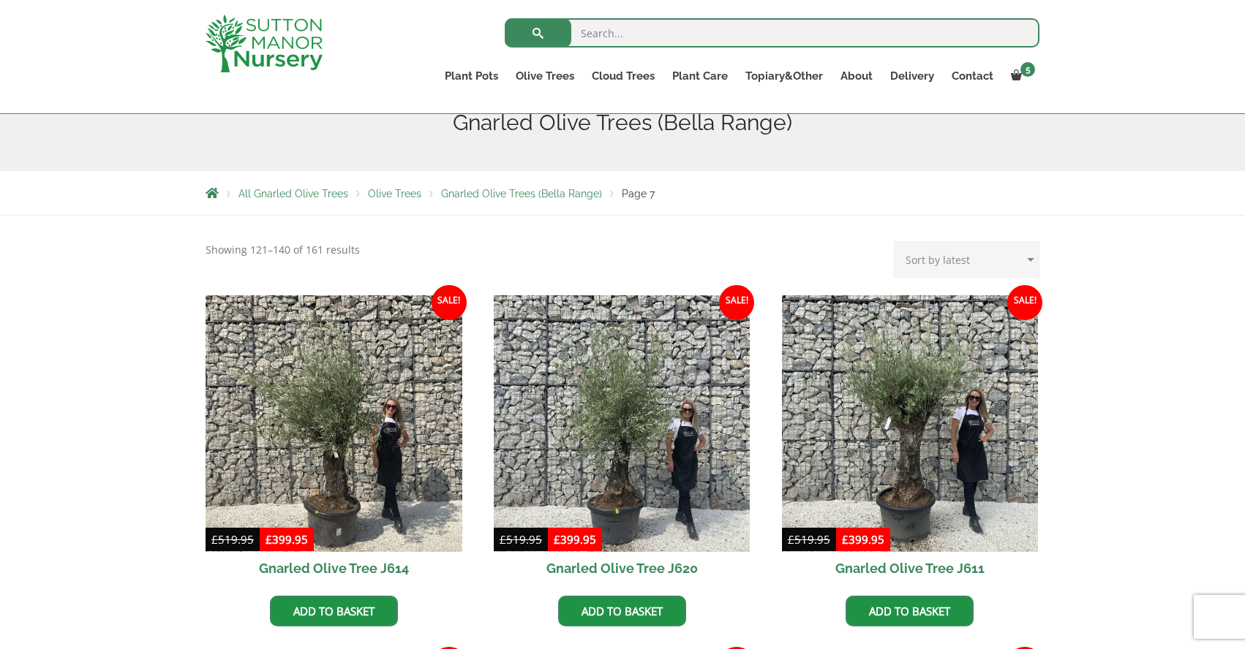
drag, startPoint x: 957, startPoint y: 92, endPoint x: 671, endPoint y: 43, distance: 290.1
click at [0, 0] on div "Search for: Plant Pots Resin Bonded Pots The Amalfi Pots The Milan Pots The Cap…" at bounding box center [622, 57] width 1245 height 114
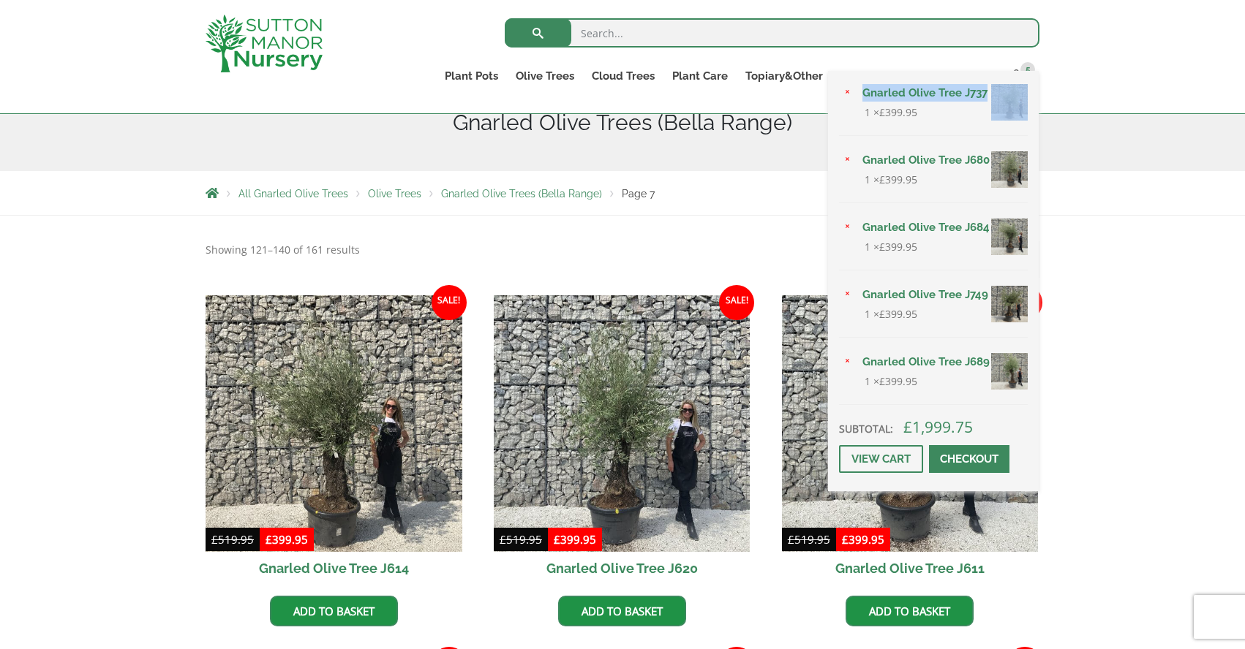
click at [970, 162] on link "Gnarled Olive Tree J680" at bounding box center [940, 160] width 174 height 22
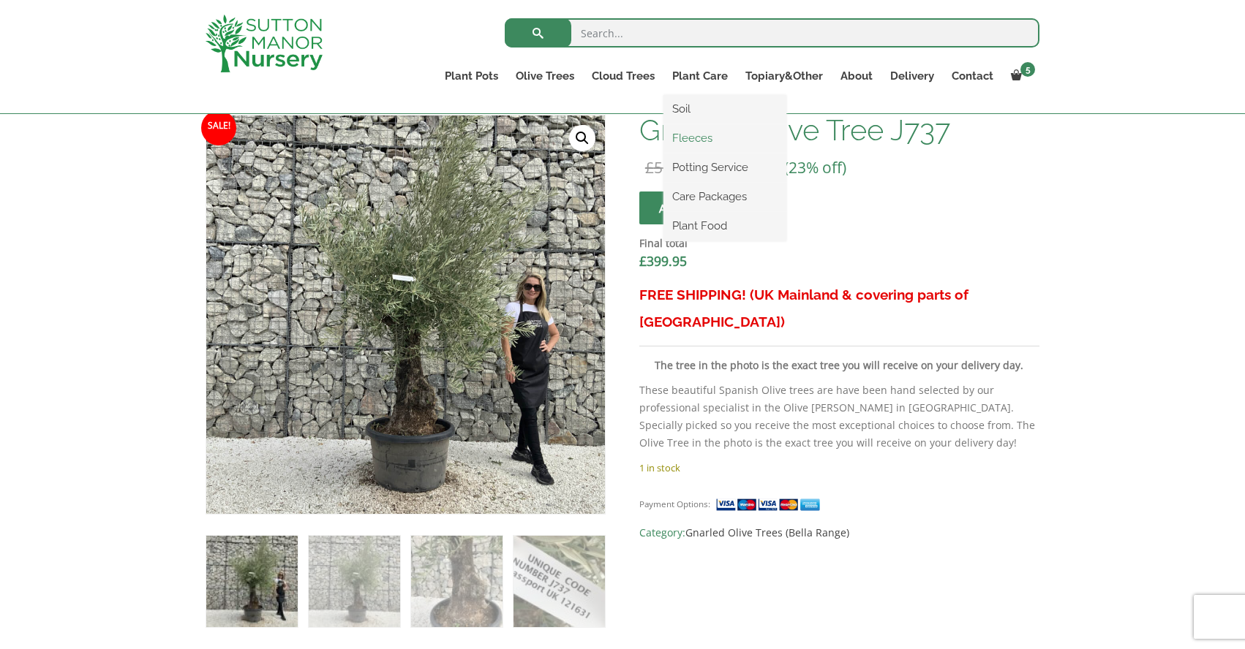
scroll to position [457, 0]
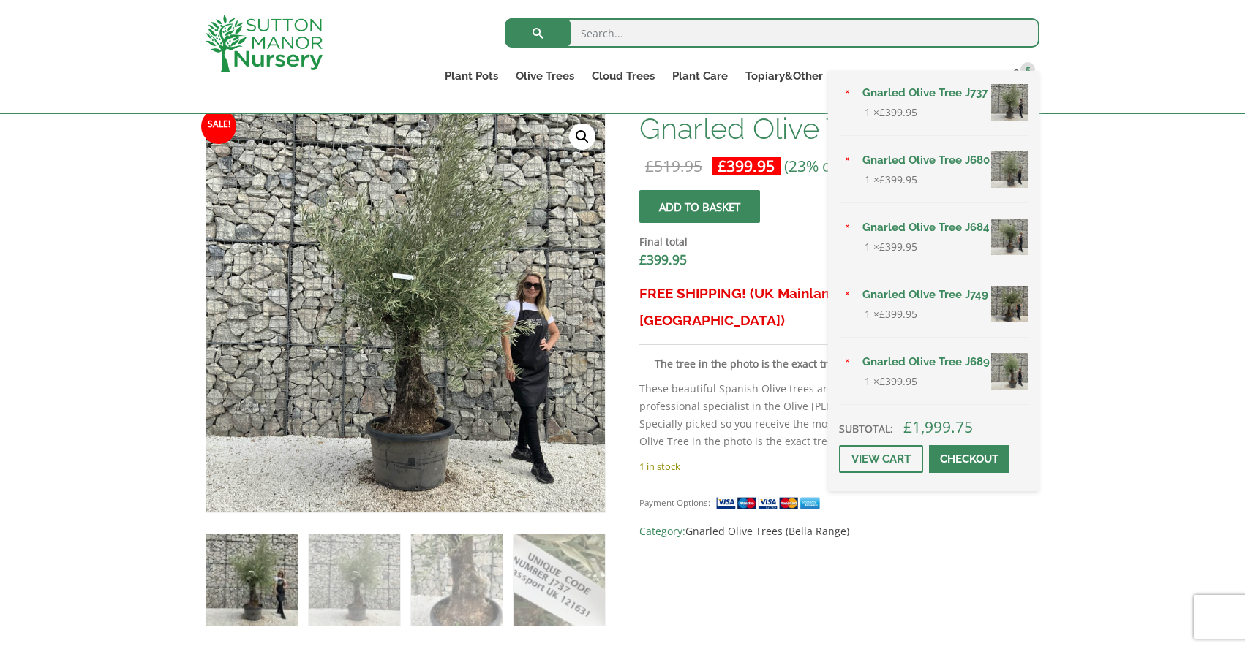
click at [938, 295] on link "Gnarled Olive Tree J749" at bounding box center [940, 295] width 174 height 22
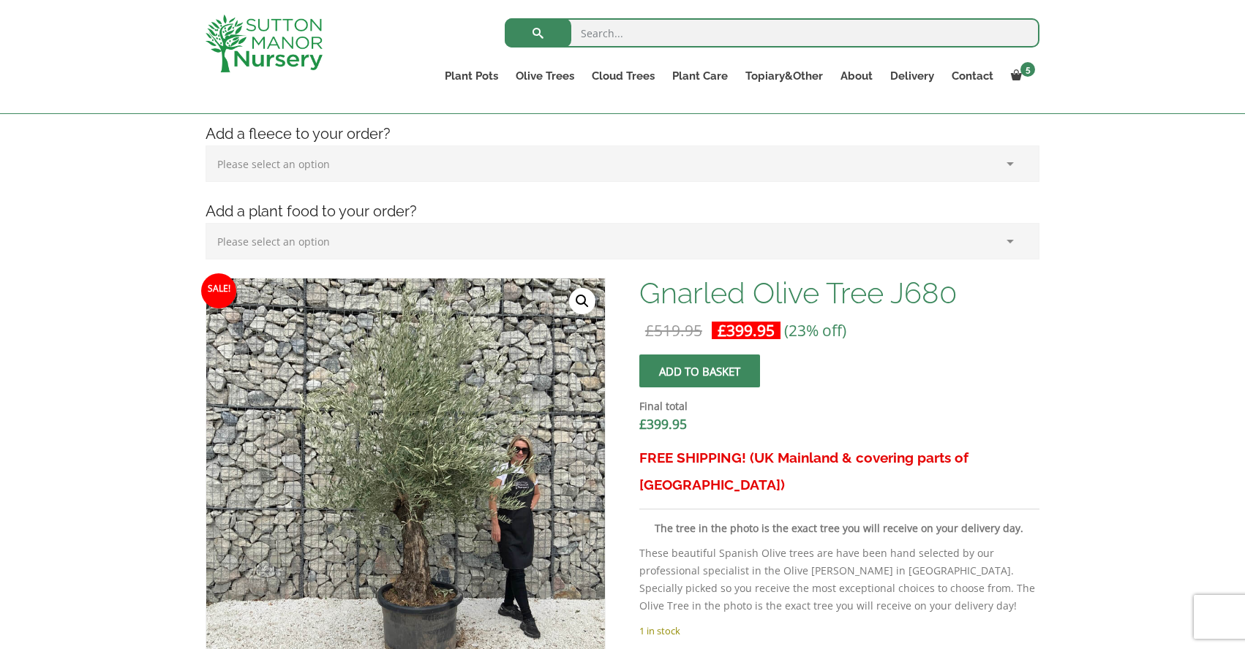
scroll to position [300, 0]
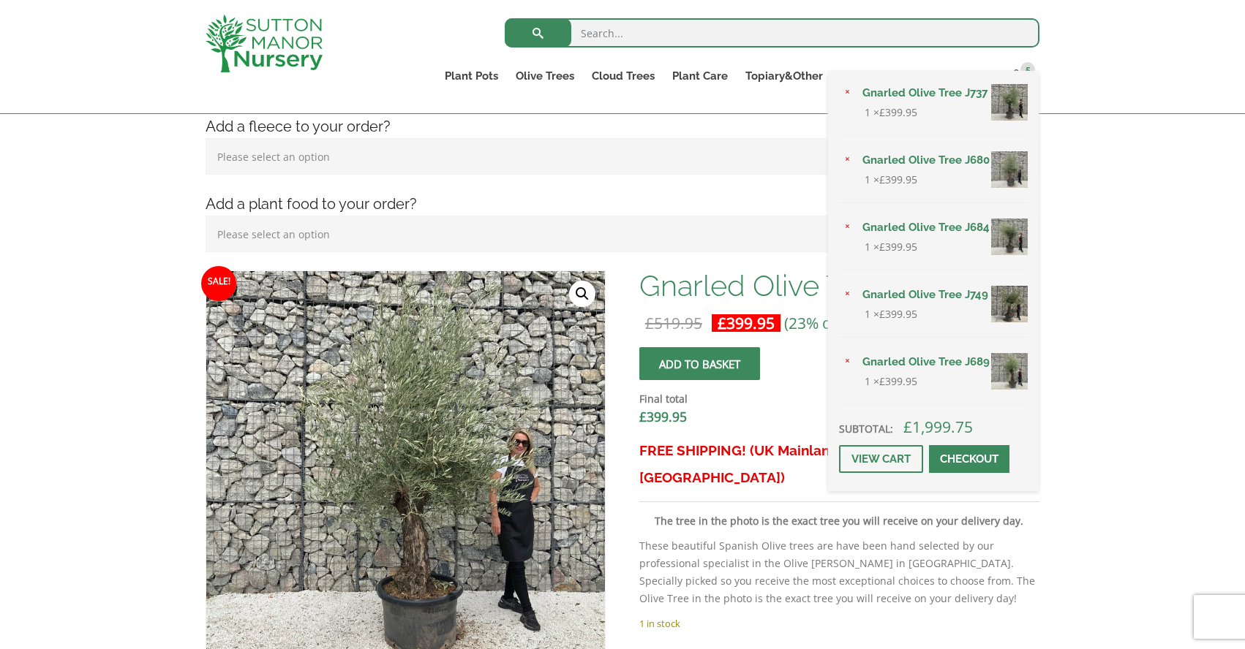
click at [962, 159] on link "Gnarled Olive Tree J680" at bounding box center [940, 160] width 174 height 22
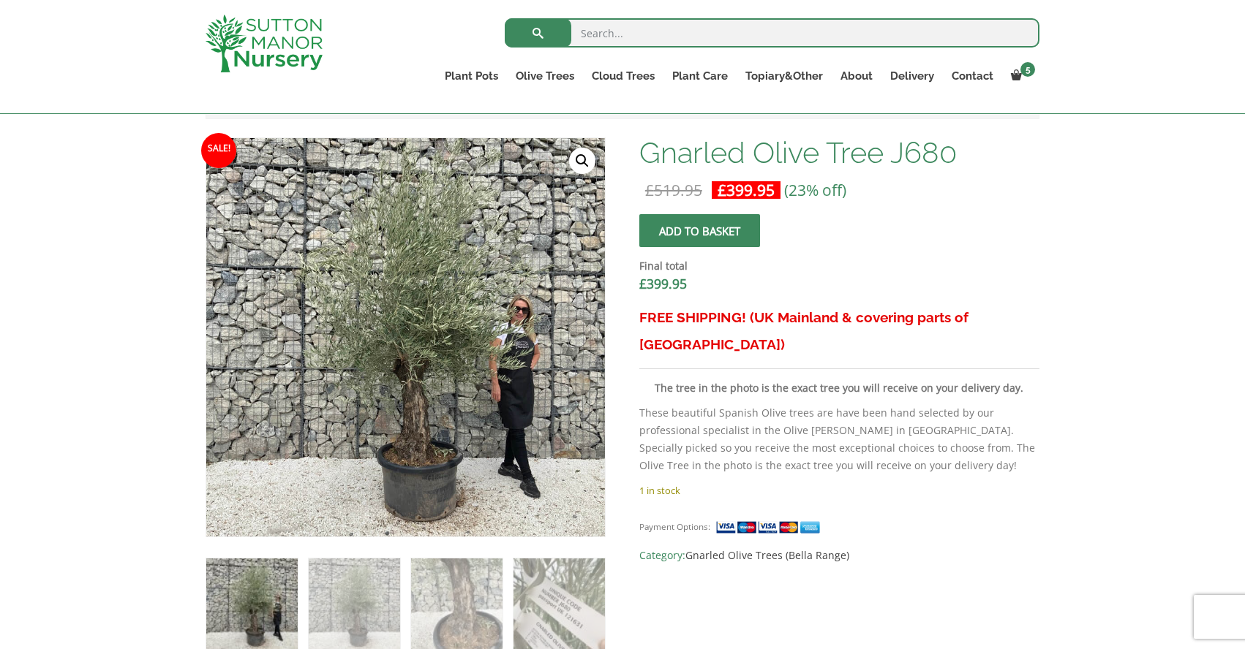
scroll to position [429, 0]
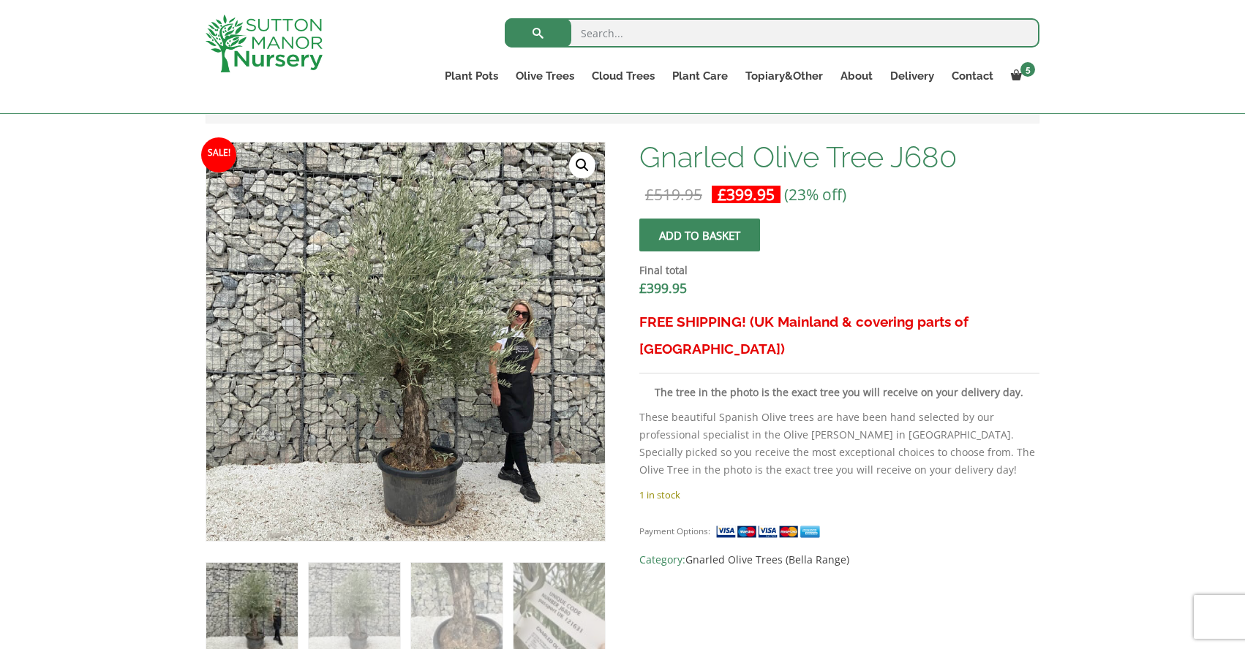
drag, startPoint x: 426, startPoint y: 262, endPoint x: 535, endPoint y: 8, distance: 276.2
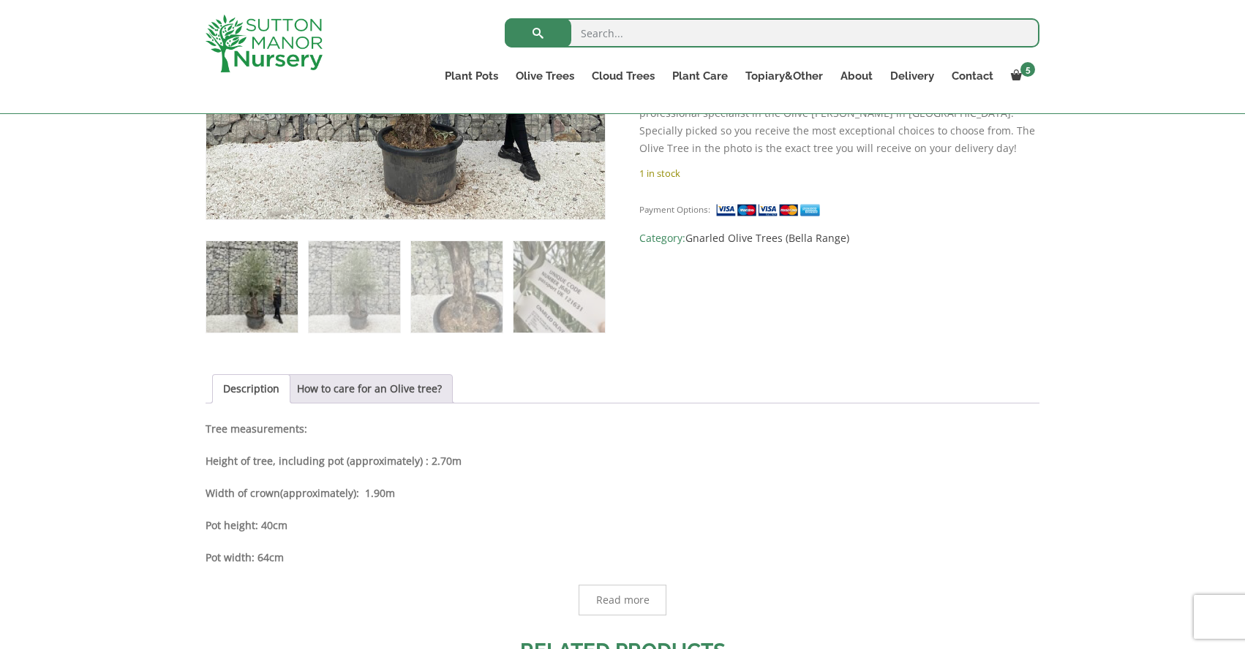
scroll to position [746, 0]
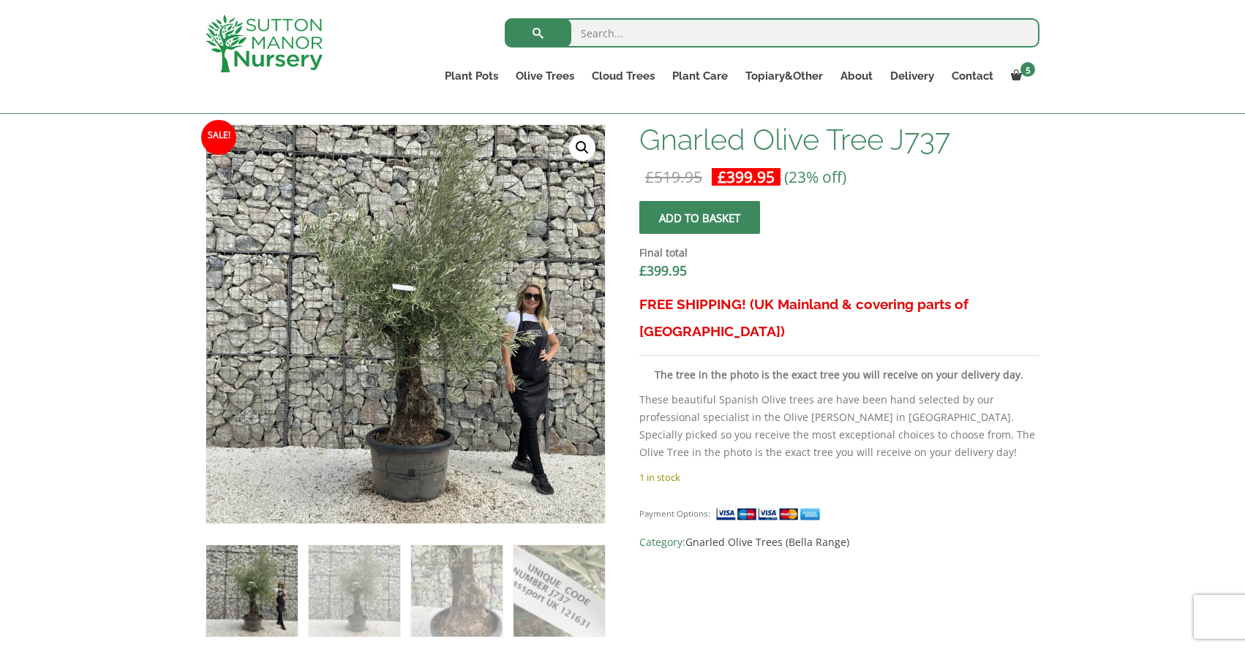
scroll to position [448, 0]
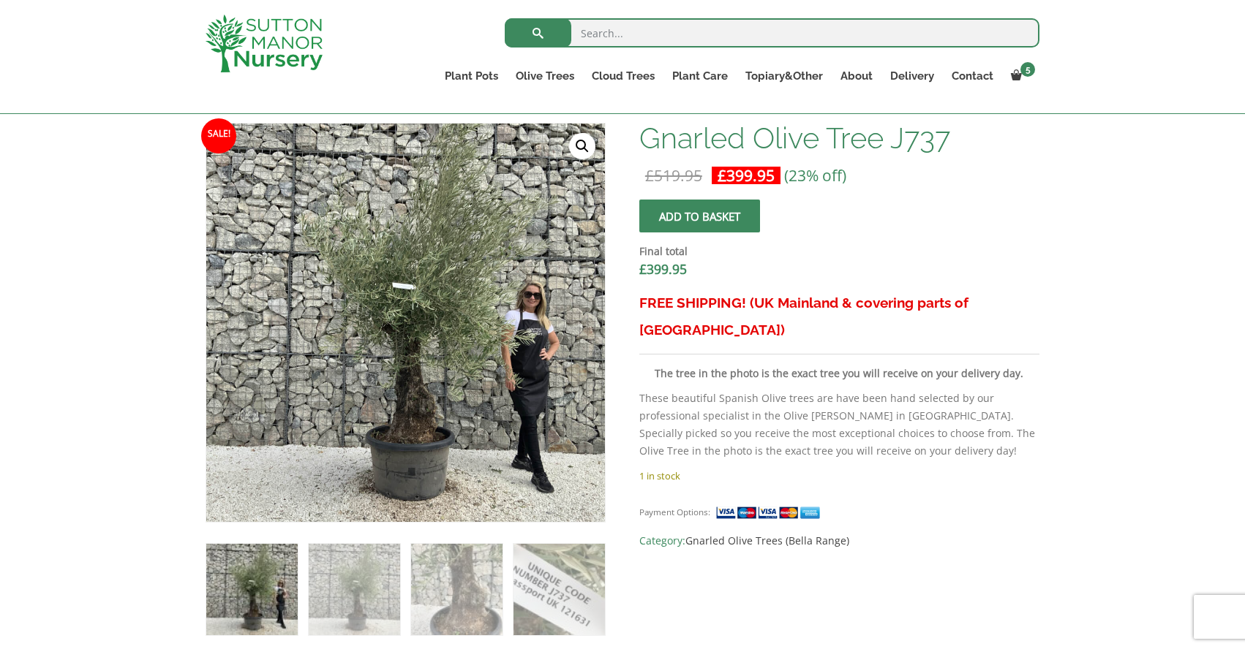
drag, startPoint x: 391, startPoint y: 255, endPoint x: 404, endPoint y: 44, distance: 211.0
click at [347, 587] on img at bounding box center [354, 589] width 91 height 91
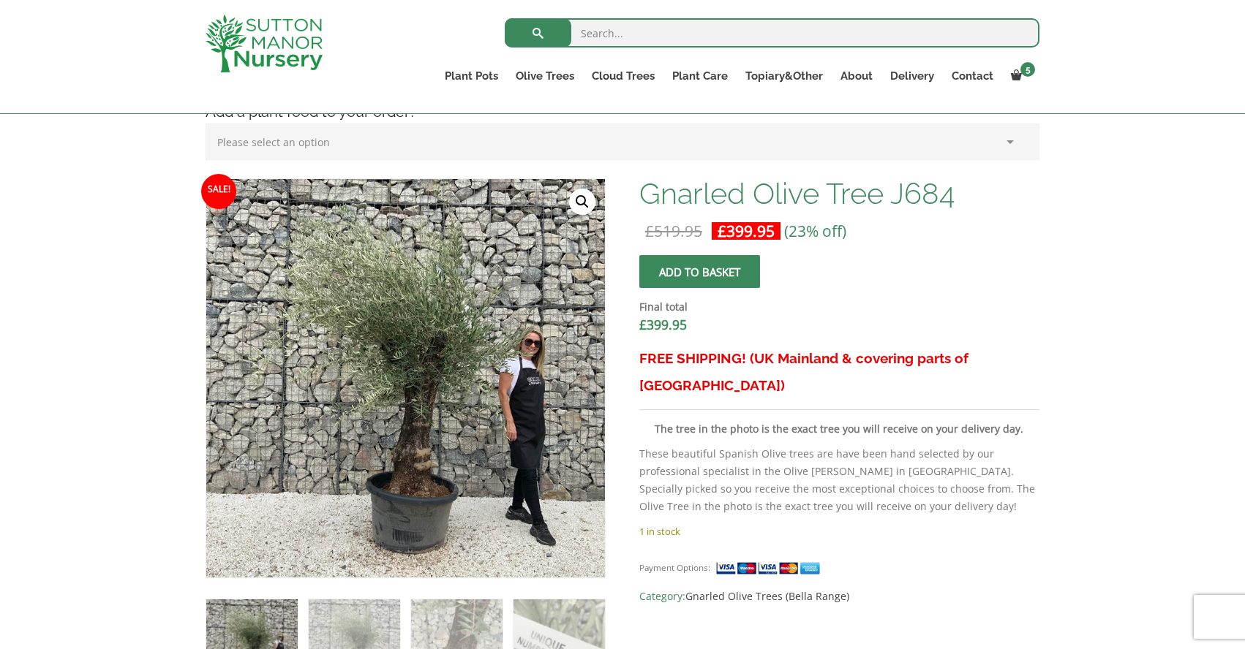
scroll to position [393, 0]
drag, startPoint x: 428, startPoint y: 293, endPoint x: 461, endPoint y: 37, distance: 258.2
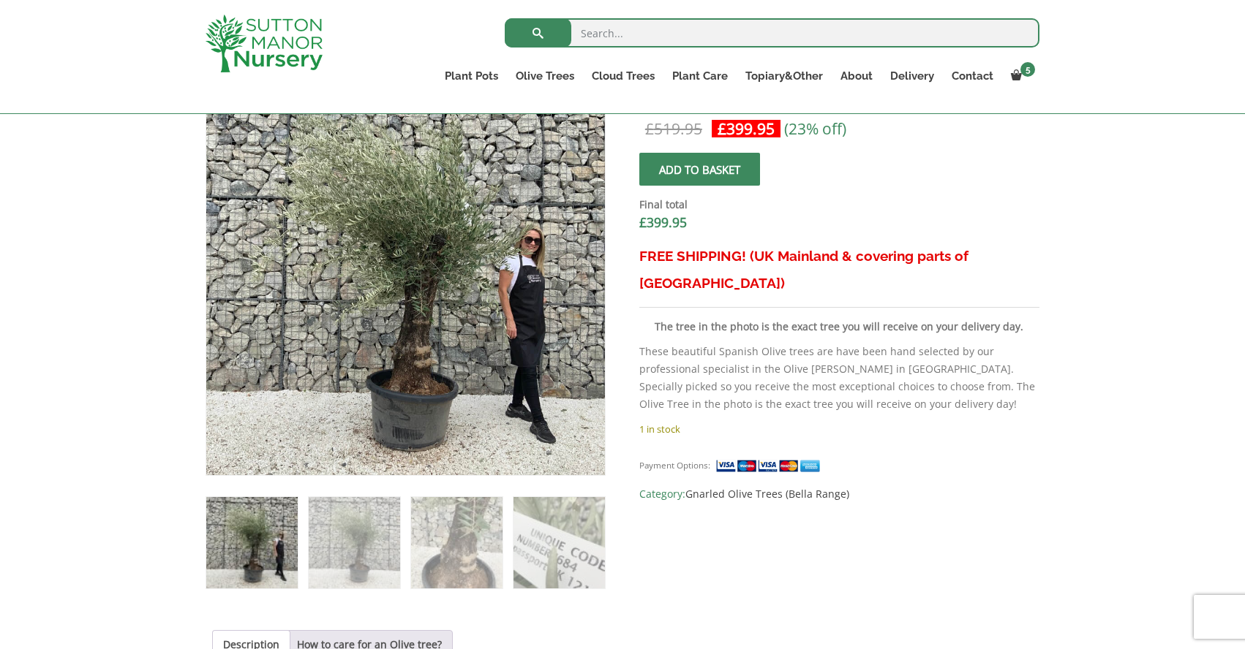
scroll to position [497, 0]
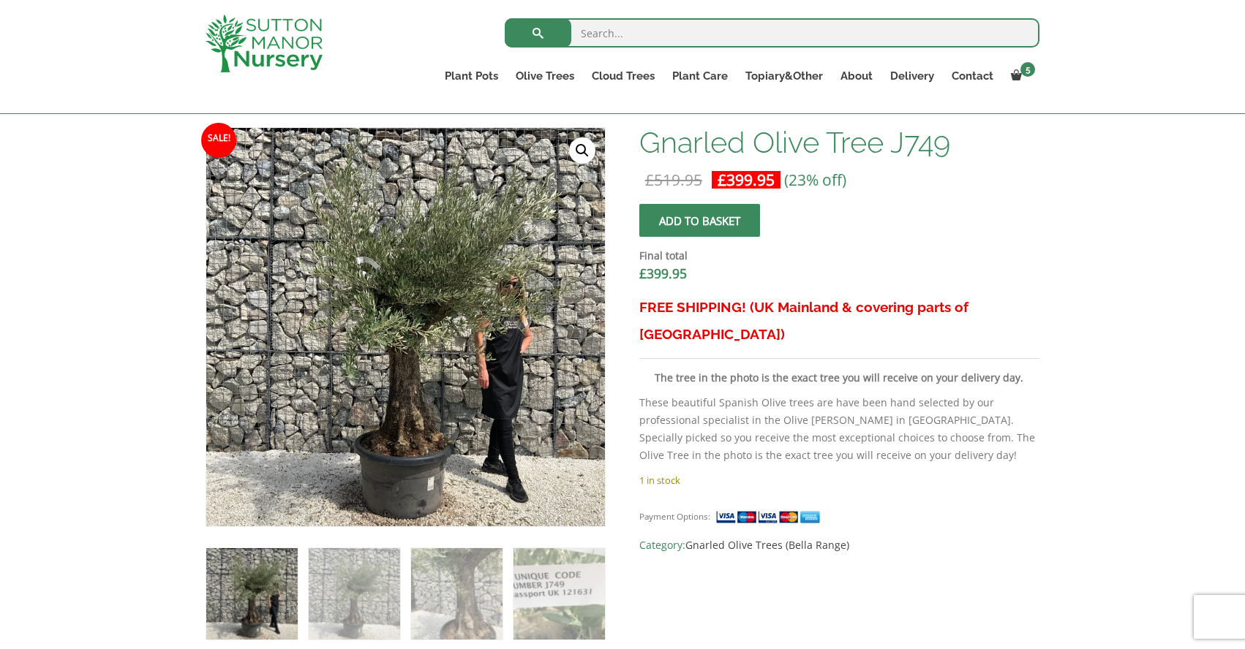
scroll to position [431, 0]
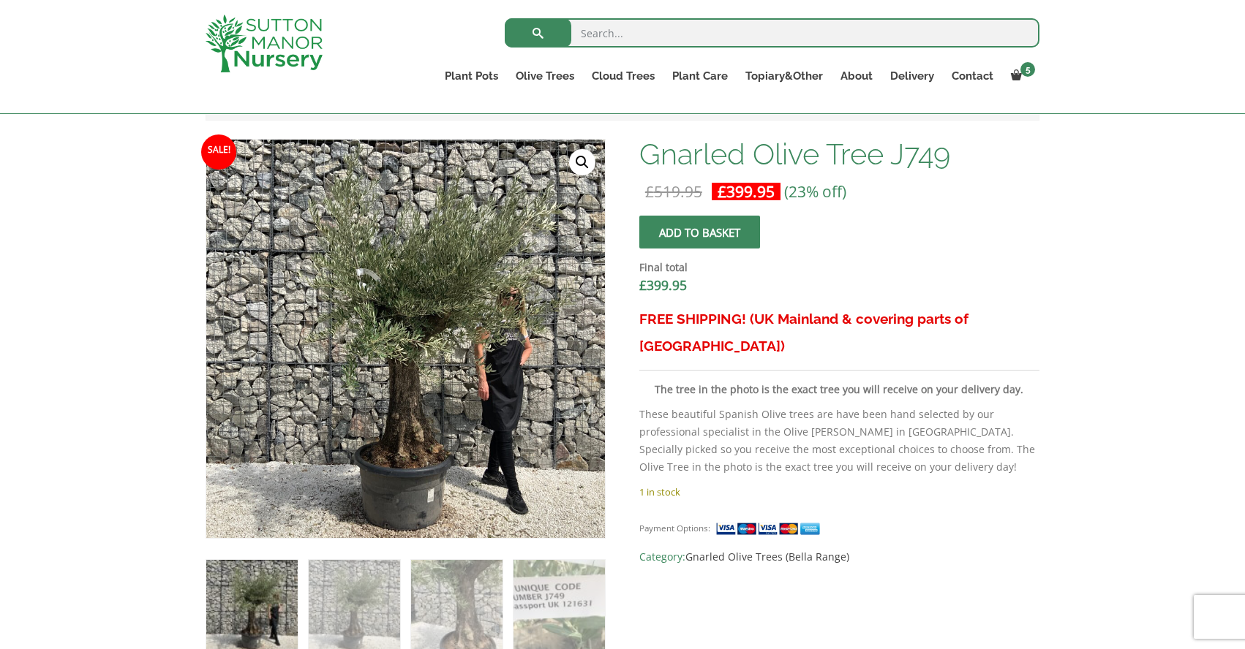
drag, startPoint x: 429, startPoint y: 272, endPoint x: 475, endPoint y: 31, distance: 245.8
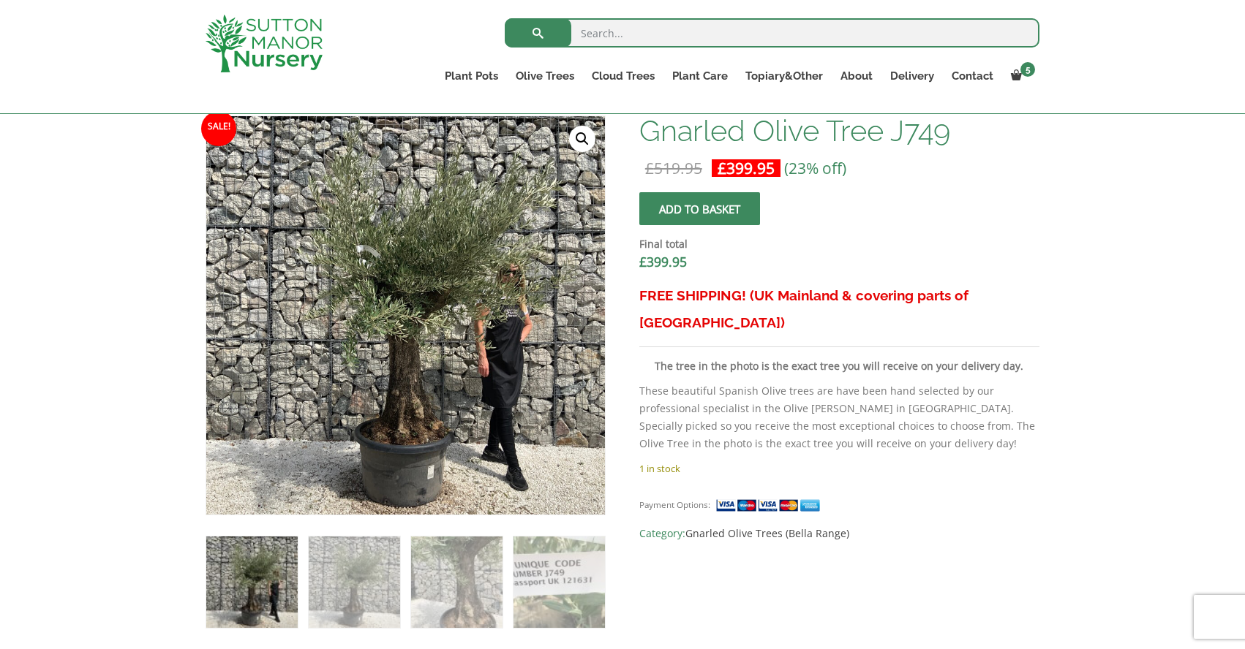
scroll to position [425, 0]
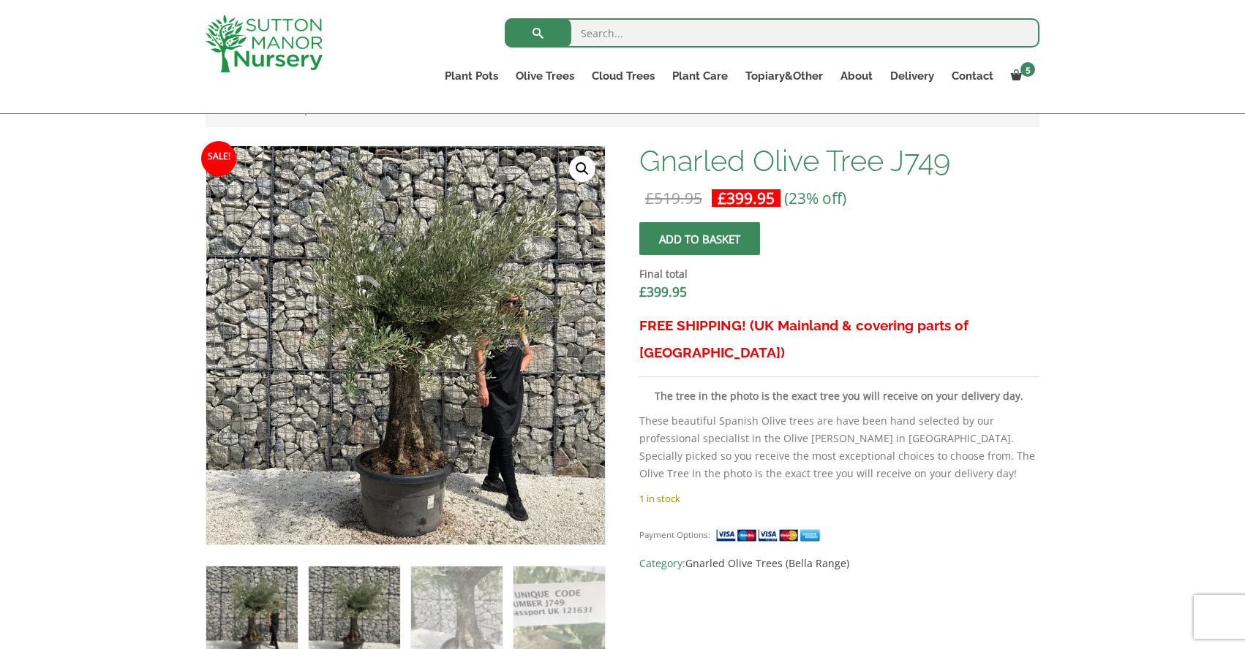
click at [358, 580] on img at bounding box center [354, 612] width 91 height 91
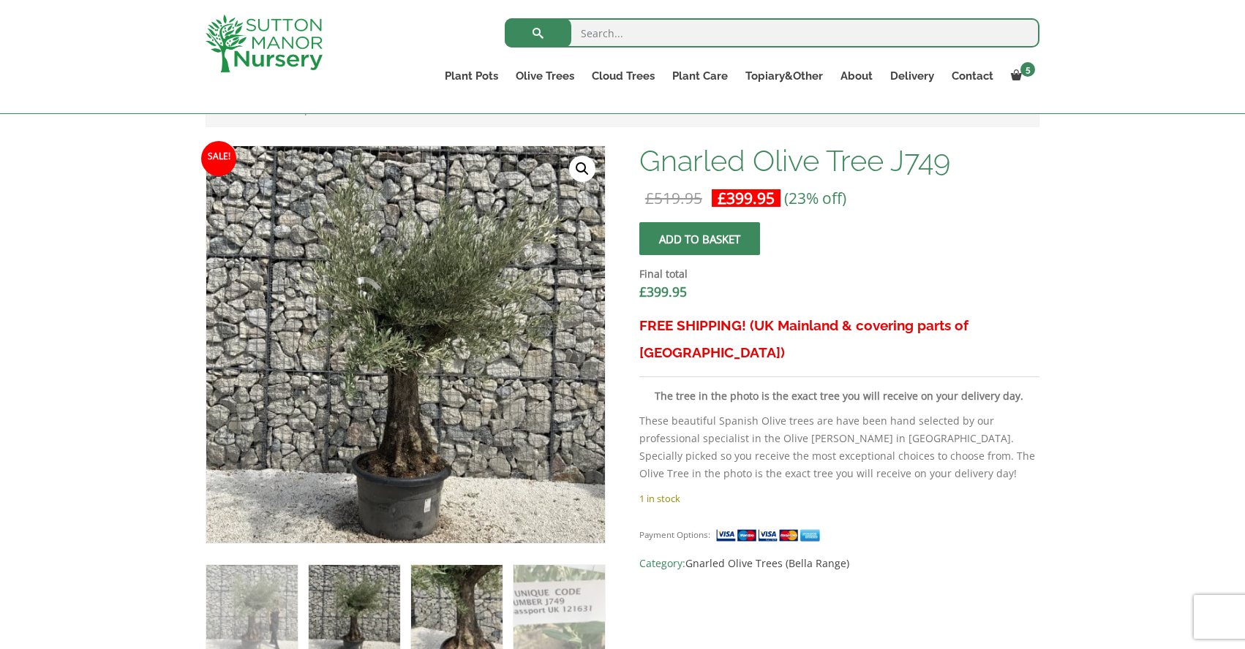
click at [454, 584] on img at bounding box center [456, 610] width 91 height 91
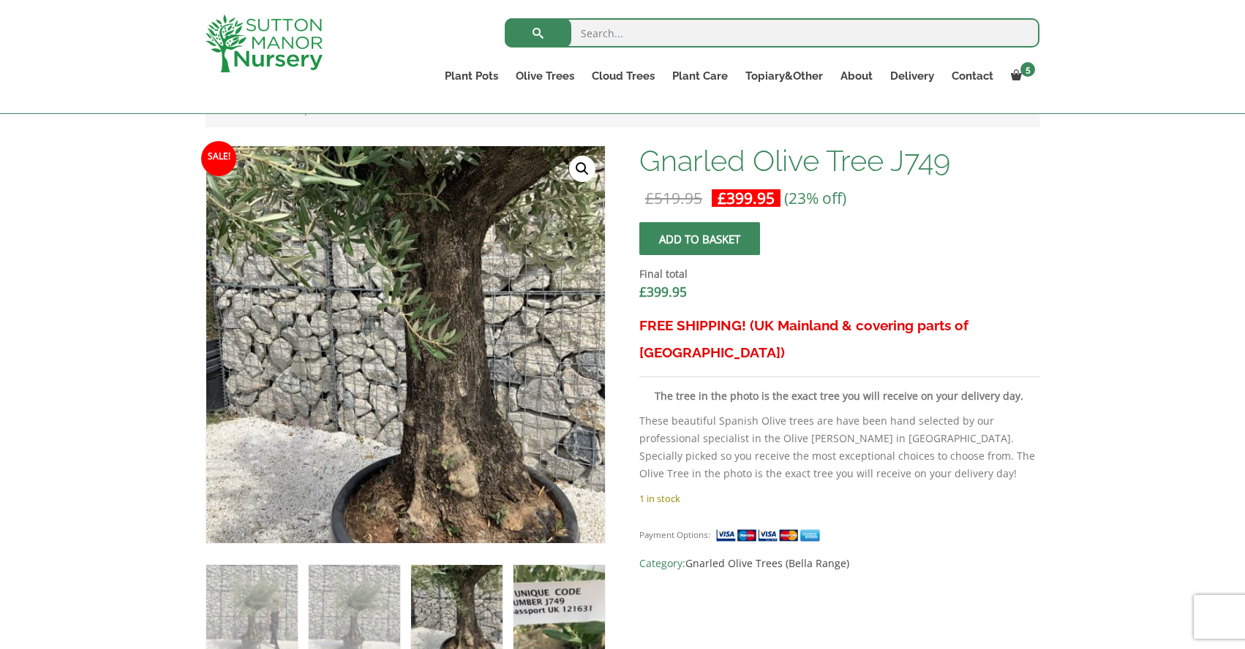
click at [561, 600] on img at bounding box center [558, 610] width 91 height 91
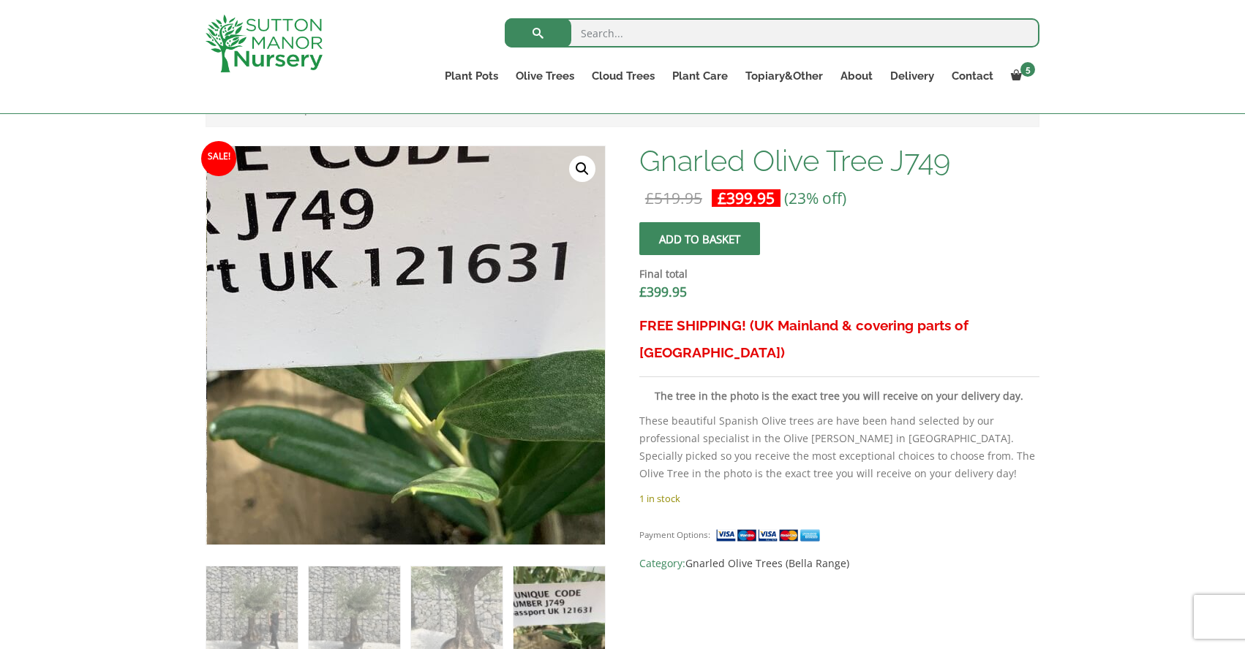
scroll to position [577, 0]
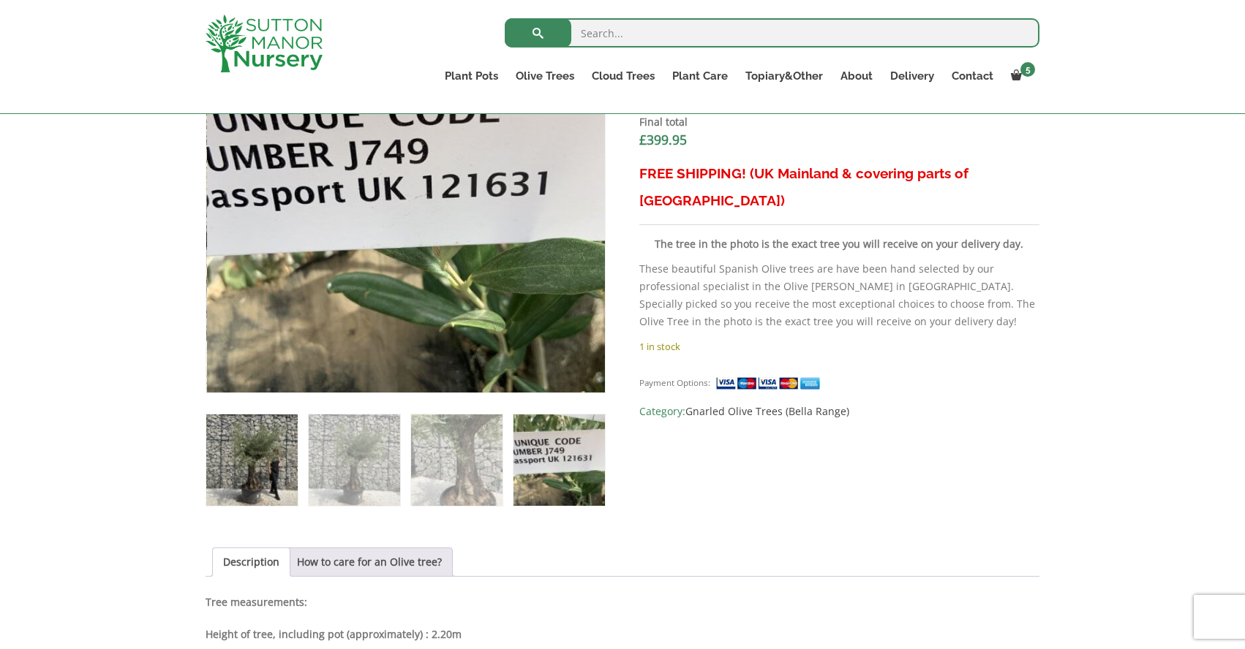
click at [267, 445] on img at bounding box center [251, 460] width 91 height 91
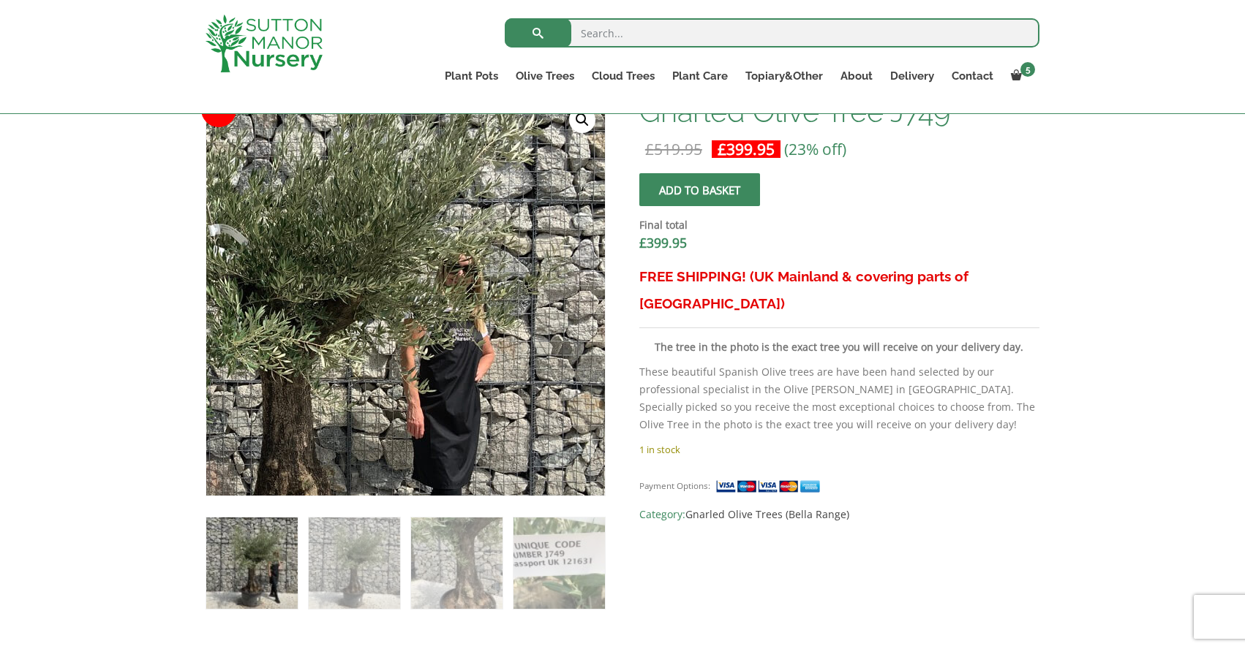
scroll to position [484, 0]
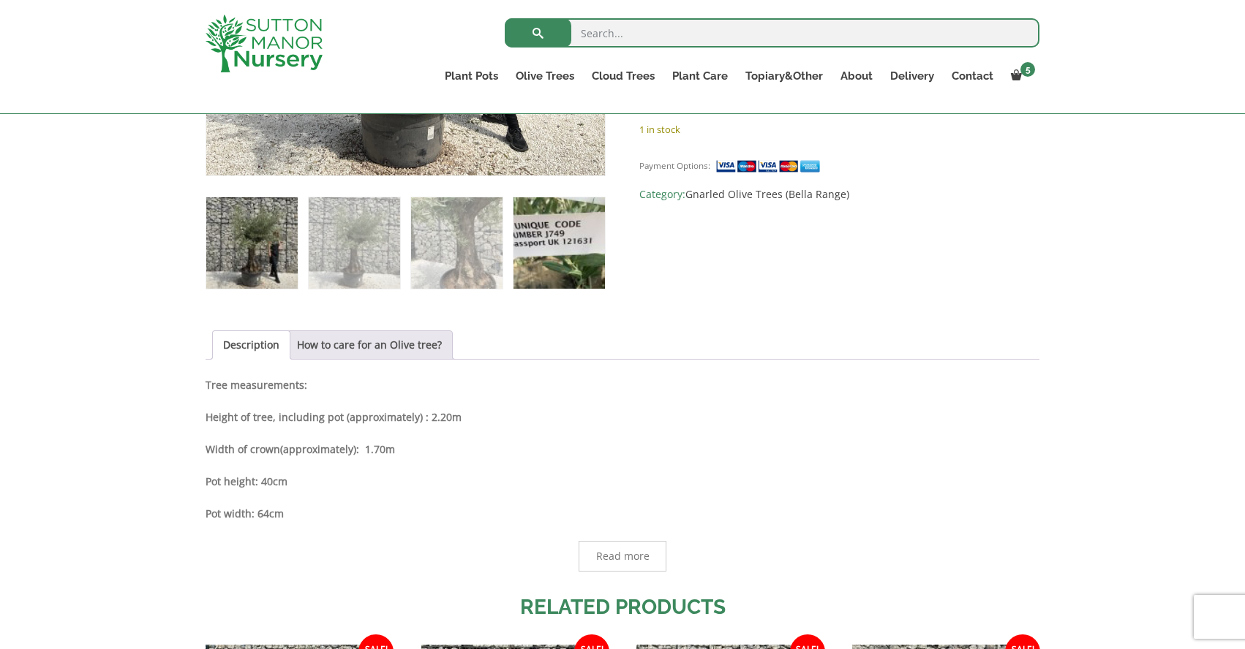
click at [559, 248] on img at bounding box center [558, 242] width 91 height 91
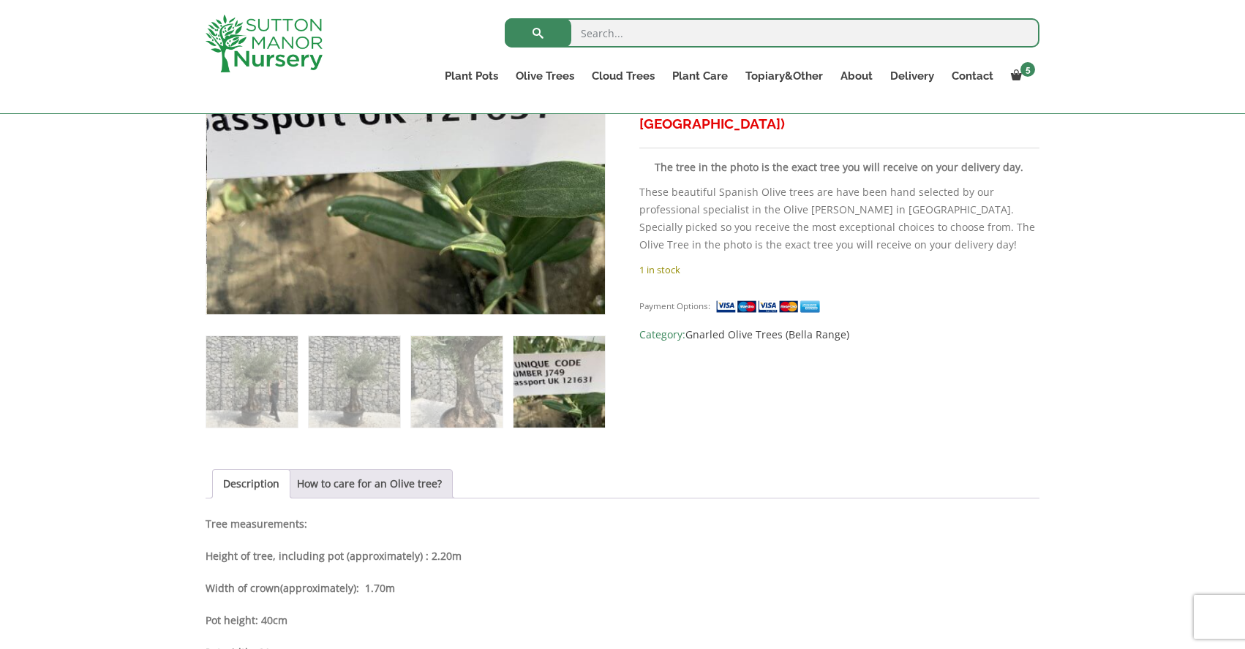
scroll to position [663, 0]
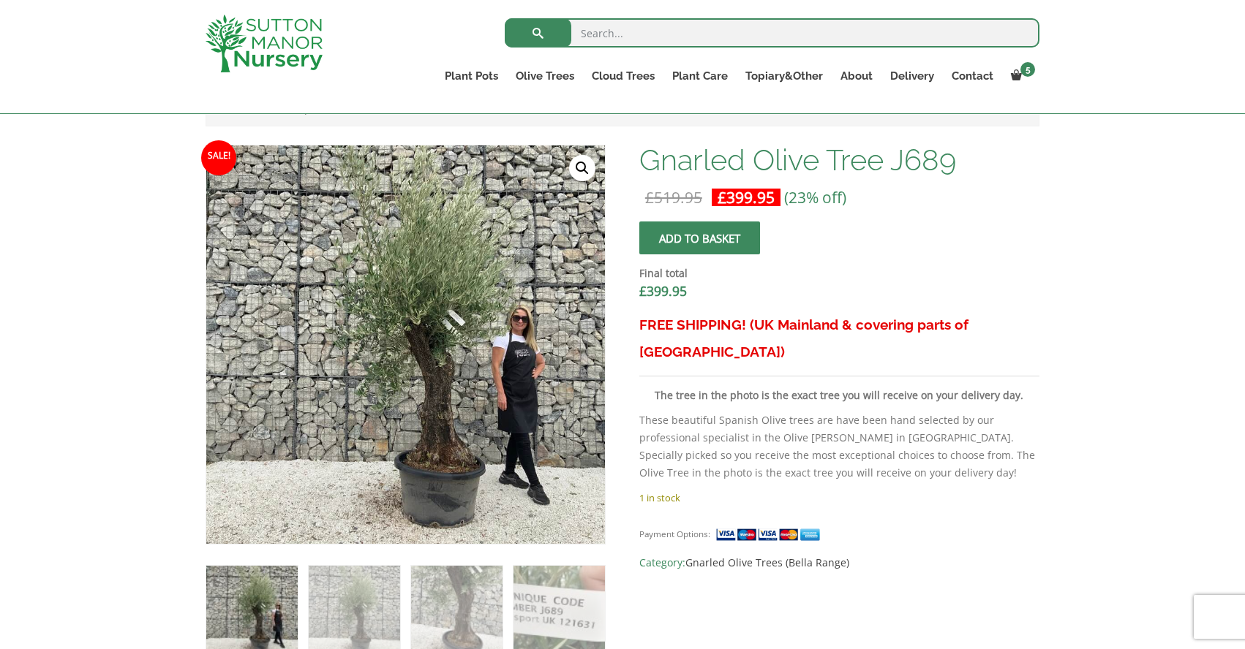
scroll to position [416, 0]
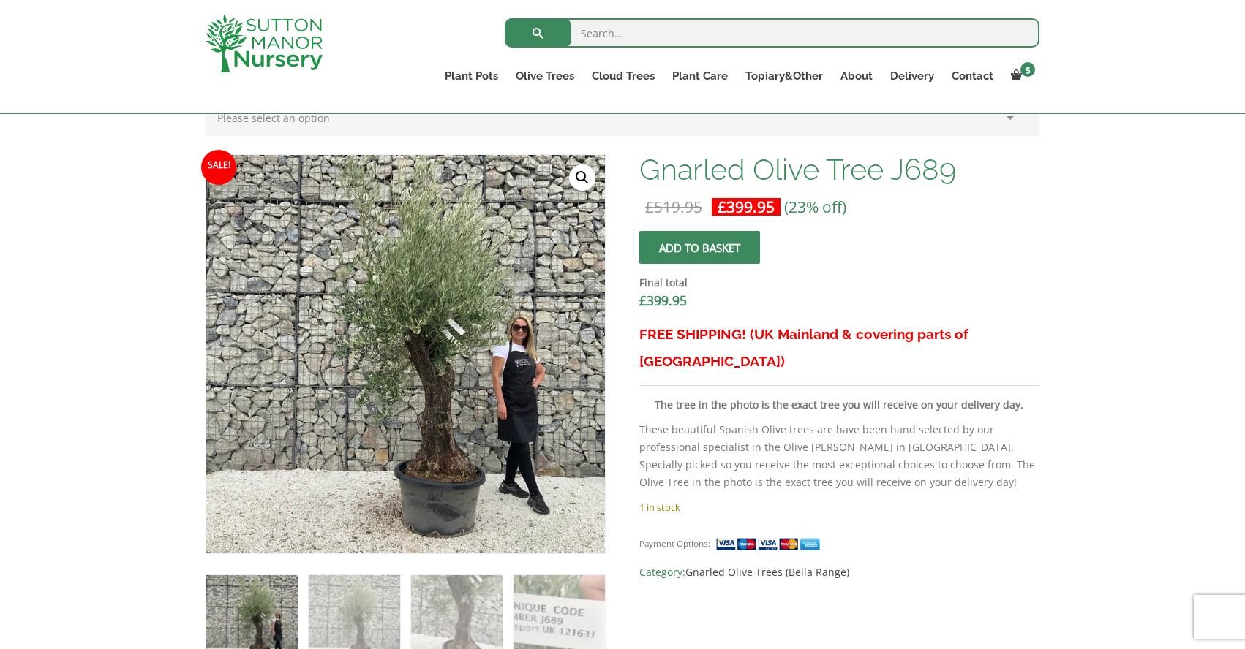
drag, startPoint x: 271, startPoint y: 299, endPoint x: 406, endPoint y: 32, distance: 299.3
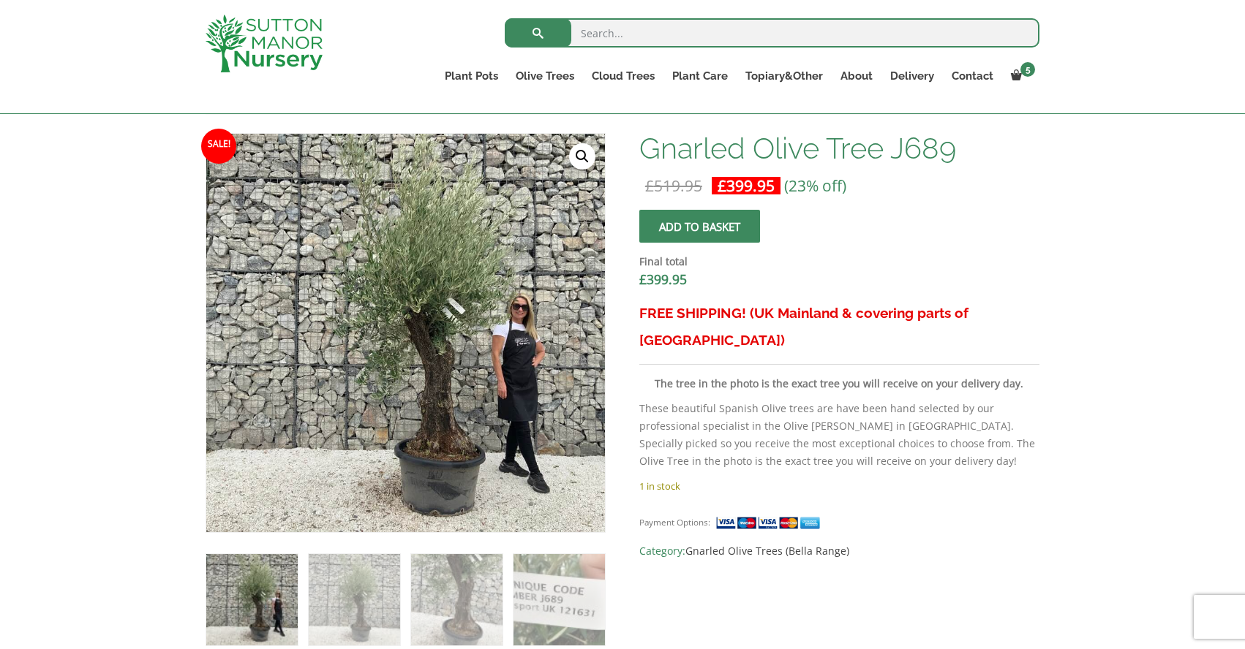
scroll to position [434, 0]
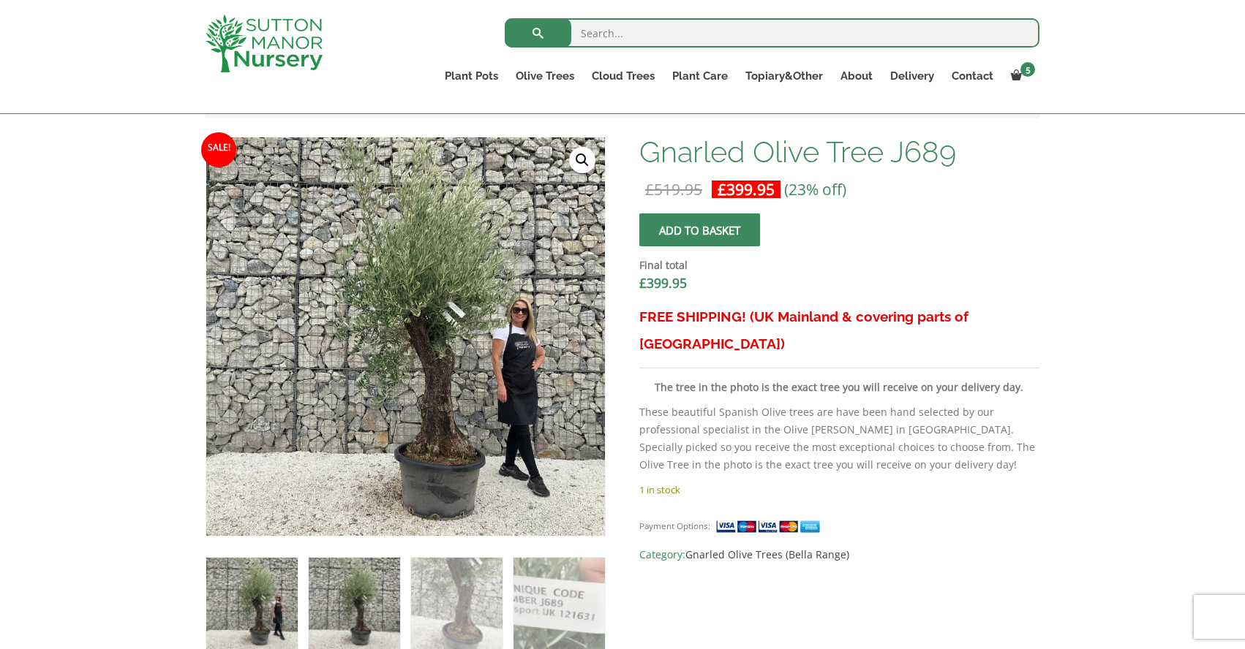
click at [374, 584] on img at bounding box center [354, 603] width 91 height 91
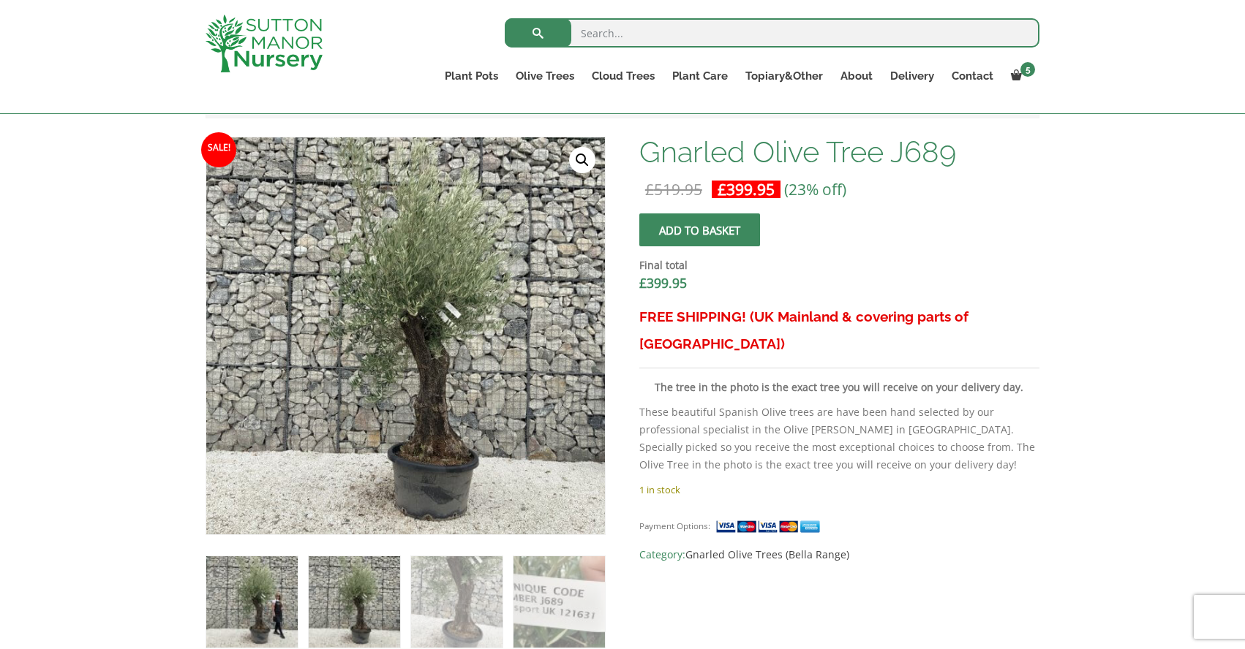
click at [245, 596] on img at bounding box center [251, 602] width 91 height 91
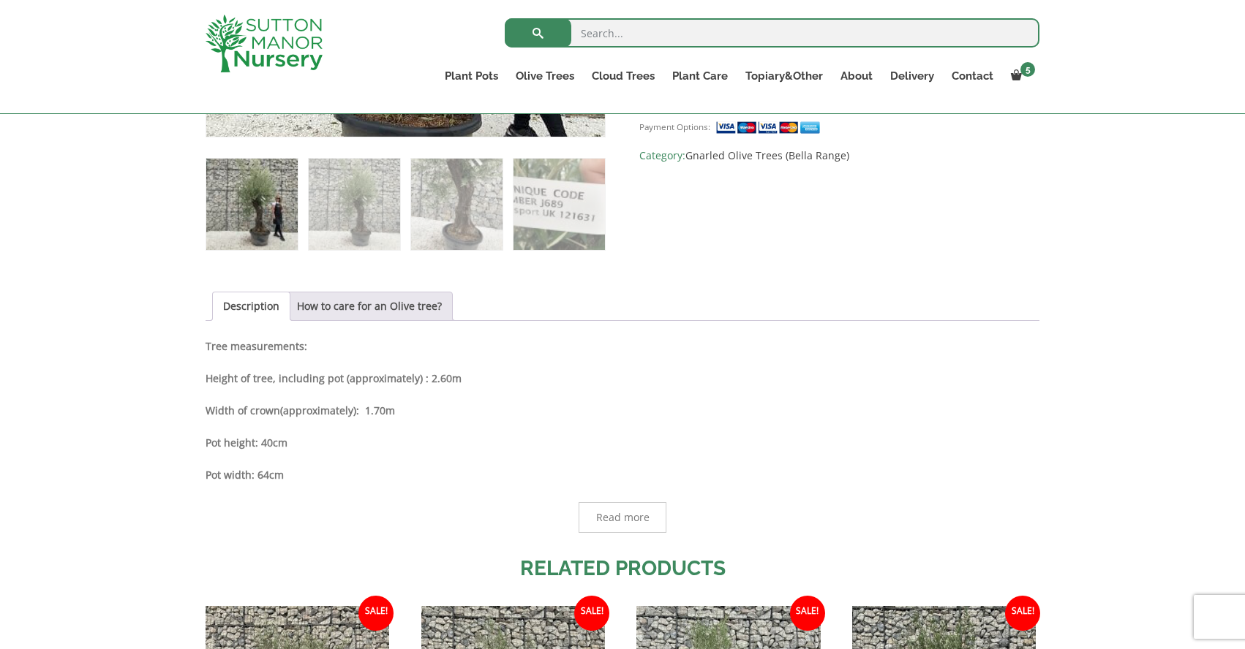
scroll to position [834, 0]
drag, startPoint x: 404, startPoint y: 259, endPoint x: 654, endPoint y: 9, distance: 353.7
click at [0, 0] on body "5 × Gnarled Olive Tree J737 1 × £ 399.95 × Gnarled Olive Tree J680 1 × £ 399.95…" at bounding box center [622, 418] width 1245 height 2505
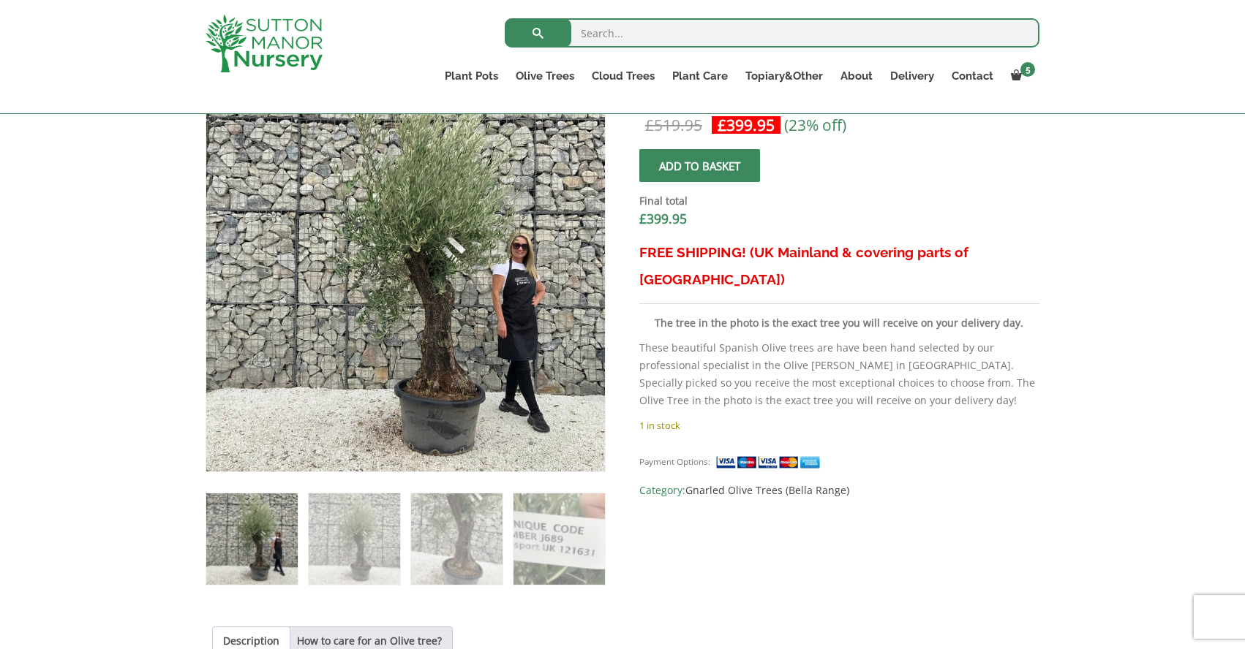
scroll to position [499, 0]
